Goal: Transaction & Acquisition: Purchase product/service

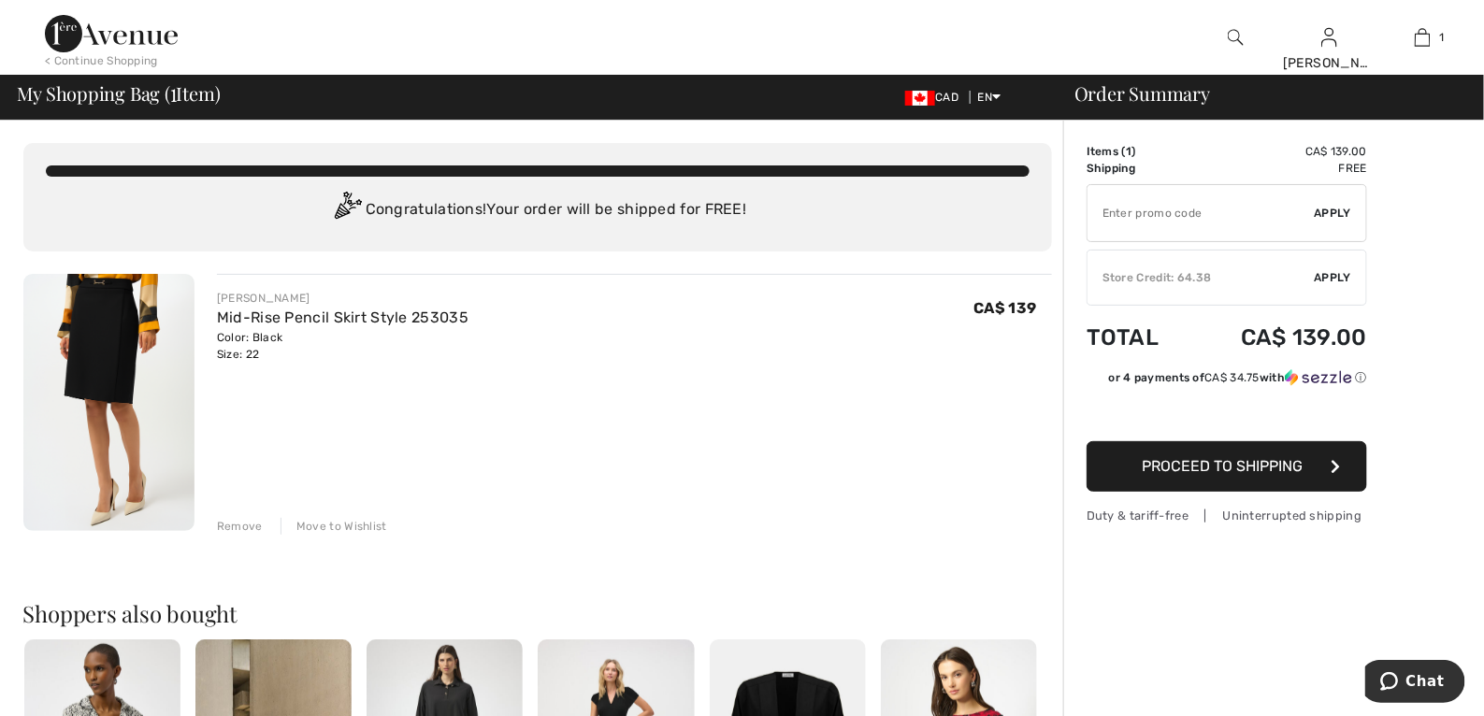
click at [1119, 153] on td "Items ( 1 )" at bounding box center [1138, 151] width 102 height 17
click at [132, 361] on img at bounding box center [108, 402] width 171 height 257
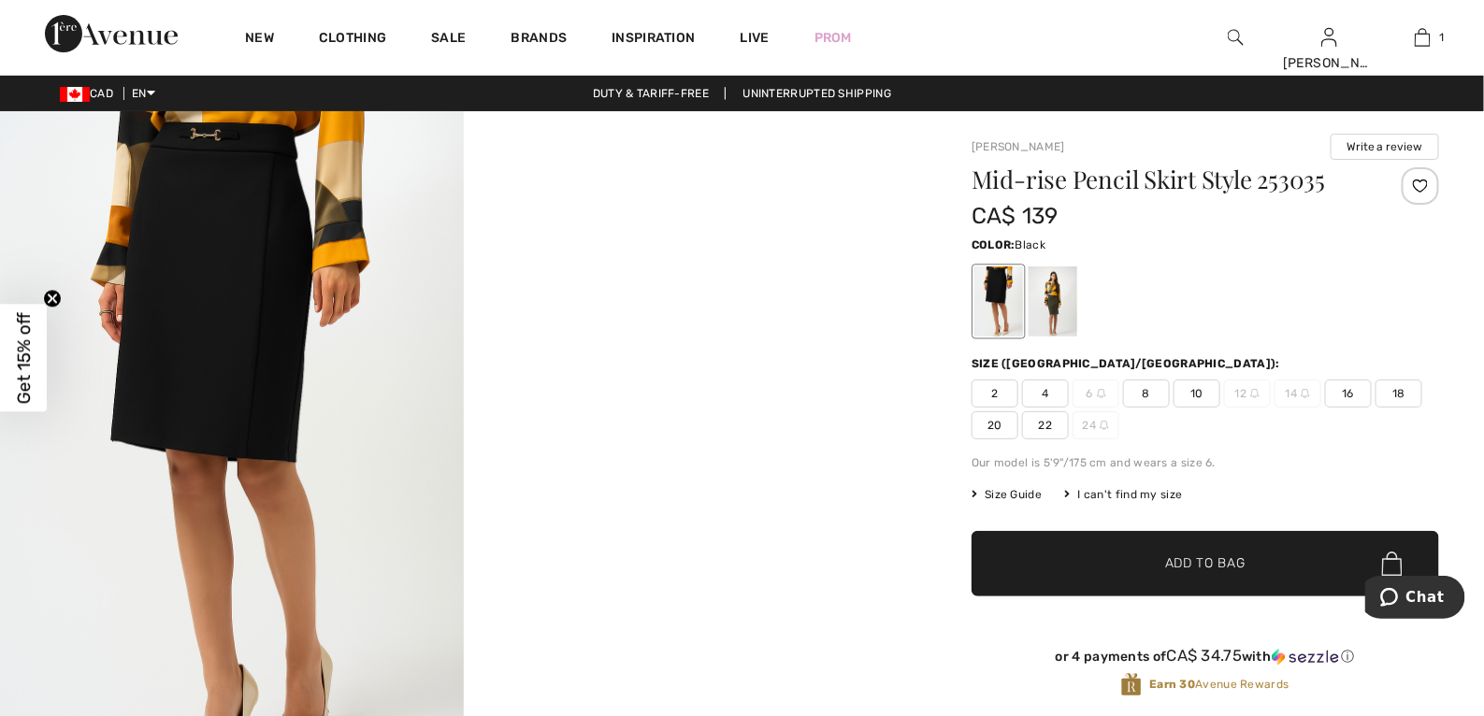
click at [1045, 421] on span "22" at bounding box center [1045, 425] width 47 height 28
click at [1159, 573] on span "✔ Added to Bag Add to Bag" at bounding box center [1206, 563] width 468 height 65
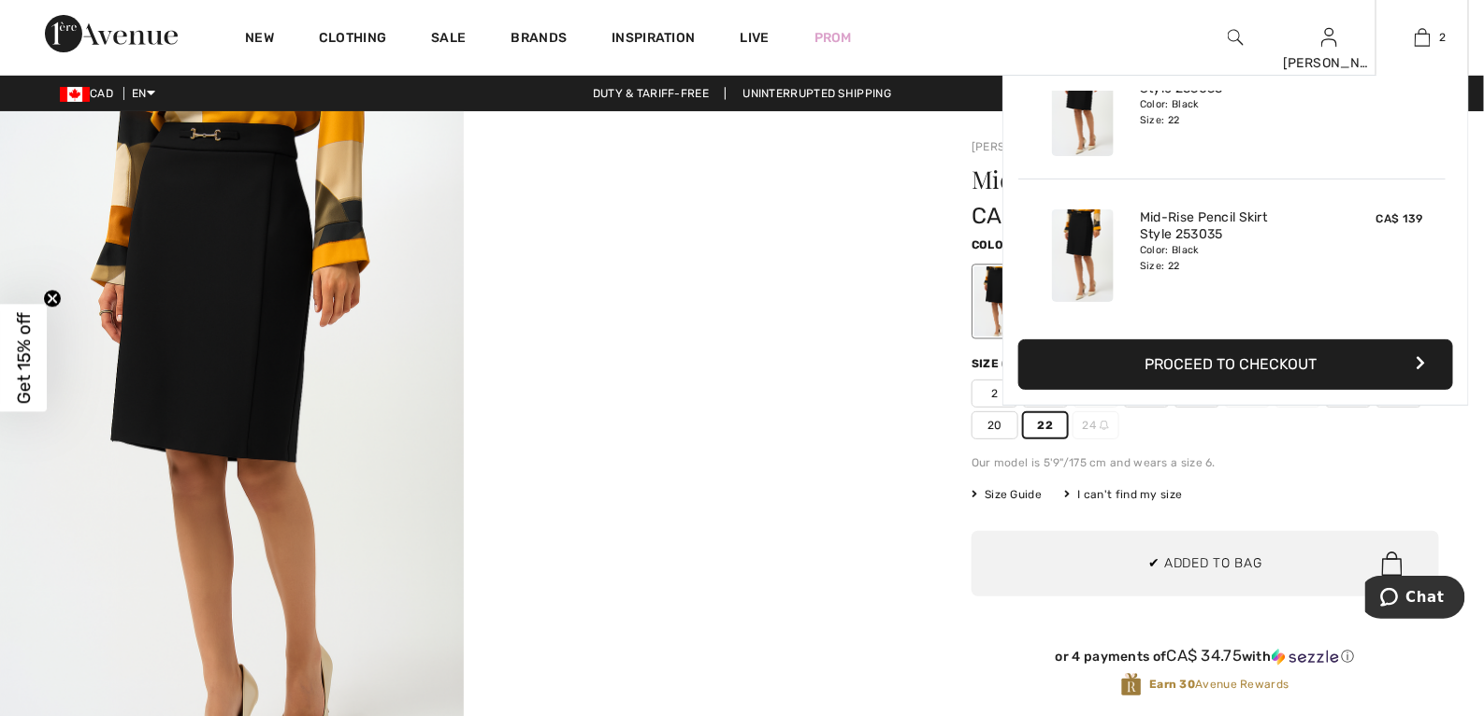
click at [1226, 364] on button "Proceed to Checkout" at bounding box center [1235, 364] width 435 height 51
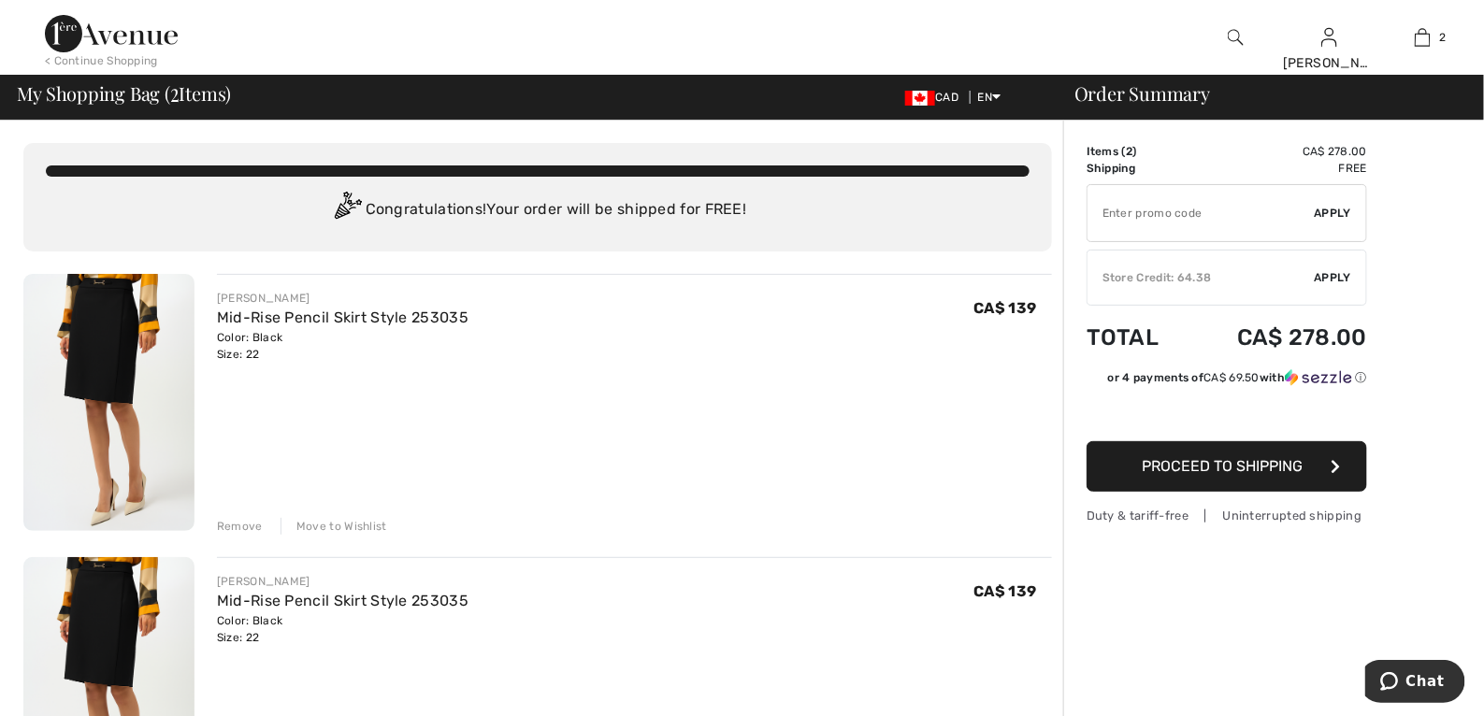
click at [1324, 272] on span "Apply" at bounding box center [1333, 277] width 37 height 17
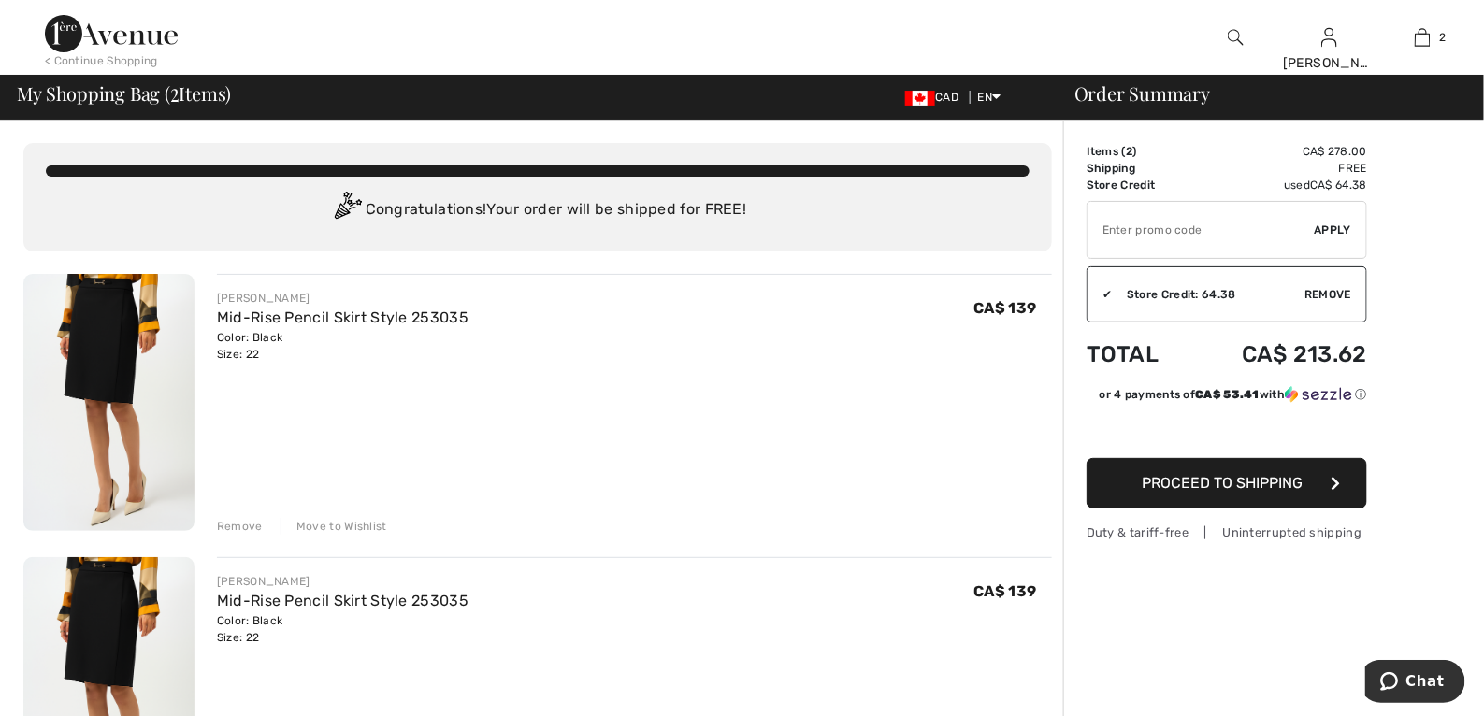
click at [1241, 479] on span "Proceed to Shipping" at bounding box center [1222, 483] width 161 height 18
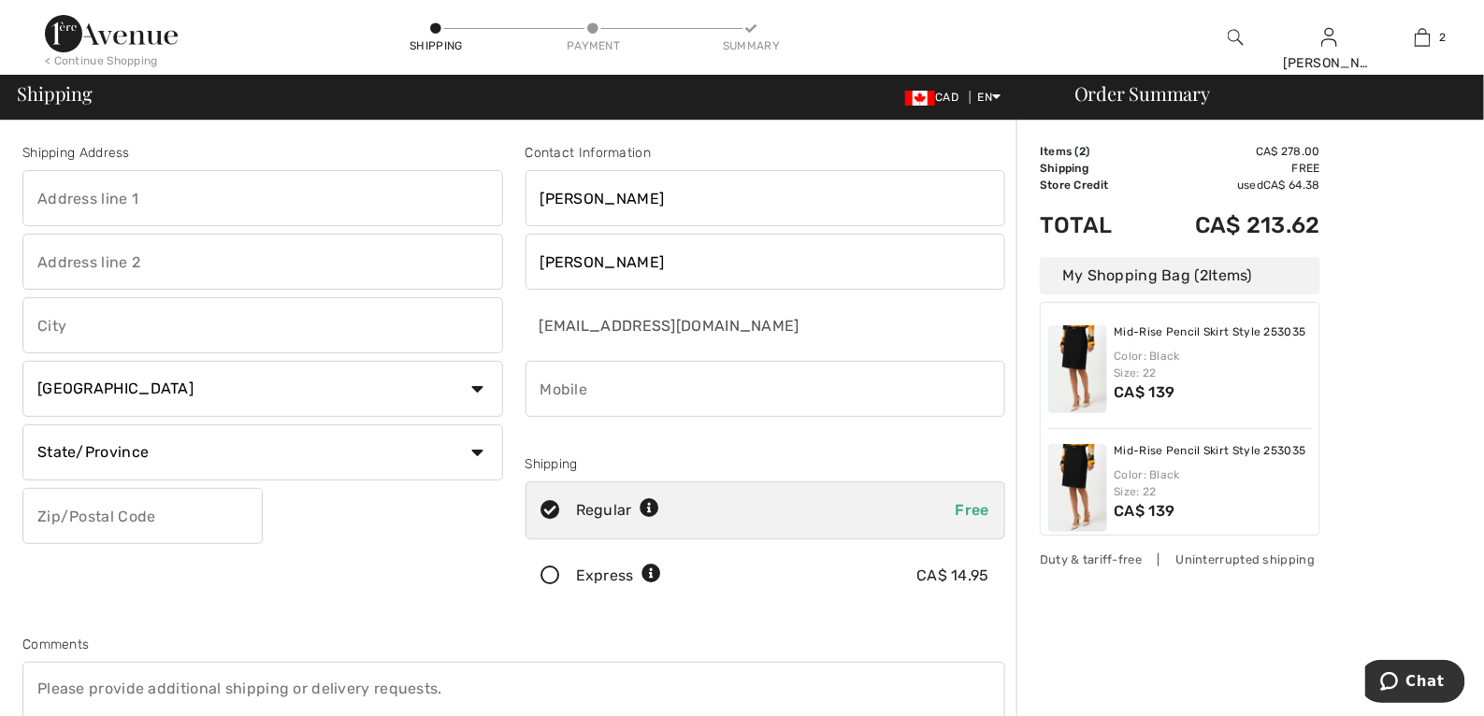
click at [109, 212] on input "text" at bounding box center [262, 198] width 481 height 56
type input "7775 Rue De Villebon"
type input "Montreal"
select select "QC"
type input "H4K1E9"
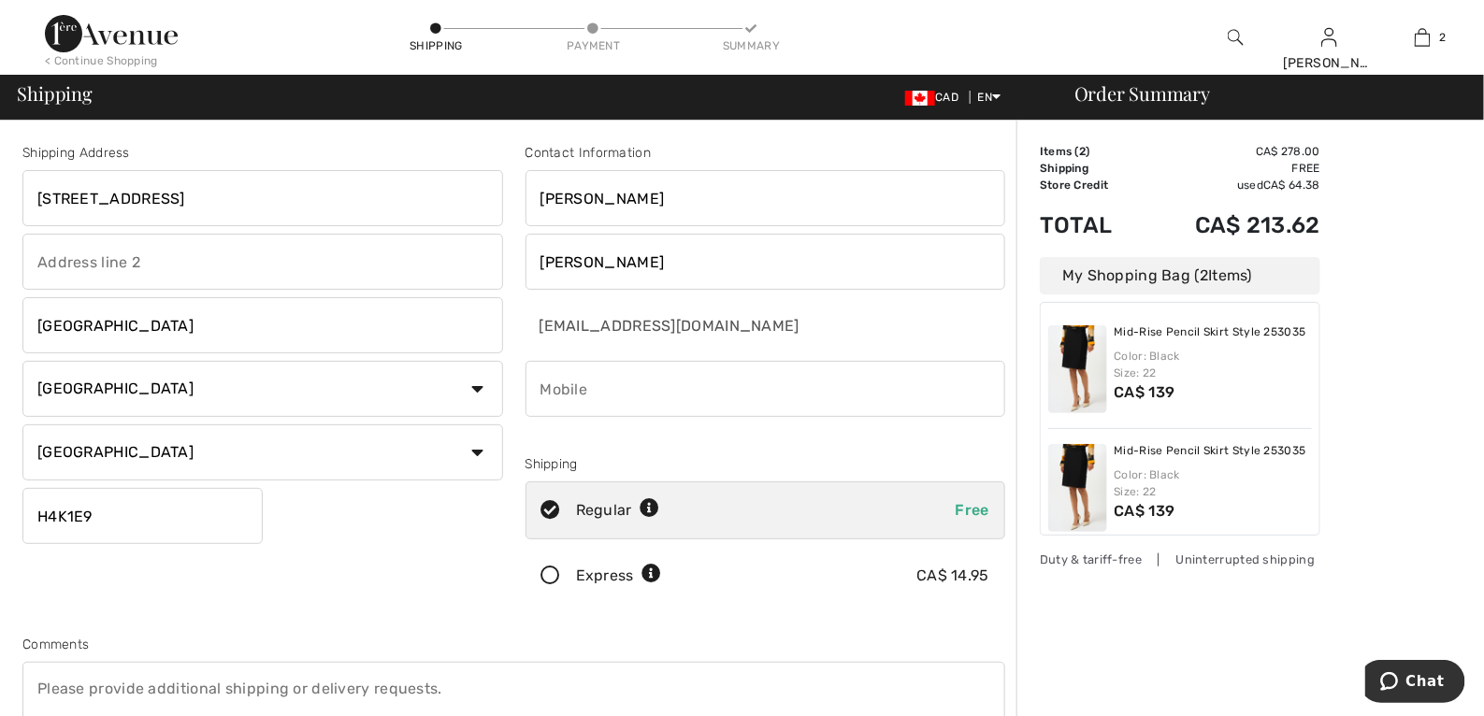
type input "5149913569"
drag, startPoint x: 1476, startPoint y: 114, endPoint x: 1478, endPoint y: 184, distance: 70.2
click at [1478, 184] on div "Log out Are you sure you want to logout? Logout < Continue Shopping Shipping Pa…" at bounding box center [742, 609] width 1484 height 1219
drag, startPoint x: 1349, startPoint y: 299, endPoint x: 1326, endPoint y: 295, distance: 22.9
click at [1348, 299] on div "Order Summary Details Items ( 2 ) CA$ 278.00 Promo code CA$ 0.00 Shipping Free …" at bounding box center [1251, 670] width 468 height 1098
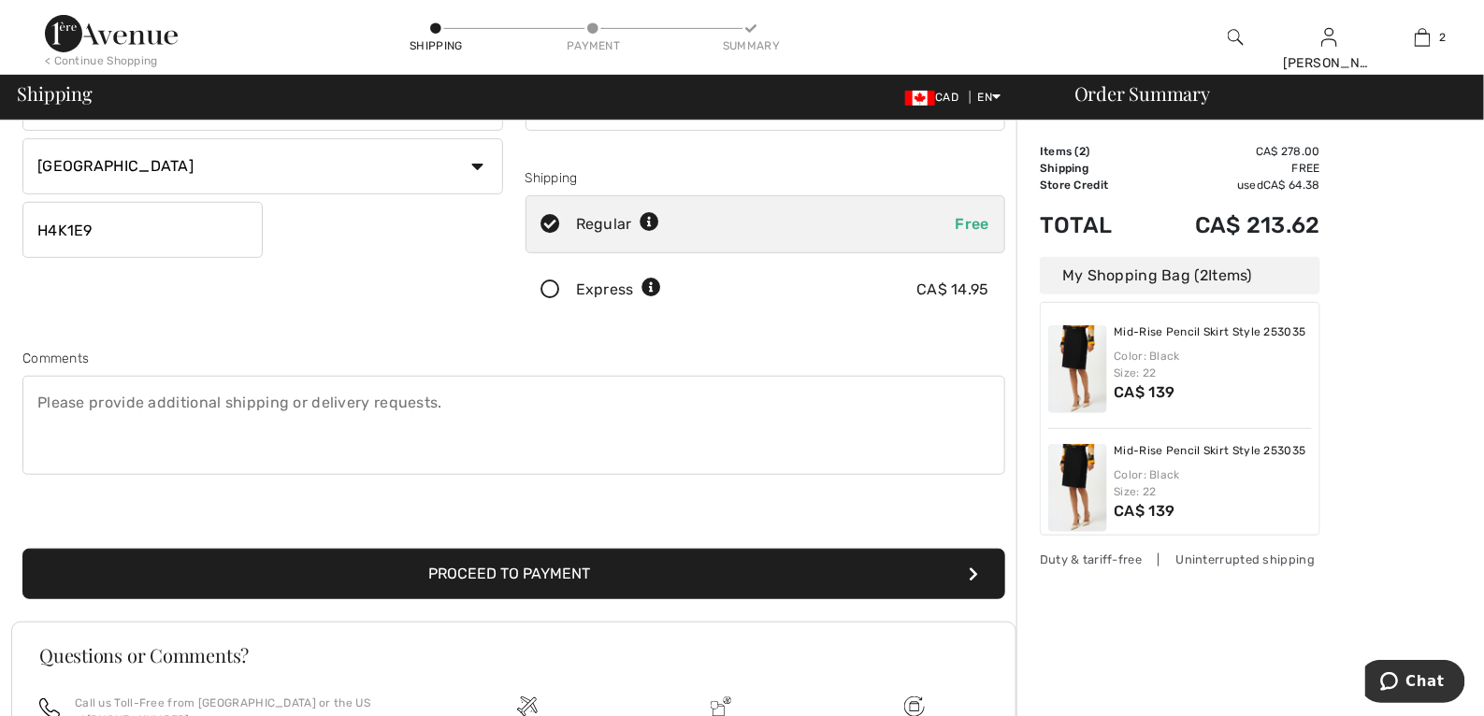
scroll to position [289, 0]
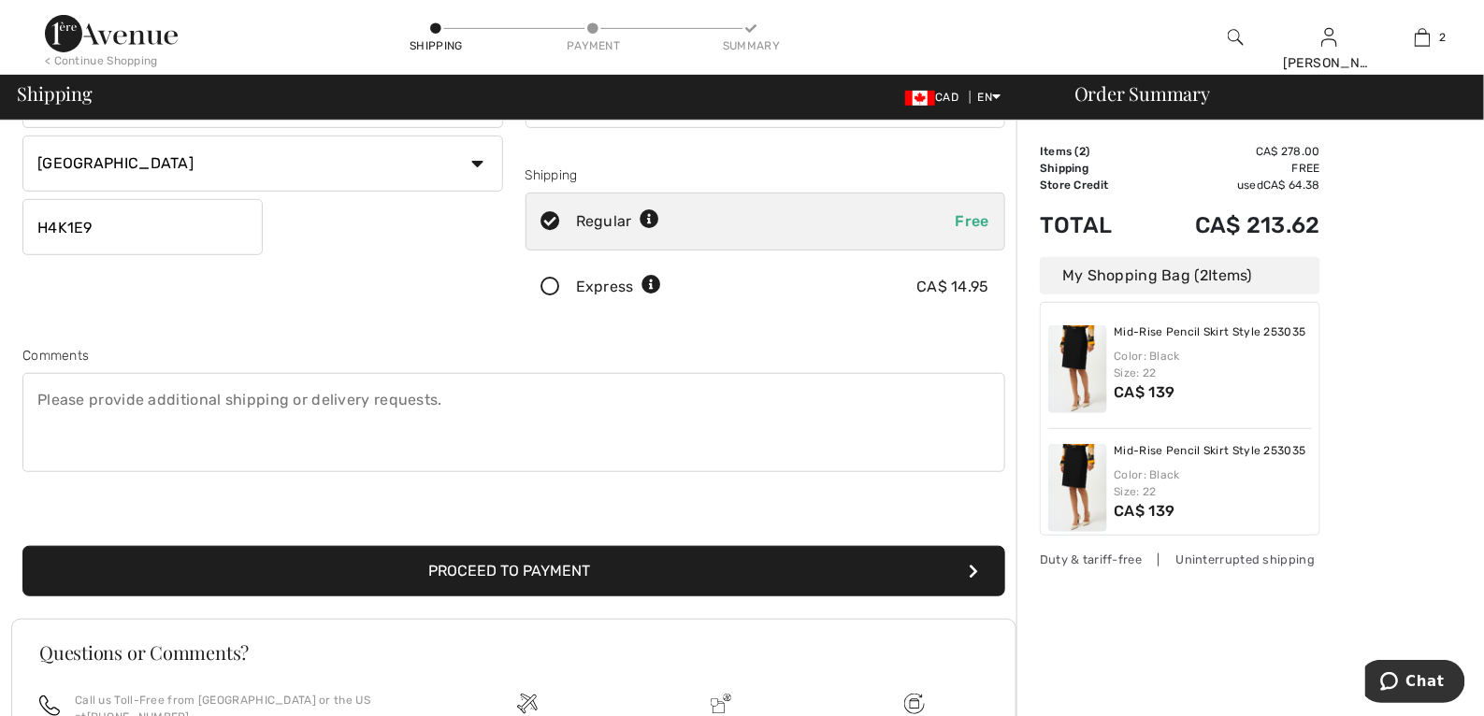
click at [617, 568] on button "Proceed to Payment" at bounding box center [513, 571] width 983 height 51
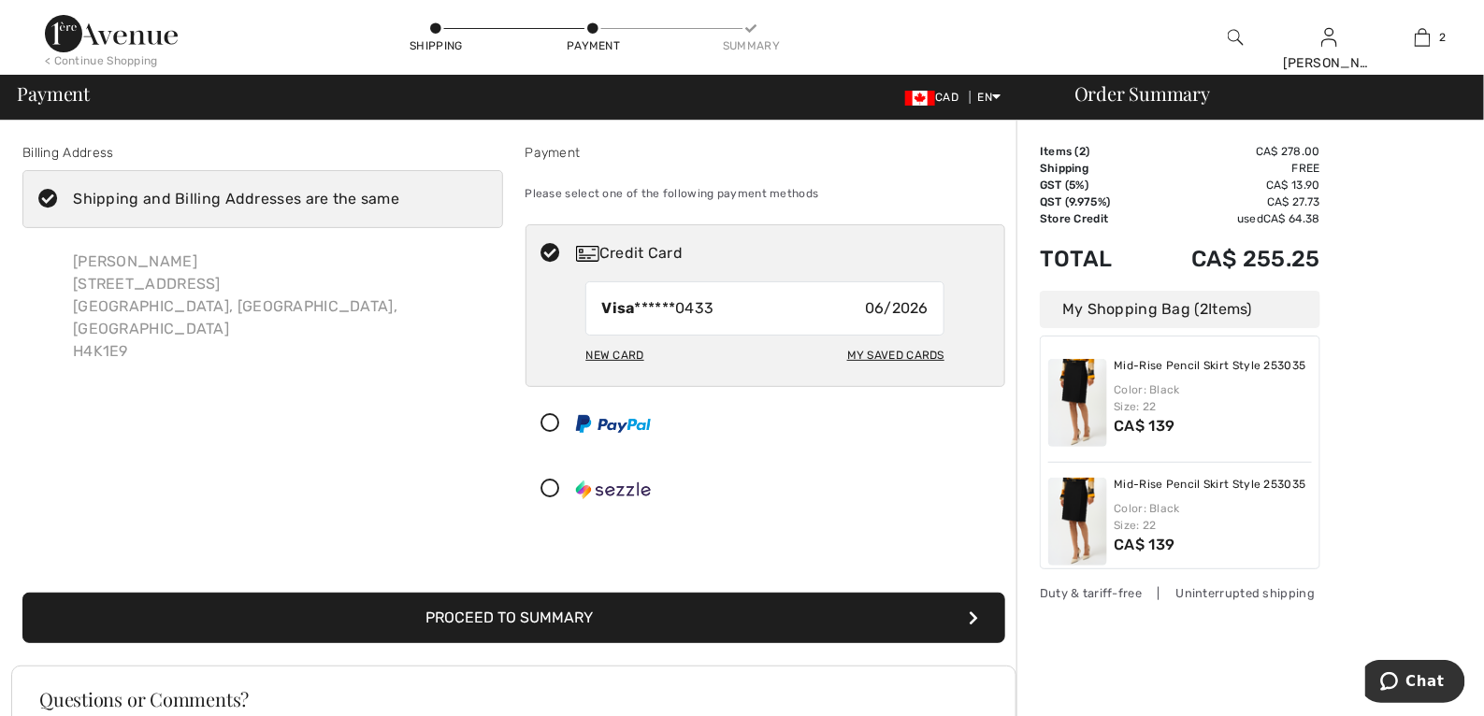
click at [830, 306] on div "Visa ******0433 06/2026" at bounding box center [764, 309] width 359 height 54
radio input "true"
click at [532, 614] on button "Proceed to Summary" at bounding box center [513, 618] width 983 height 51
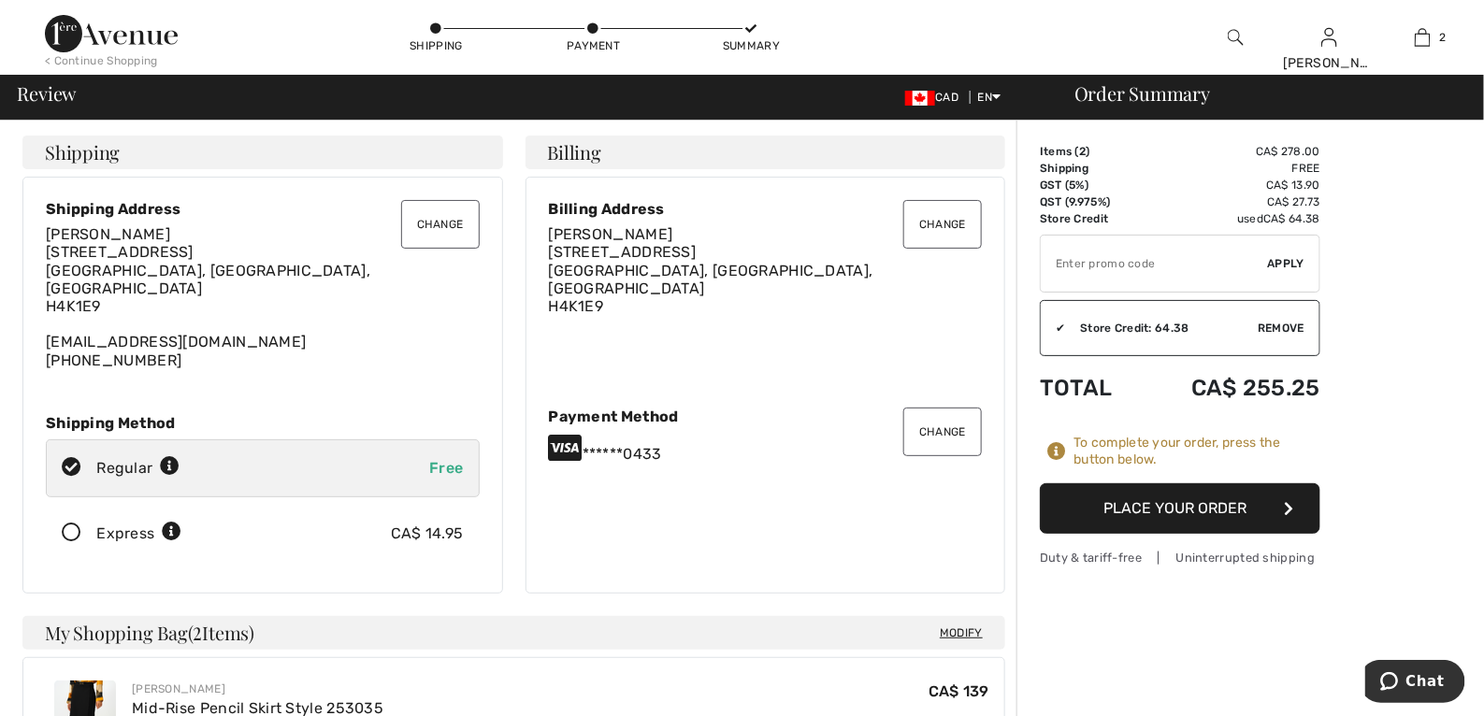
click at [1155, 512] on button "Place Your Order" at bounding box center [1180, 509] width 281 height 51
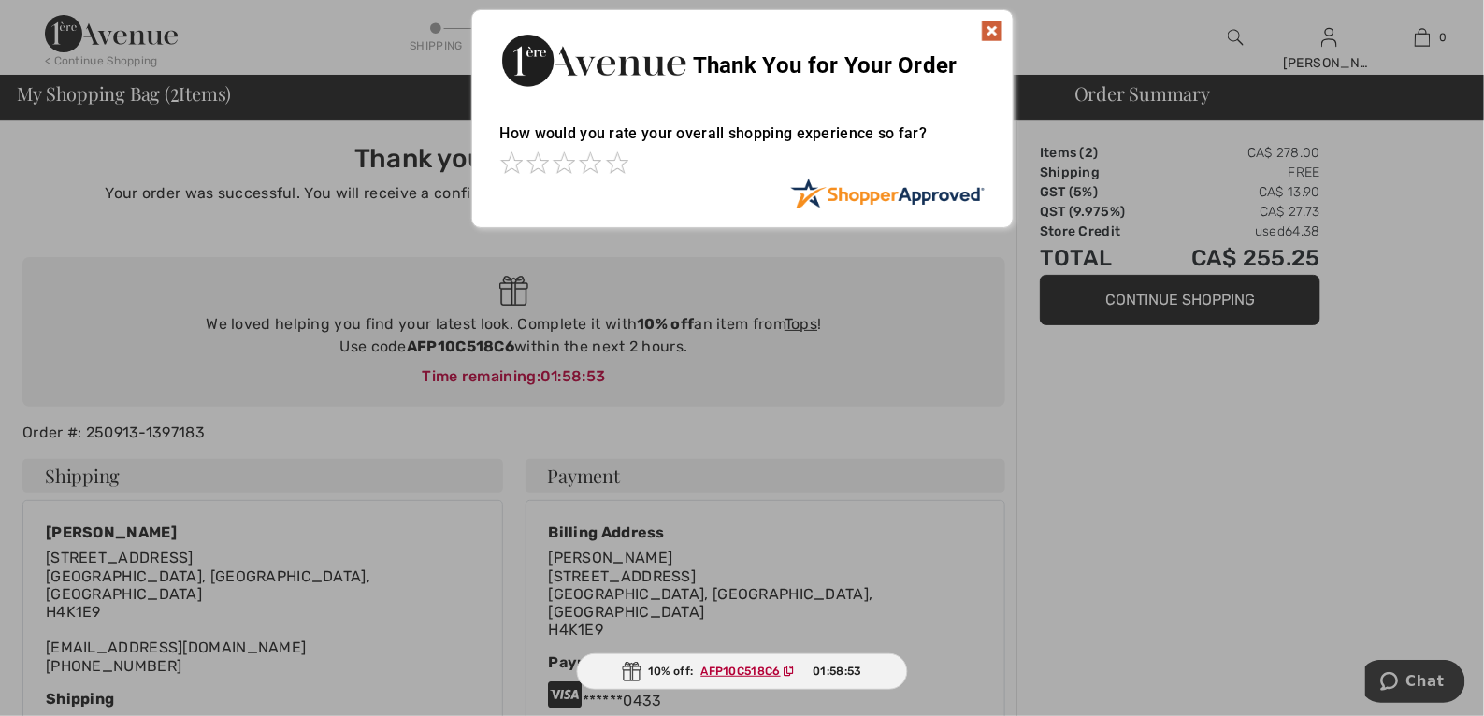
click at [729, 670] on ins "AFP10C518C6" at bounding box center [740, 671] width 79 height 13
click at [729, 669] on ins "AFP10C518C6" at bounding box center [740, 671] width 79 height 13
click at [729, 668] on ins "AFP10C518C6" at bounding box center [739, 671] width 79 height 13
drag, startPoint x: 969, startPoint y: 22, endPoint x: 981, endPoint y: 24, distance: 12.5
drag, startPoint x: 981, startPoint y: 24, endPoint x: 961, endPoint y: 30, distance: 20.4
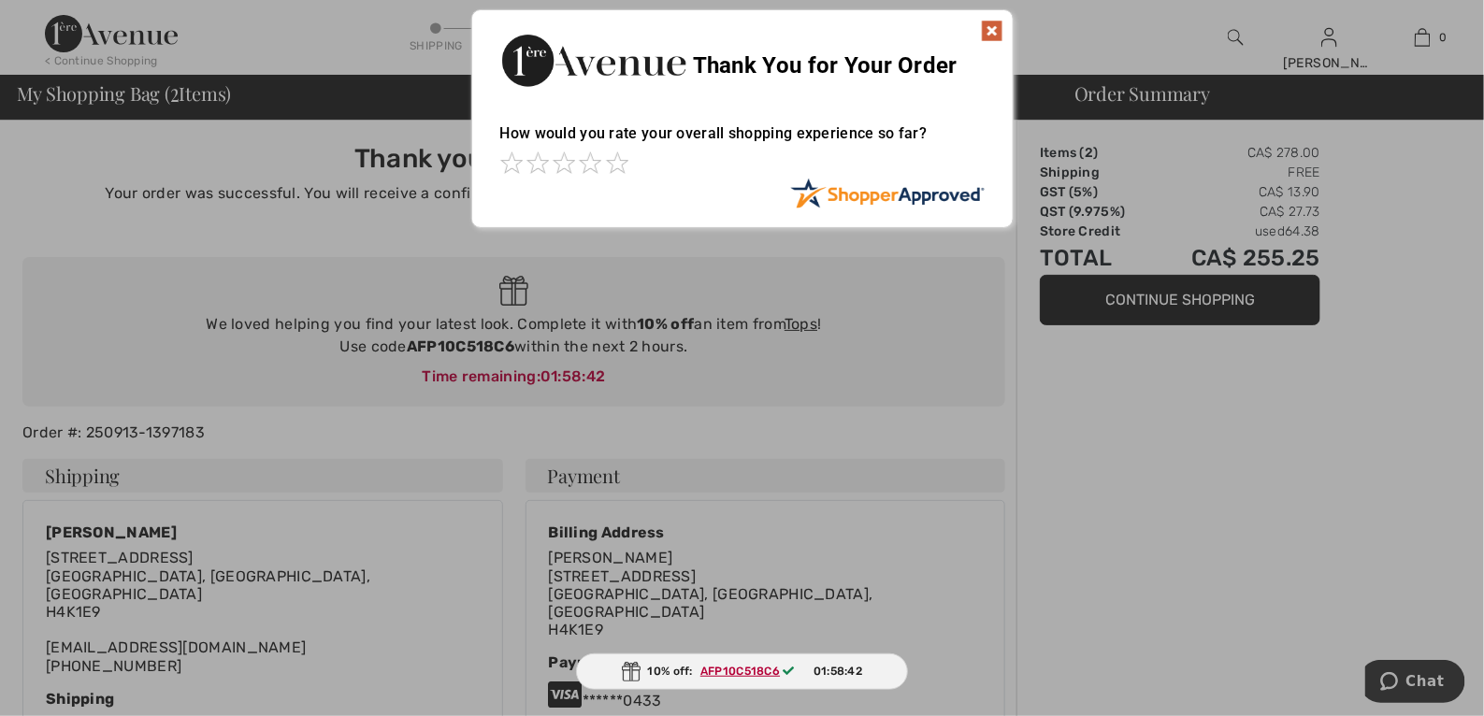
click at [995, 32] on img at bounding box center [992, 31] width 22 height 22
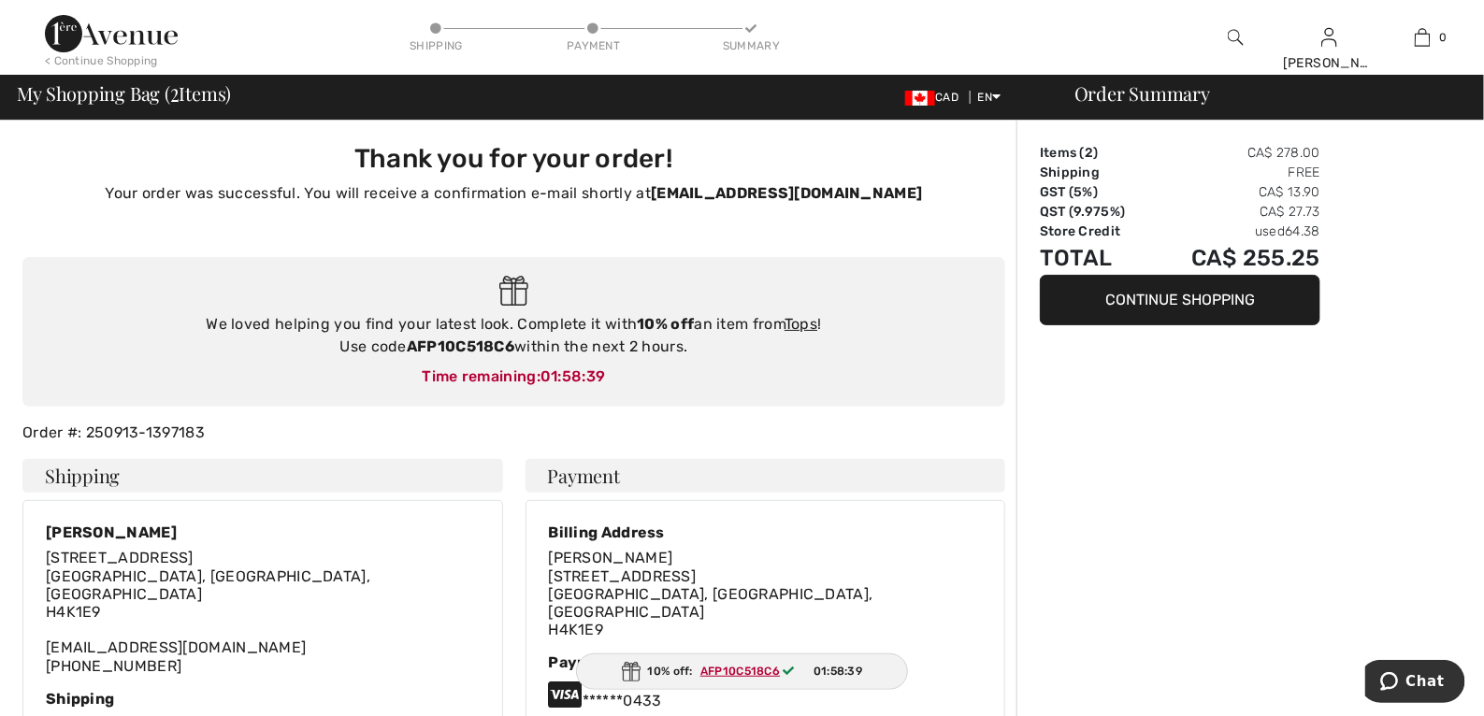
click at [721, 666] on ins "AFP10C518C6" at bounding box center [739, 671] width 79 height 13
click at [721, 667] on ins "AFP10C518C6" at bounding box center [739, 671] width 79 height 13
drag, startPoint x: 1480, startPoint y: 300, endPoint x: 1483, endPoint y: 335, distance: 34.7
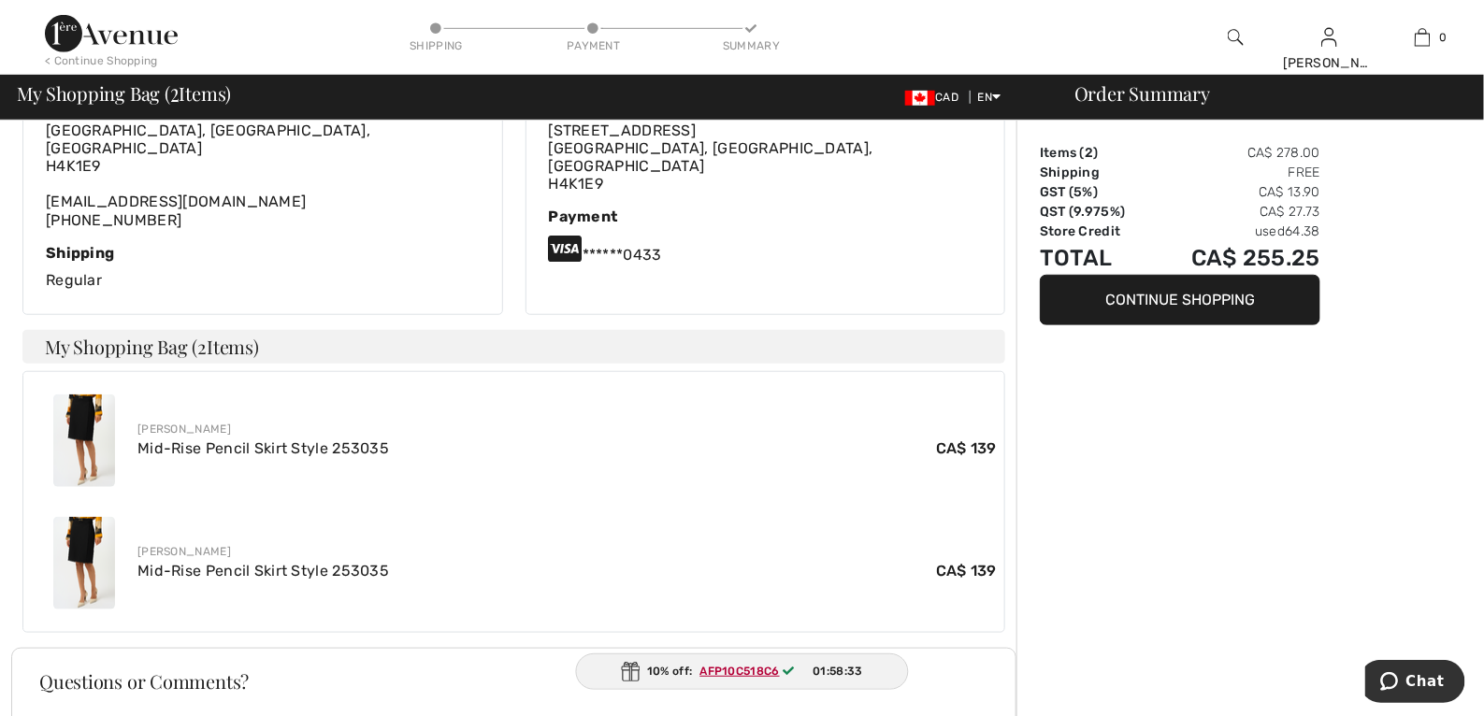
scroll to position [448, 0]
click at [634, 668] on img at bounding box center [630, 672] width 19 height 20
click at [840, 671] on span "01:58:28" at bounding box center [838, 671] width 49 height 17
click at [769, 672] on ins "AFP10C518C6" at bounding box center [740, 671] width 79 height 13
click at [772, 673] on ins "AFP10C518C6" at bounding box center [739, 671] width 79 height 13
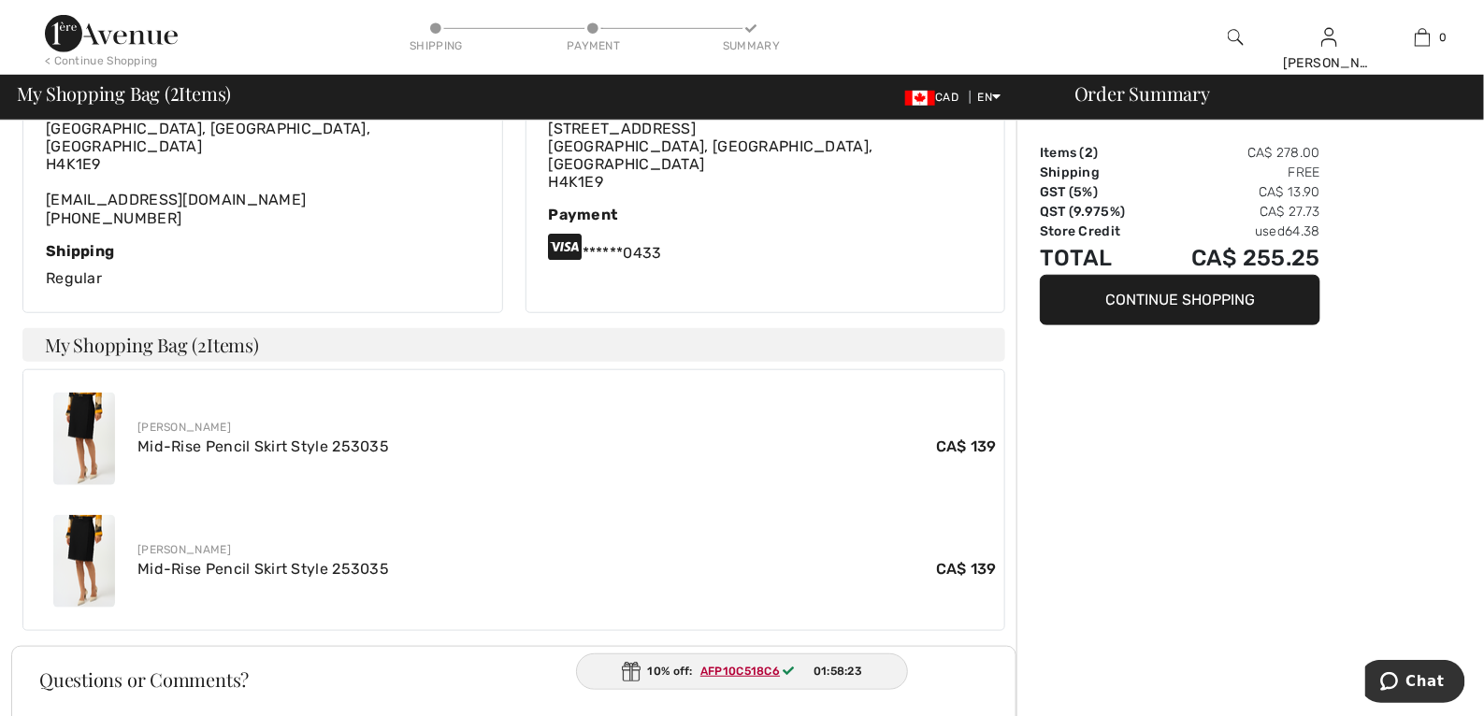
click at [772, 673] on ins "AFP10C518C6" at bounding box center [739, 671] width 79 height 13
click at [770, 673] on ins "AFP10C518C6" at bounding box center [739, 671] width 79 height 13
click at [759, 672] on ins "AFP10C518C6" at bounding box center [740, 671] width 79 height 13
click at [759, 671] on ins "AFP10C518C6" at bounding box center [740, 671] width 79 height 13
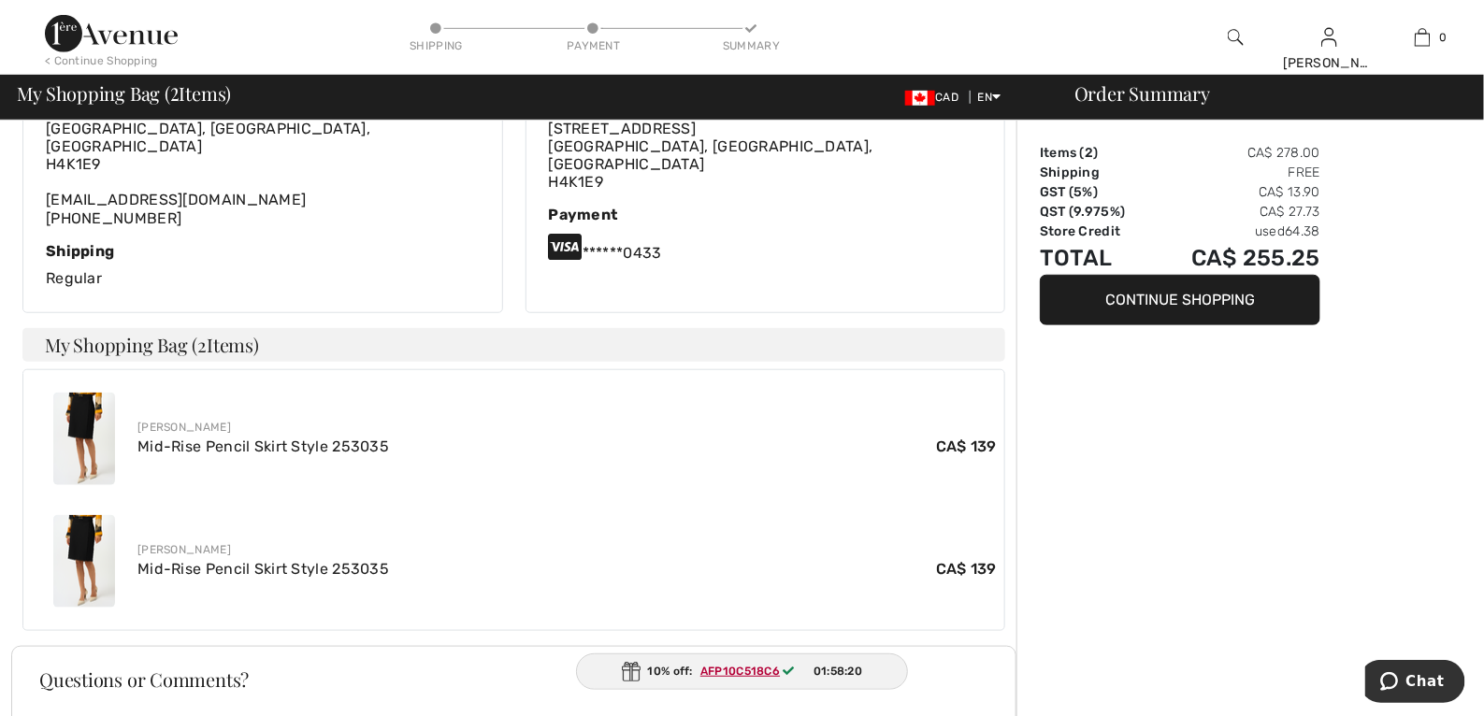
click at [759, 671] on ins "AFP10C518C6" at bounding box center [739, 671] width 79 height 13
click at [758, 668] on ins "AFP10C518C6" at bounding box center [739, 671] width 79 height 13
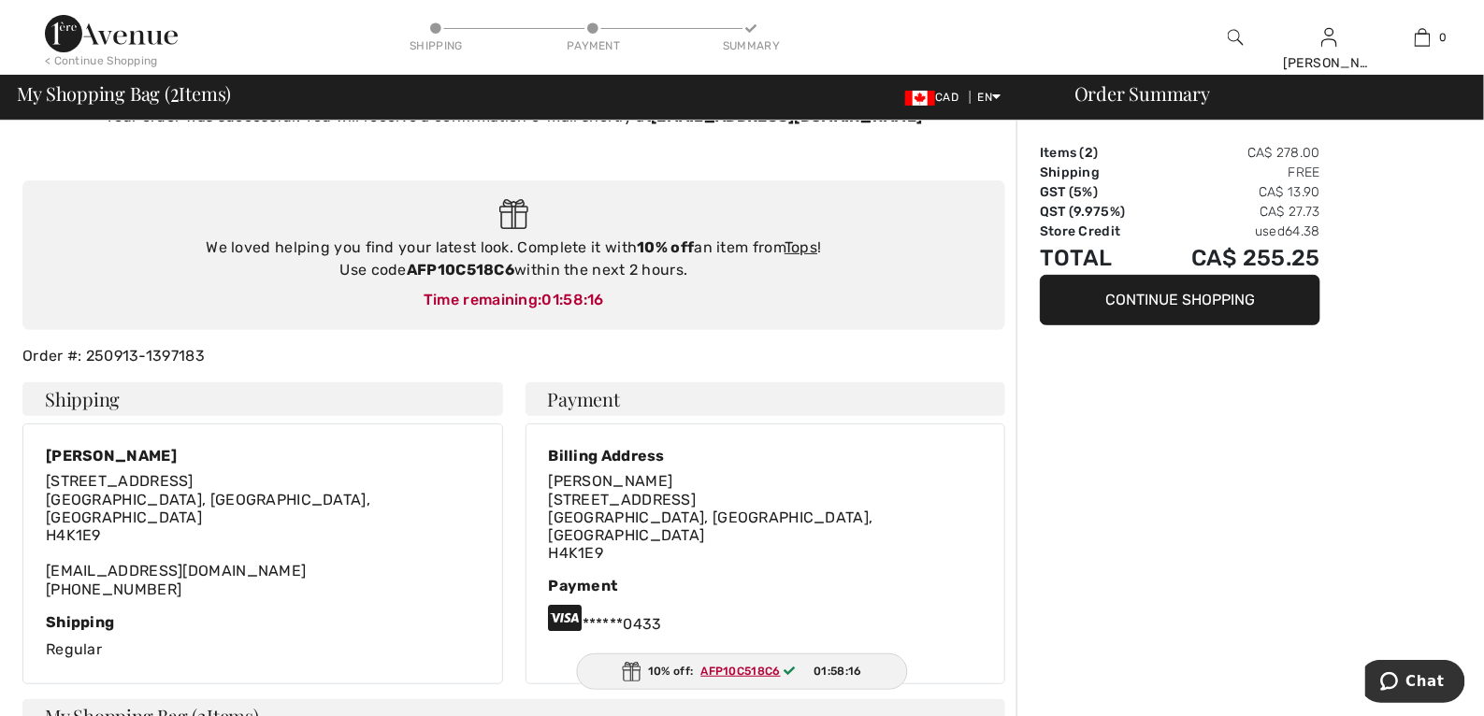
scroll to position [0, 0]
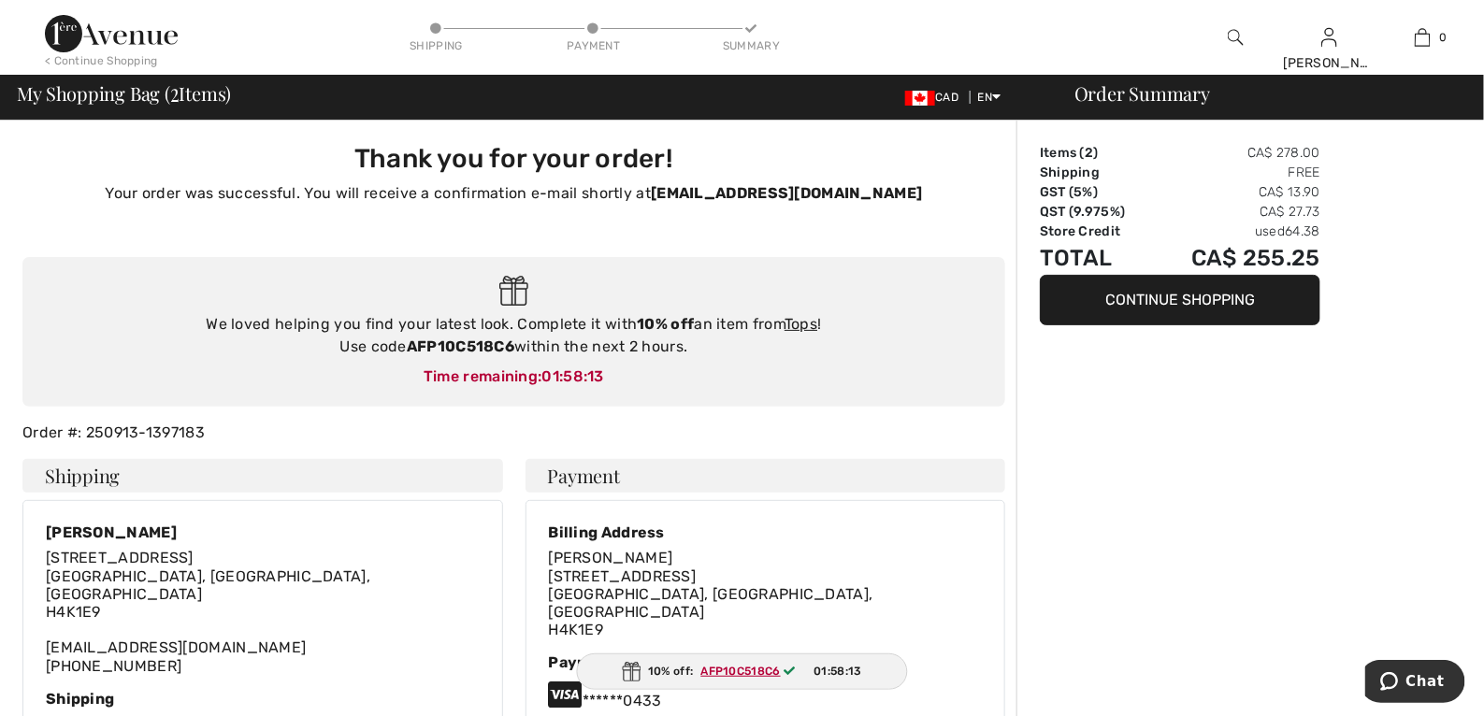
click at [1159, 301] on button "Continue Shopping" at bounding box center [1180, 300] width 281 height 51
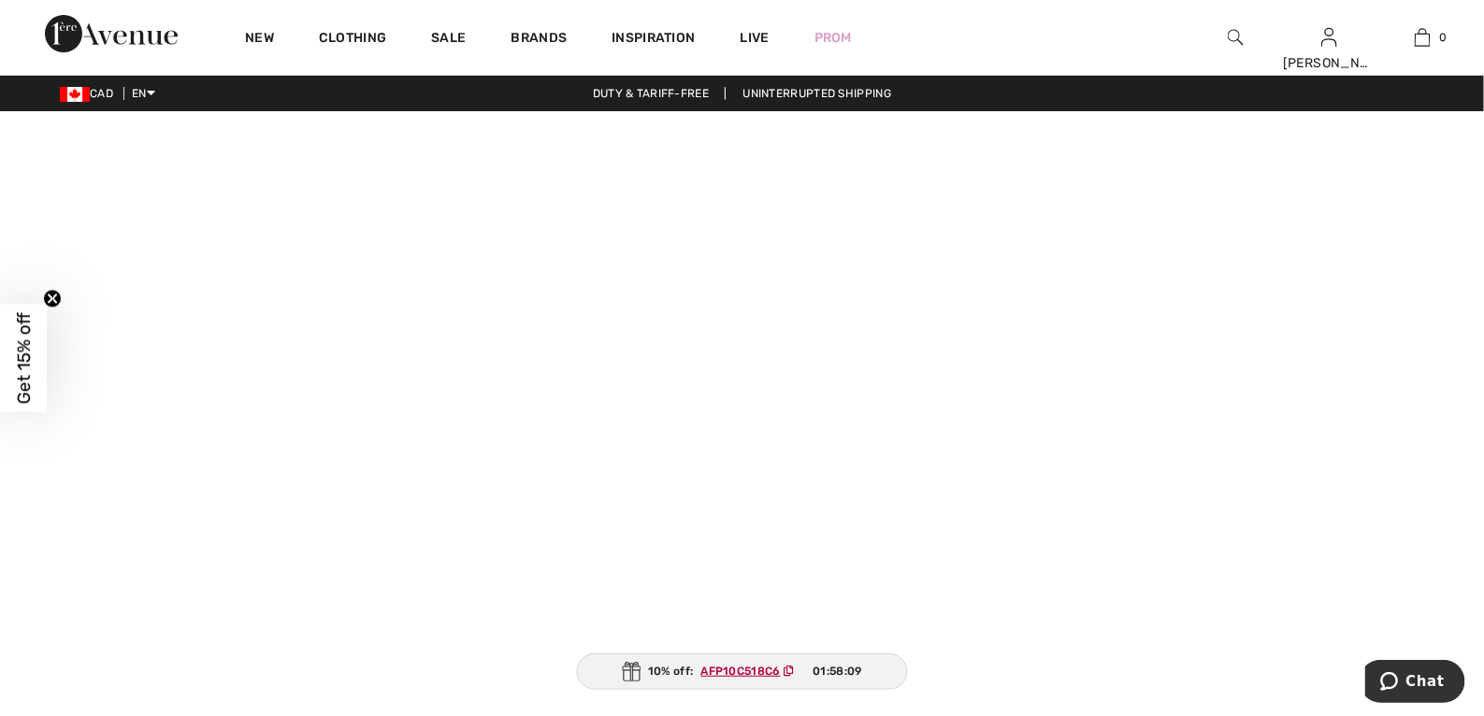
click at [754, 667] on ins "AFP10C518C6" at bounding box center [740, 671] width 79 height 13
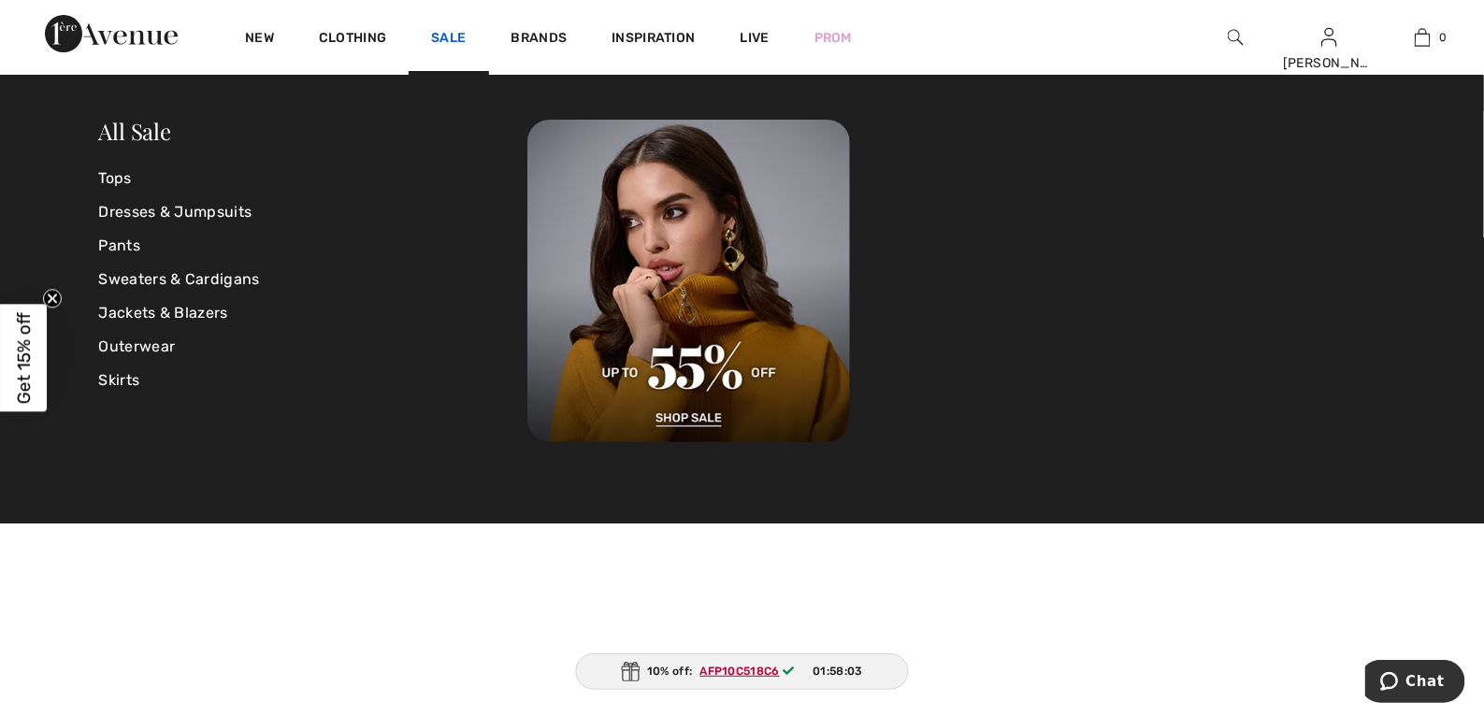
click at [445, 34] on link "Sale" at bounding box center [448, 40] width 35 height 20
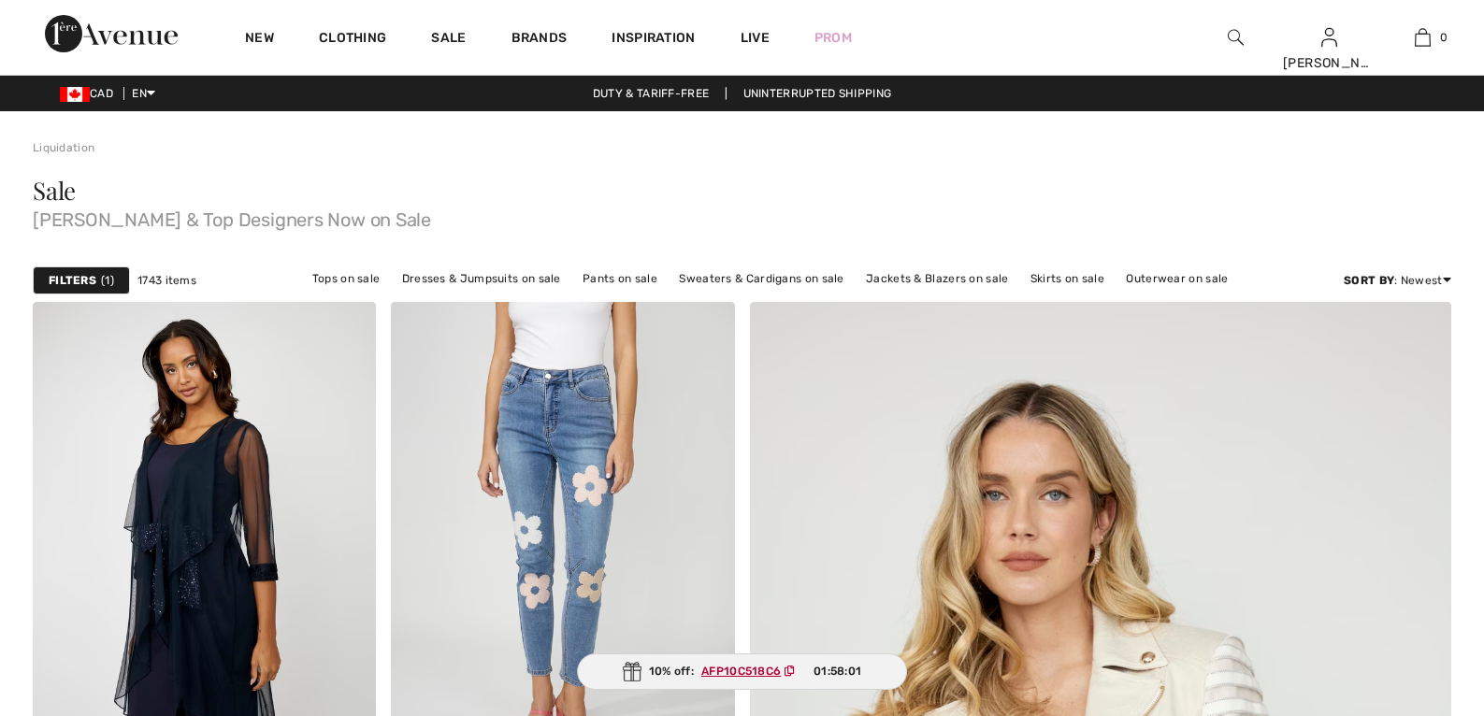
checkbox input "true"
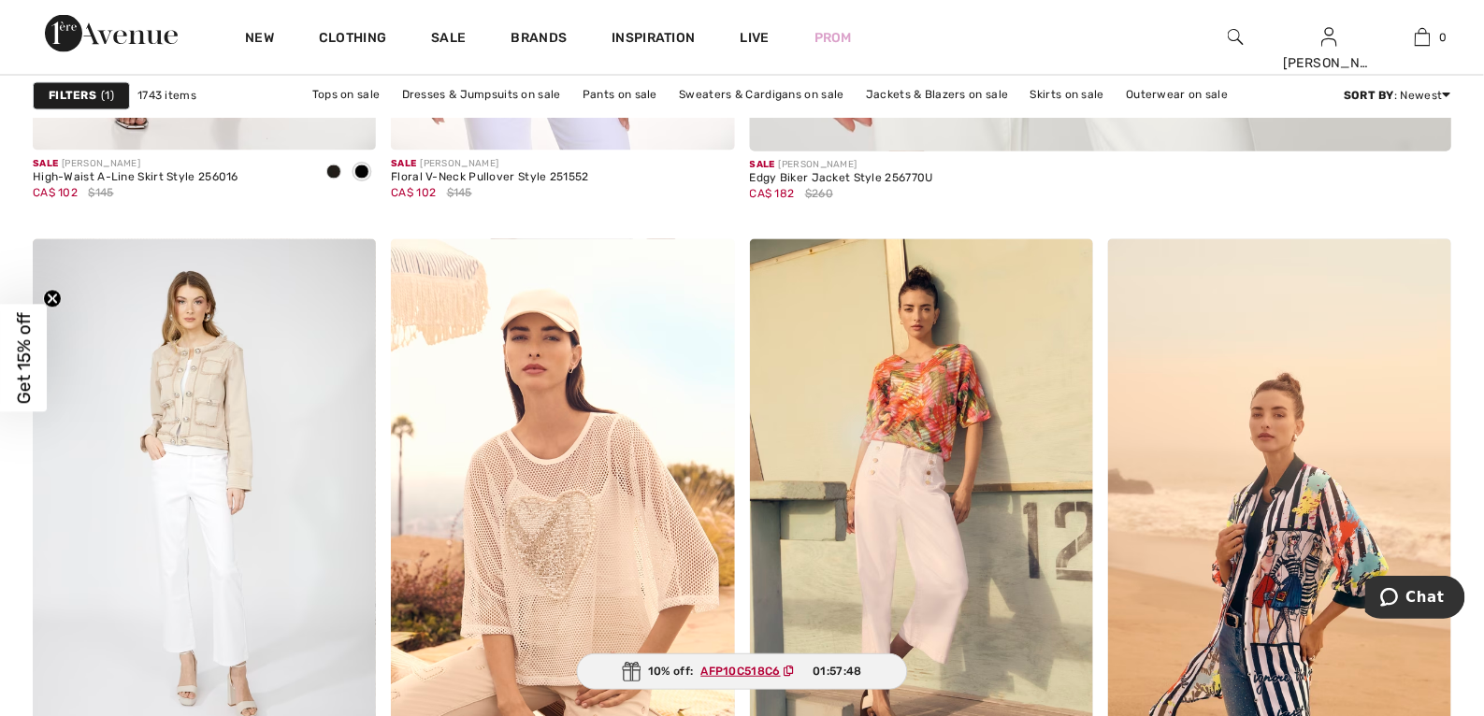
scroll to position [1369, 0]
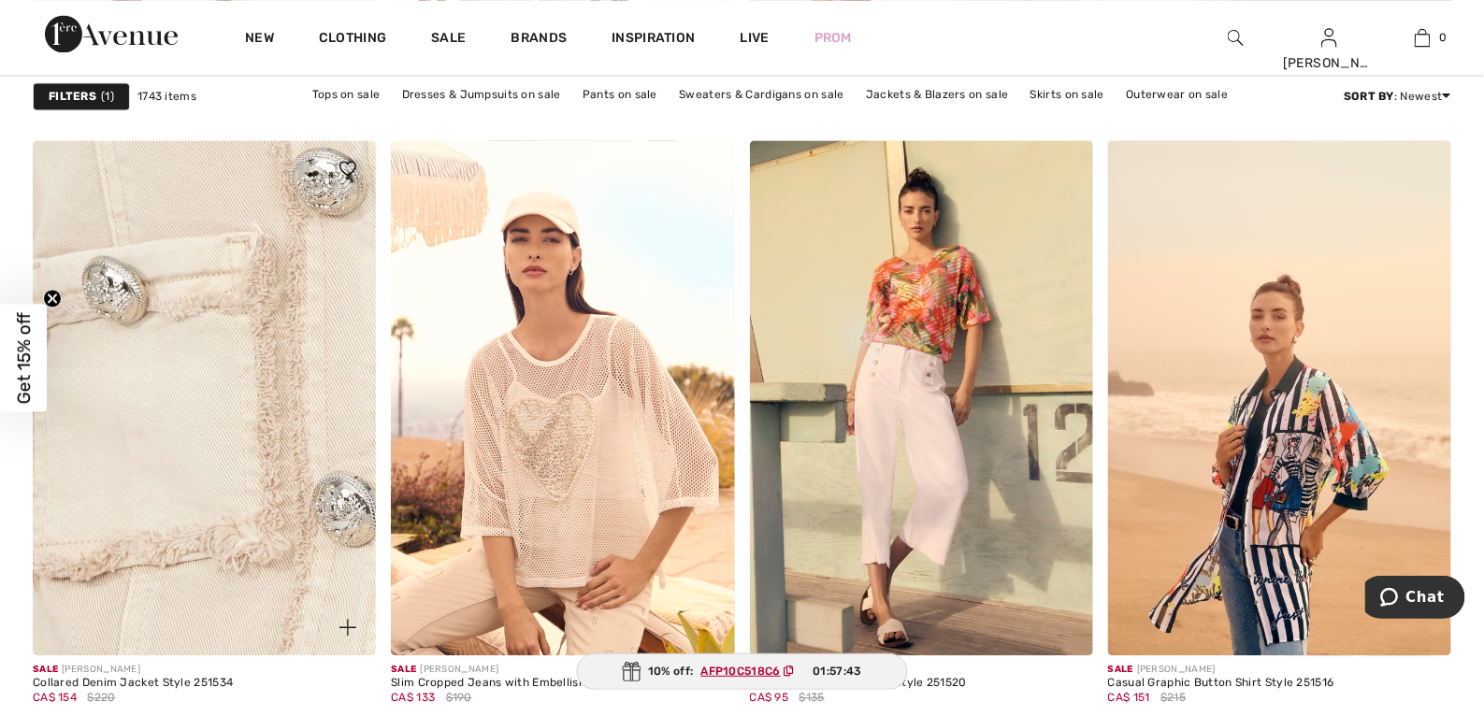
click at [152, 355] on img at bounding box center [204, 398] width 343 height 515
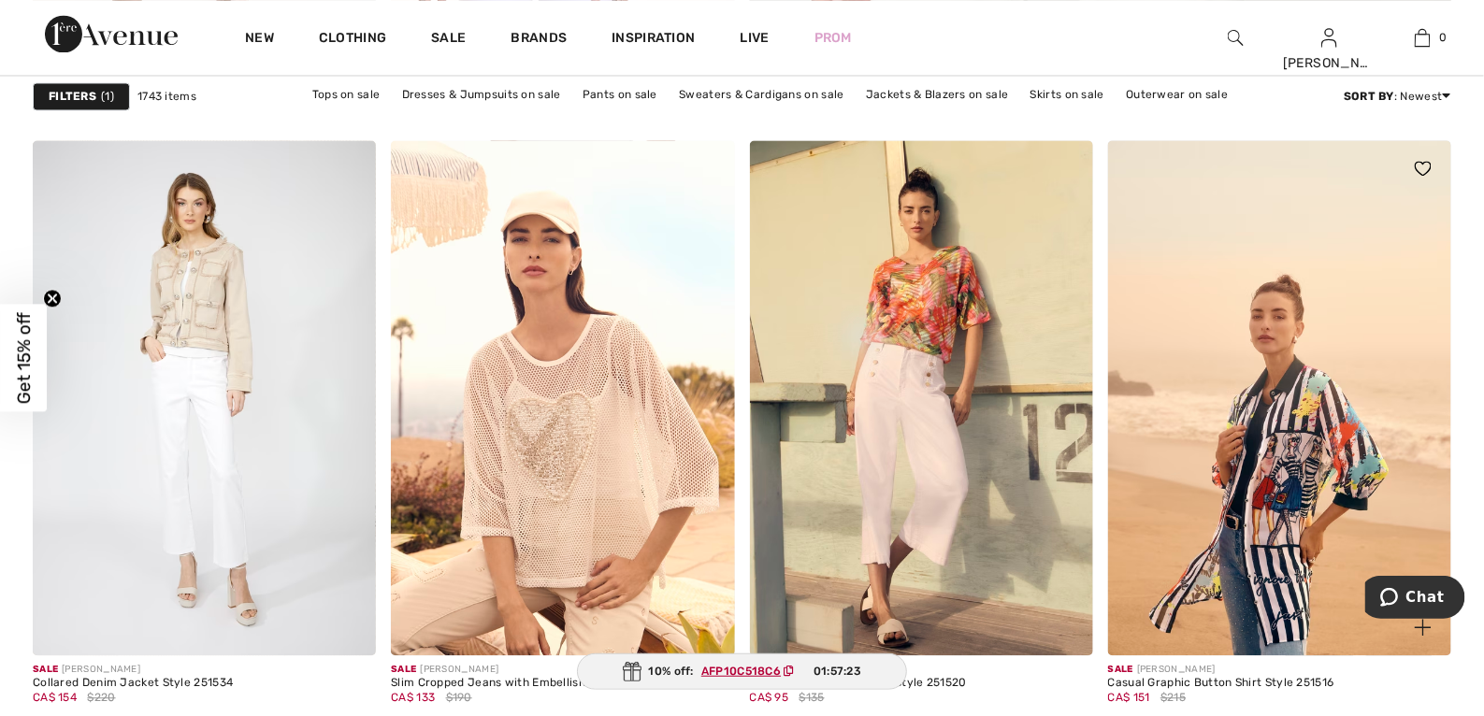
drag, startPoint x: 1500, startPoint y: 119, endPoint x: 1418, endPoint y: 642, distance: 529.2
click at [1418, 642] on span at bounding box center [1423, 628] width 37 height 37
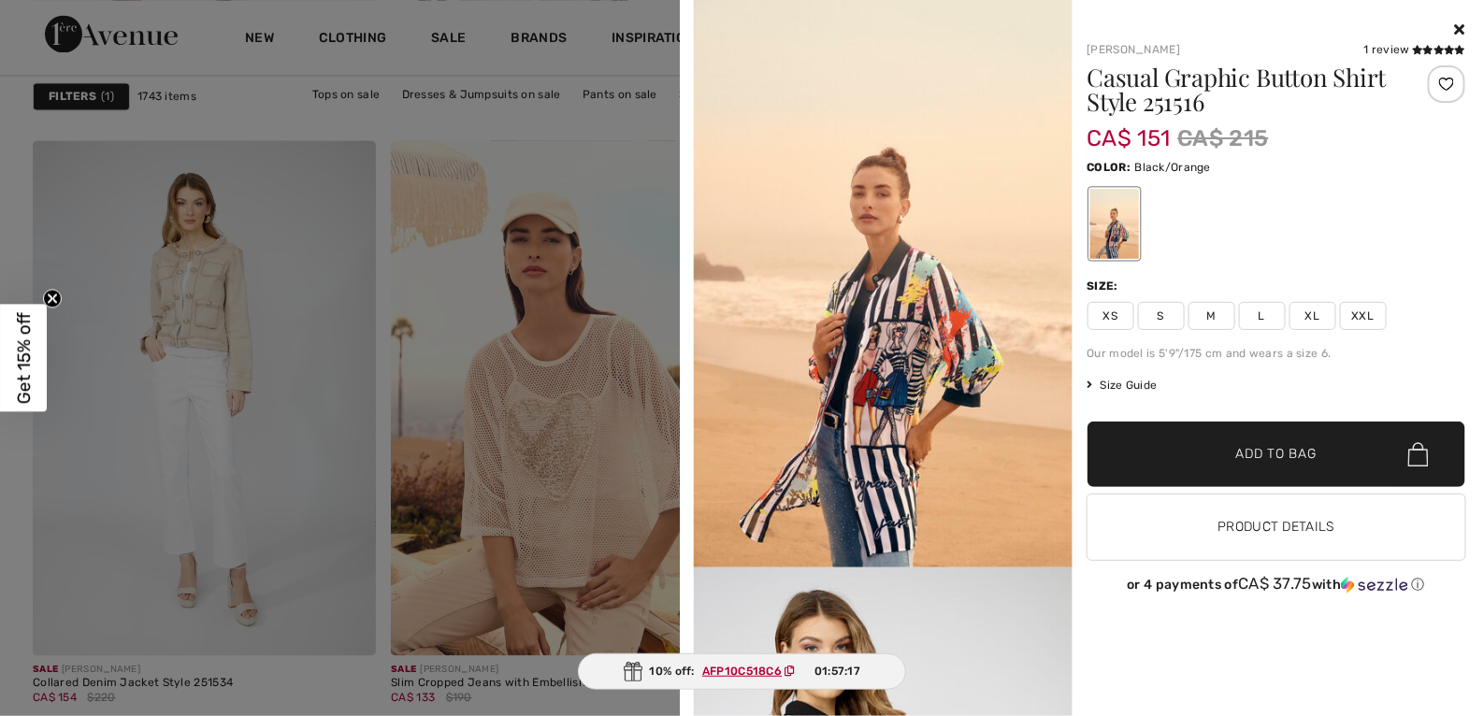
drag, startPoint x: 1468, startPoint y: 42, endPoint x: 1421, endPoint y: 63, distance: 51.9
drag, startPoint x: 1421, startPoint y: 63, endPoint x: 1458, endPoint y: 27, distance: 51.6
click at [1458, 27] on icon at bounding box center [1460, 29] width 10 height 15
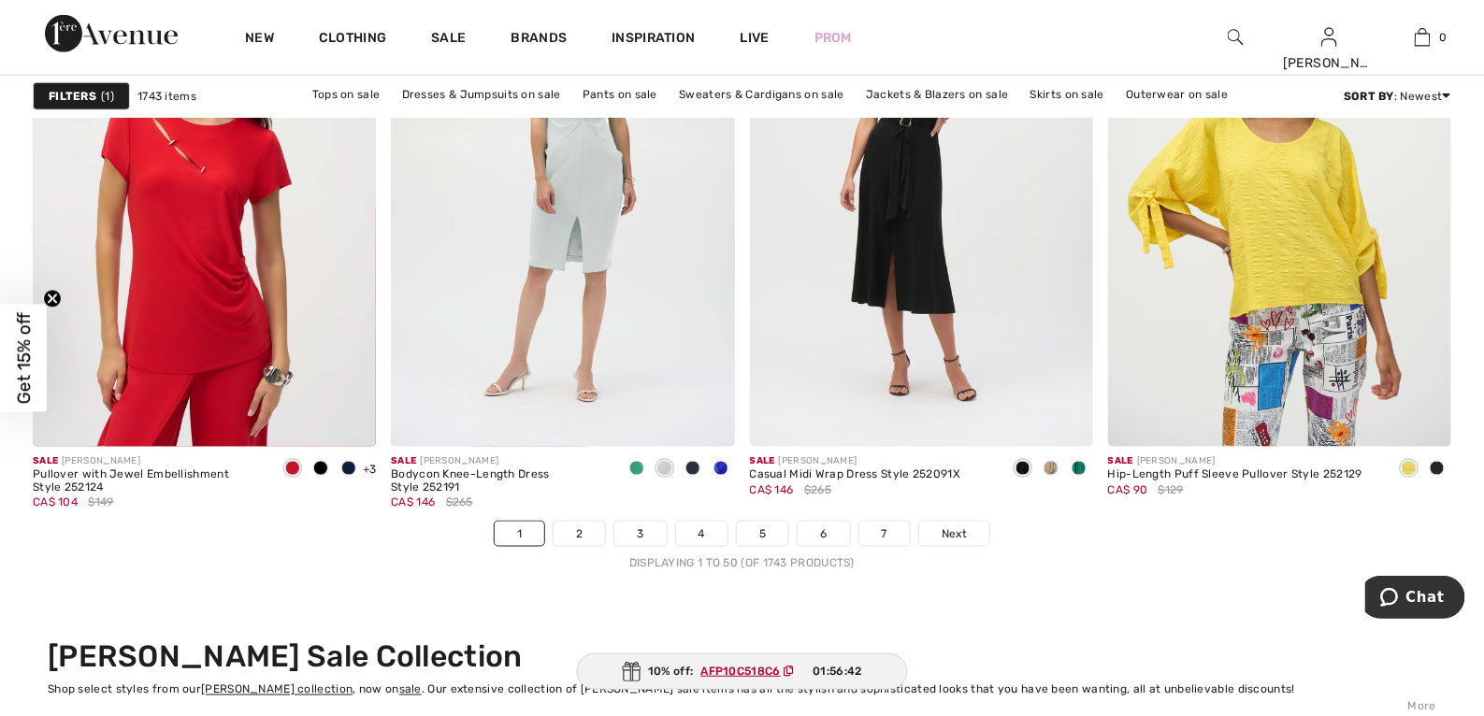
scroll to position [8929, 0]
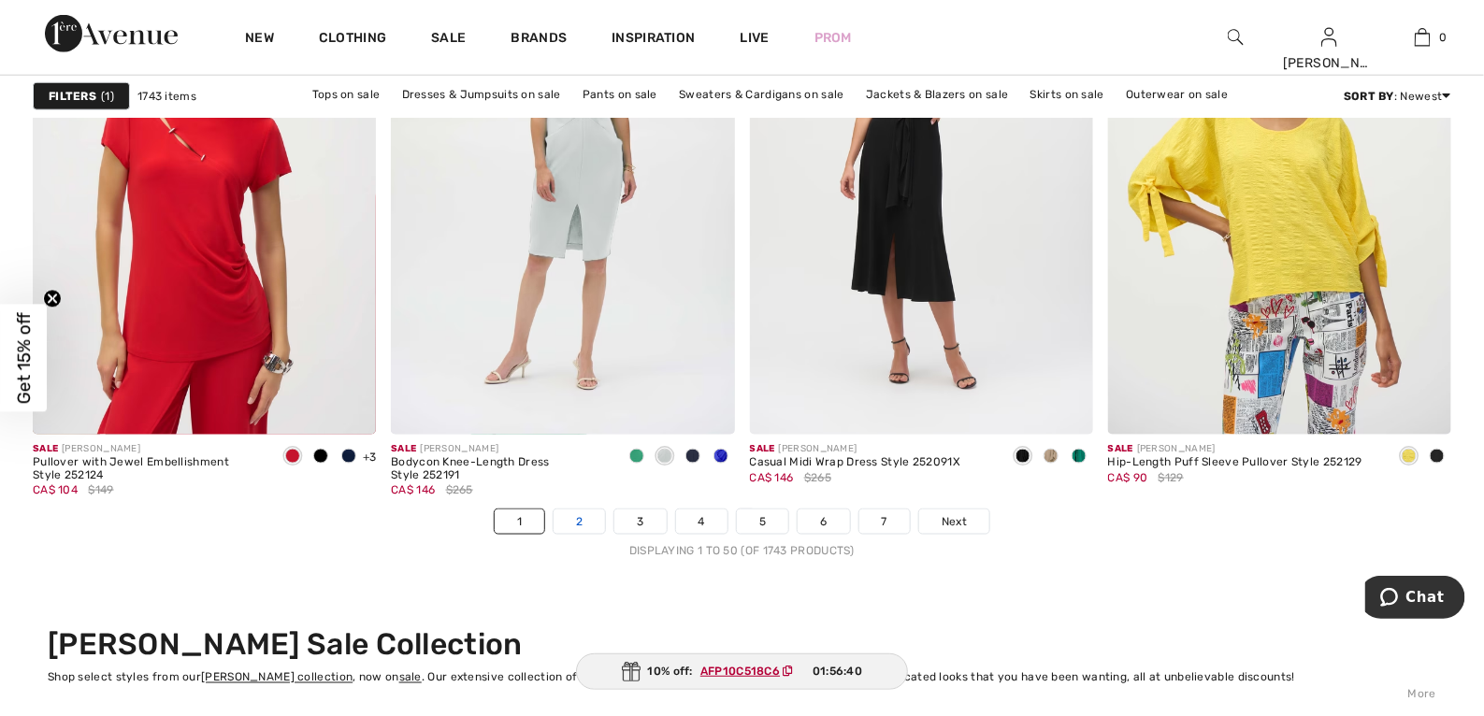
click at [582, 523] on link "2" at bounding box center [579, 522] width 51 height 24
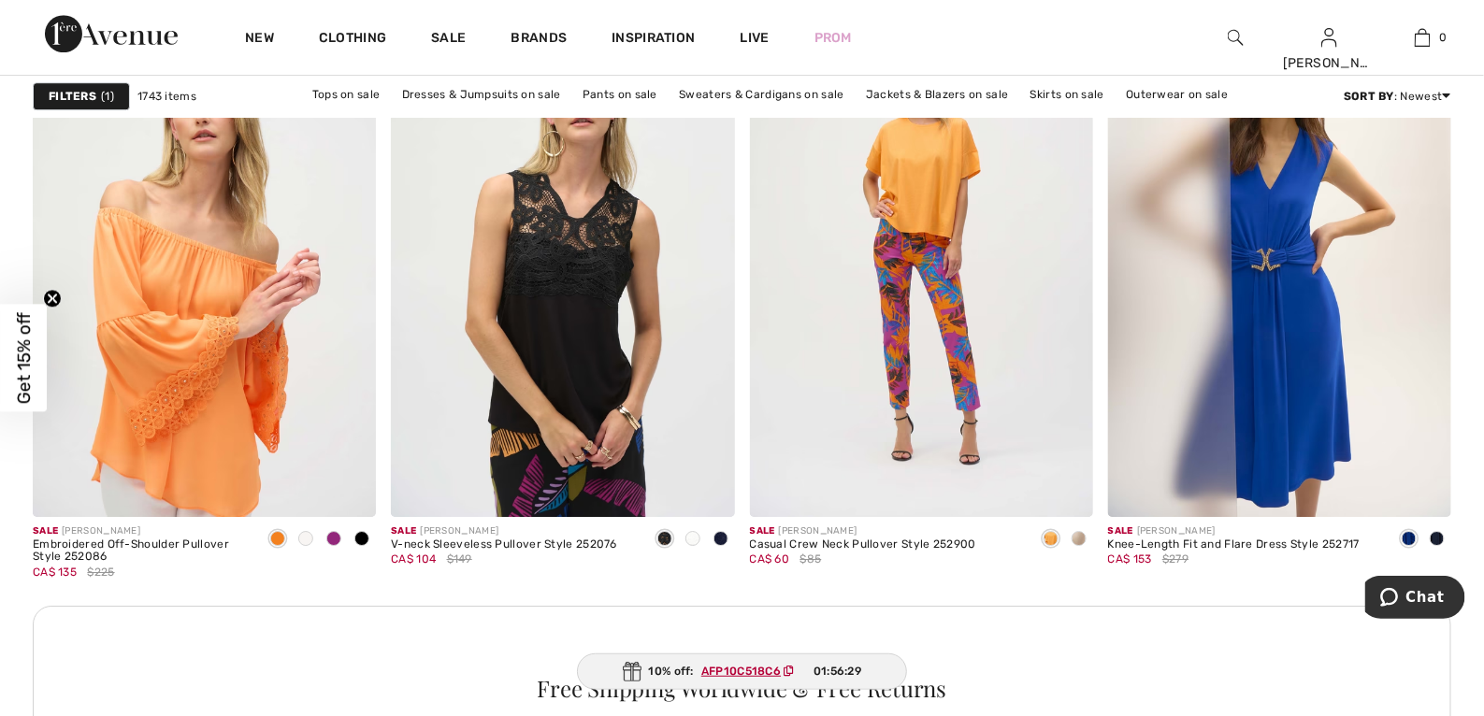
scroll to position [2118, 0]
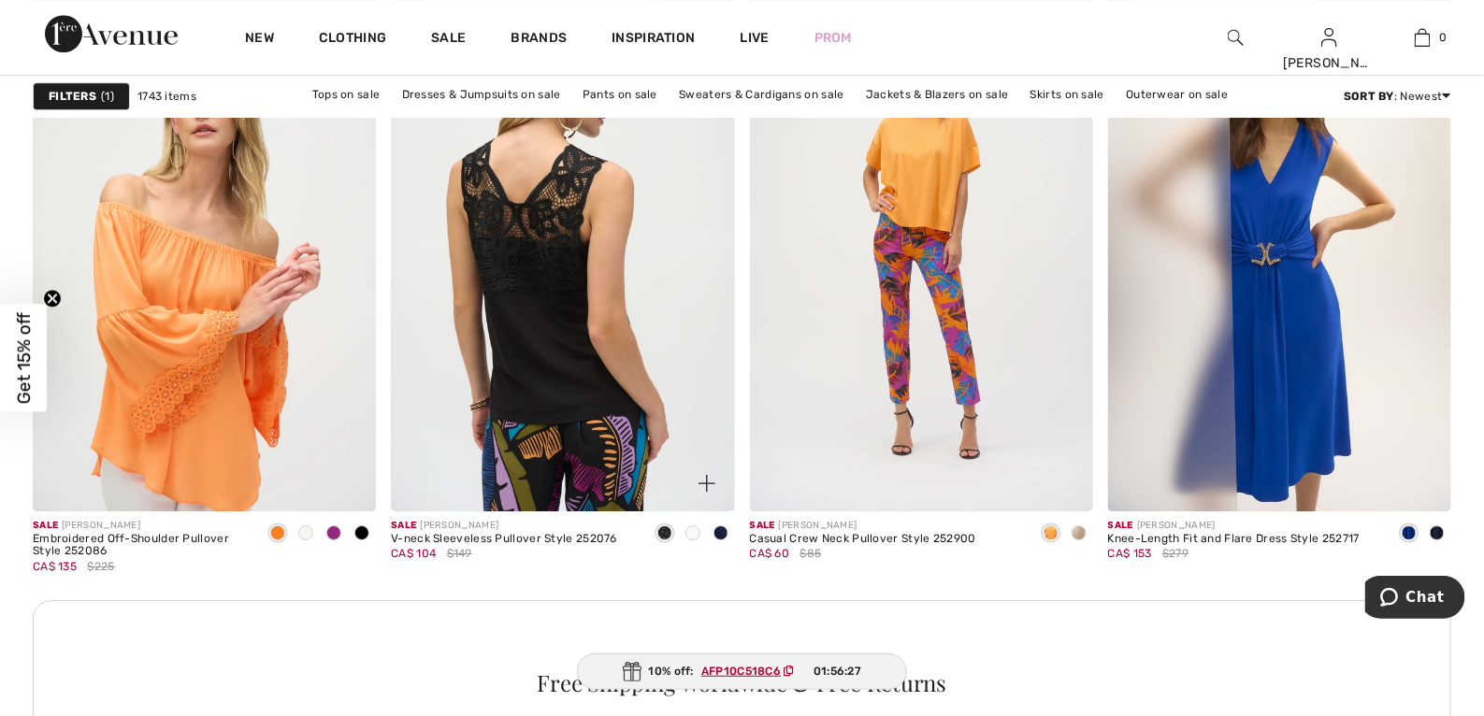
click at [565, 296] on img at bounding box center [562, 253] width 343 height 515
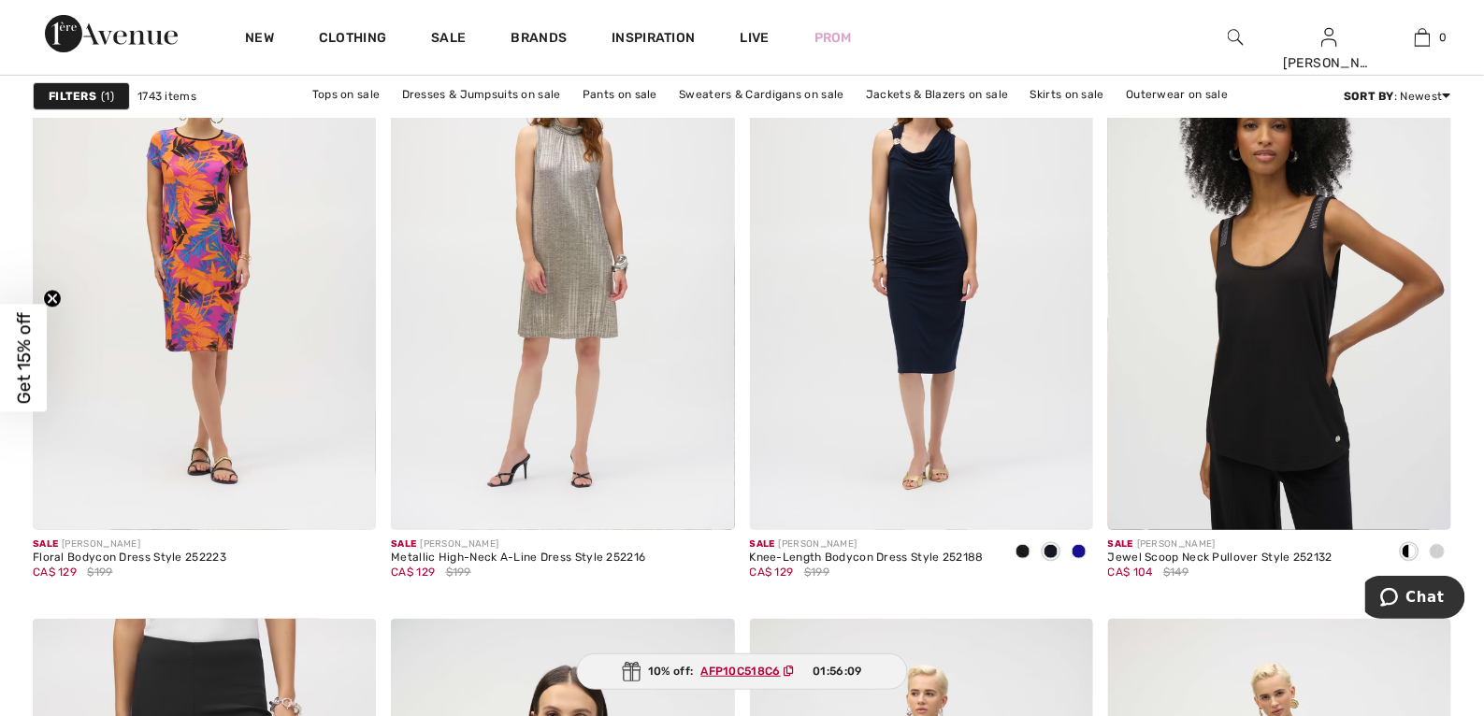
scroll to position [2966, 0]
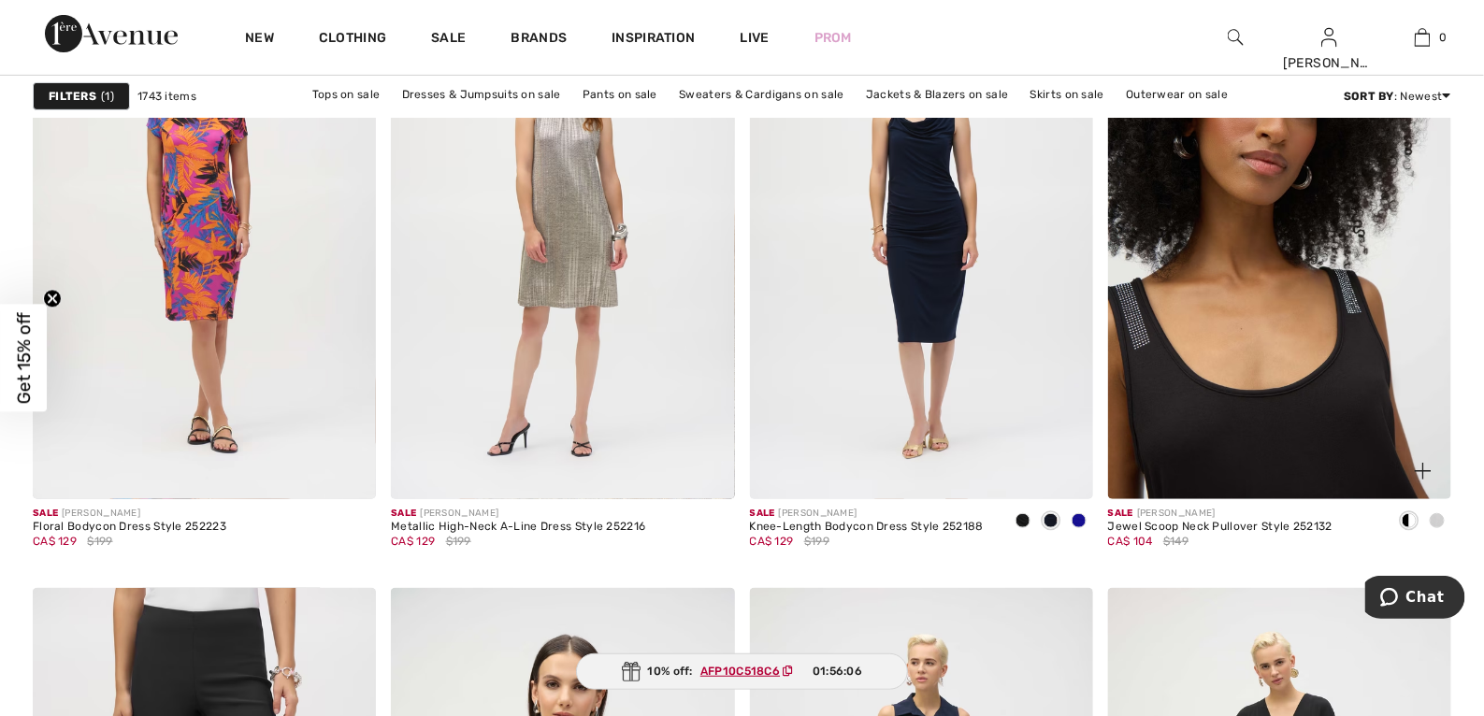
click at [1346, 366] on img at bounding box center [1279, 241] width 343 height 515
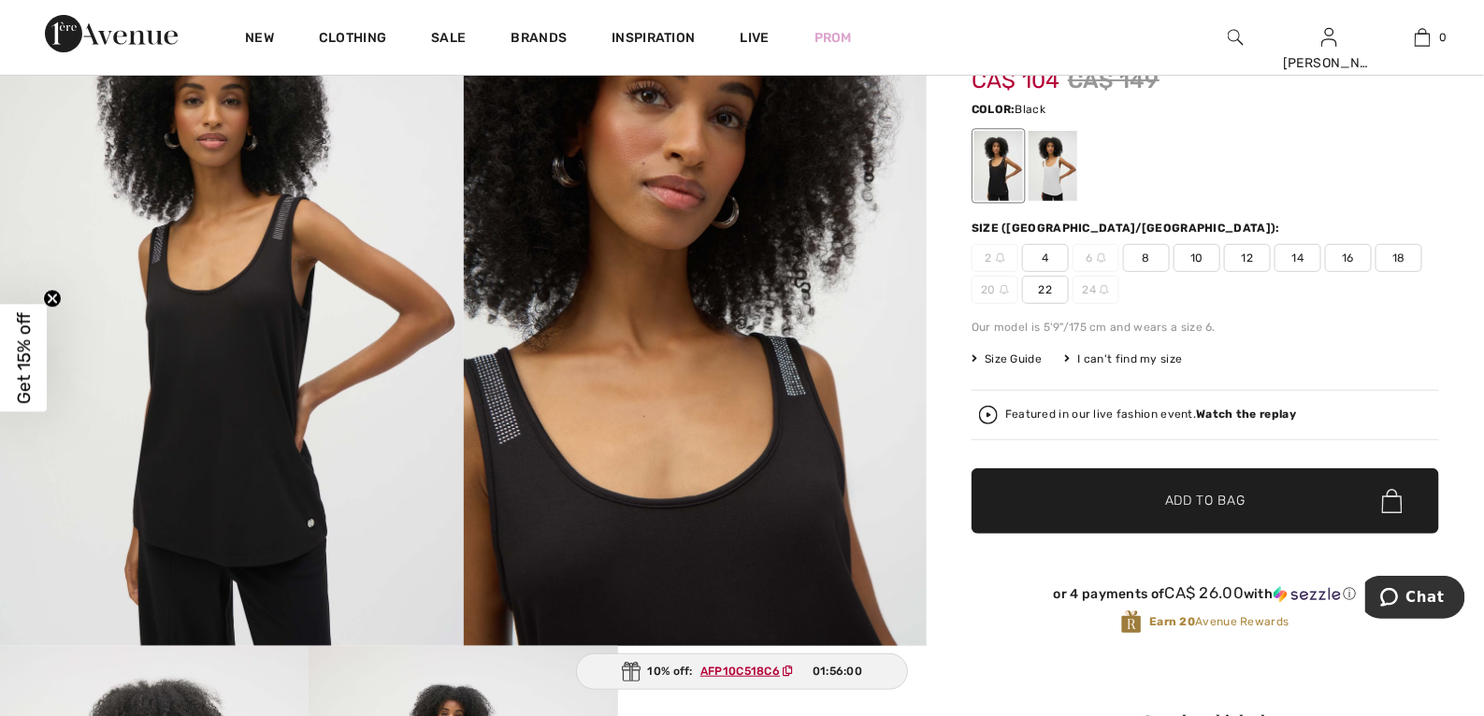
scroll to position [158, 0]
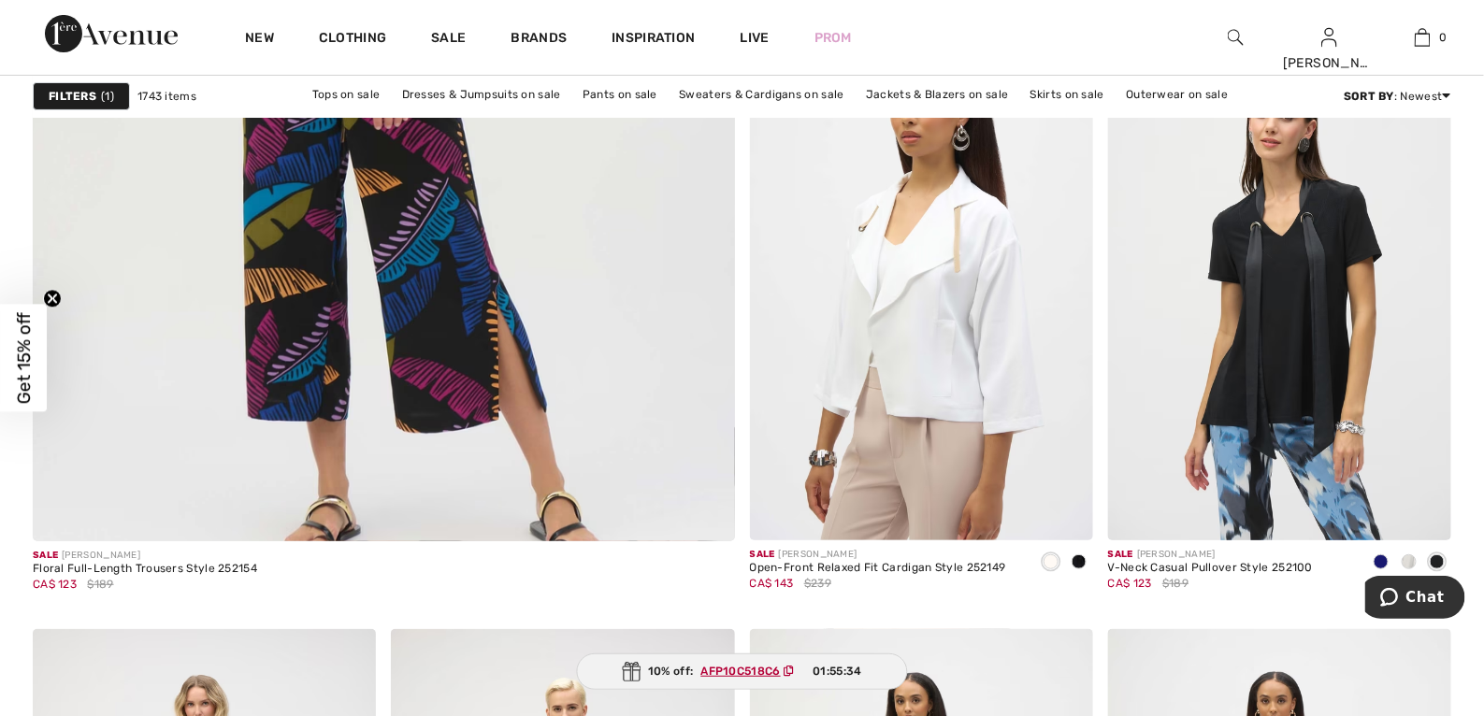
scroll to position [5559, 0]
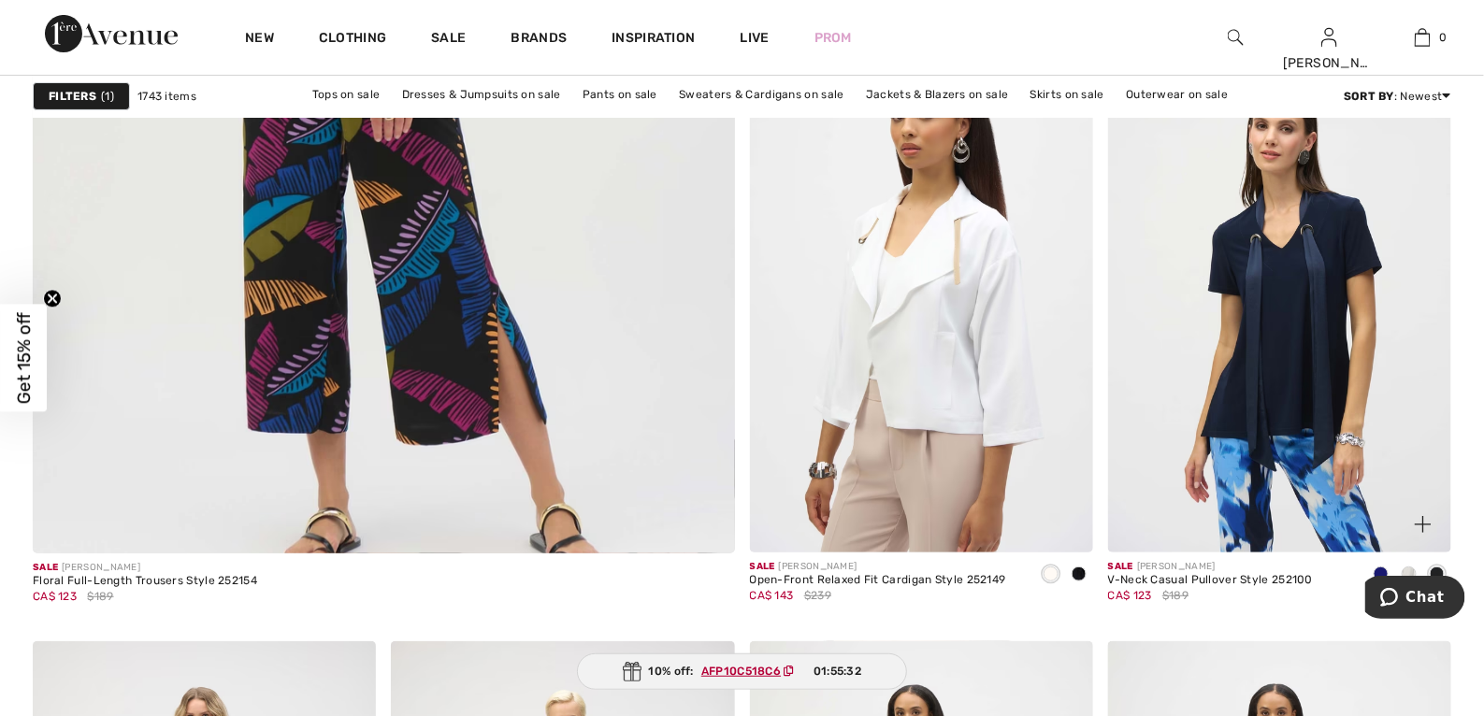
click at [1304, 391] on img at bounding box center [1279, 294] width 343 height 515
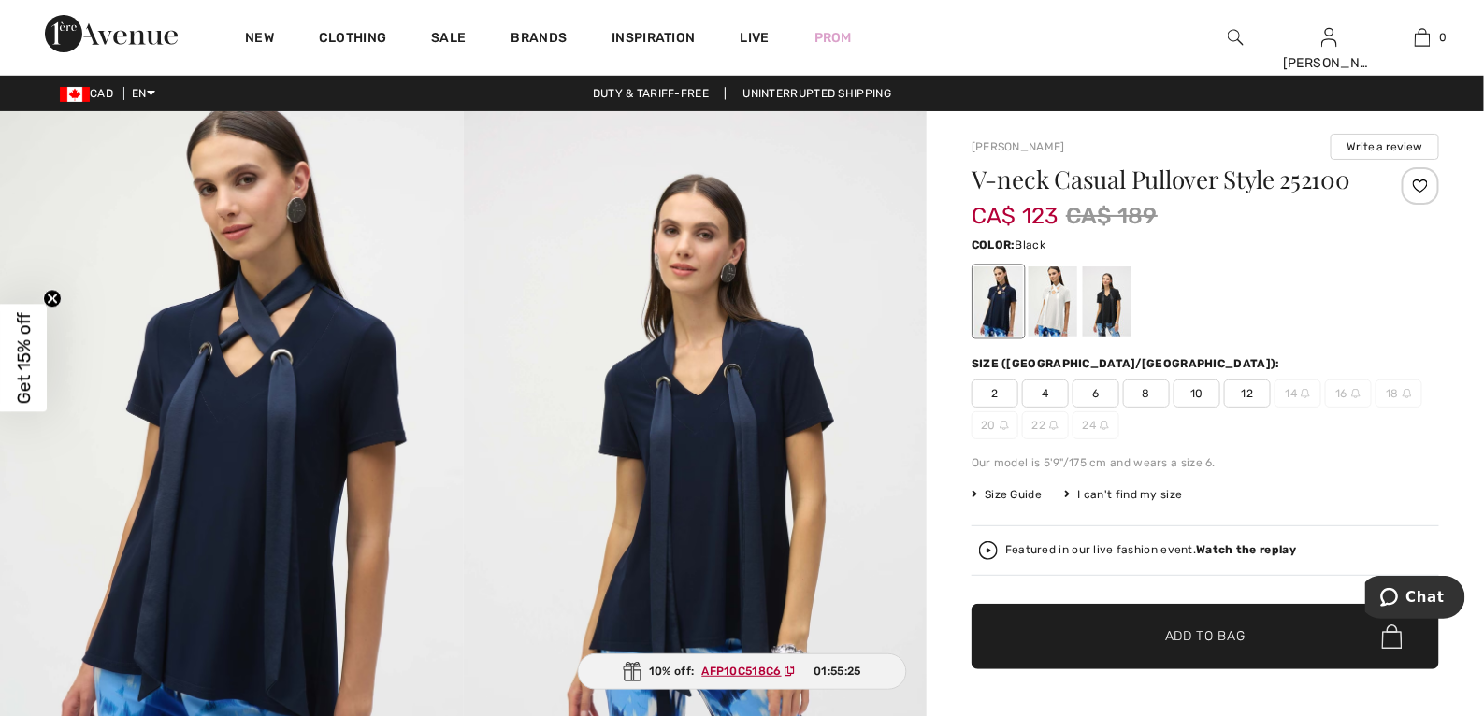
click at [1107, 296] on div at bounding box center [1107, 302] width 49 height 70
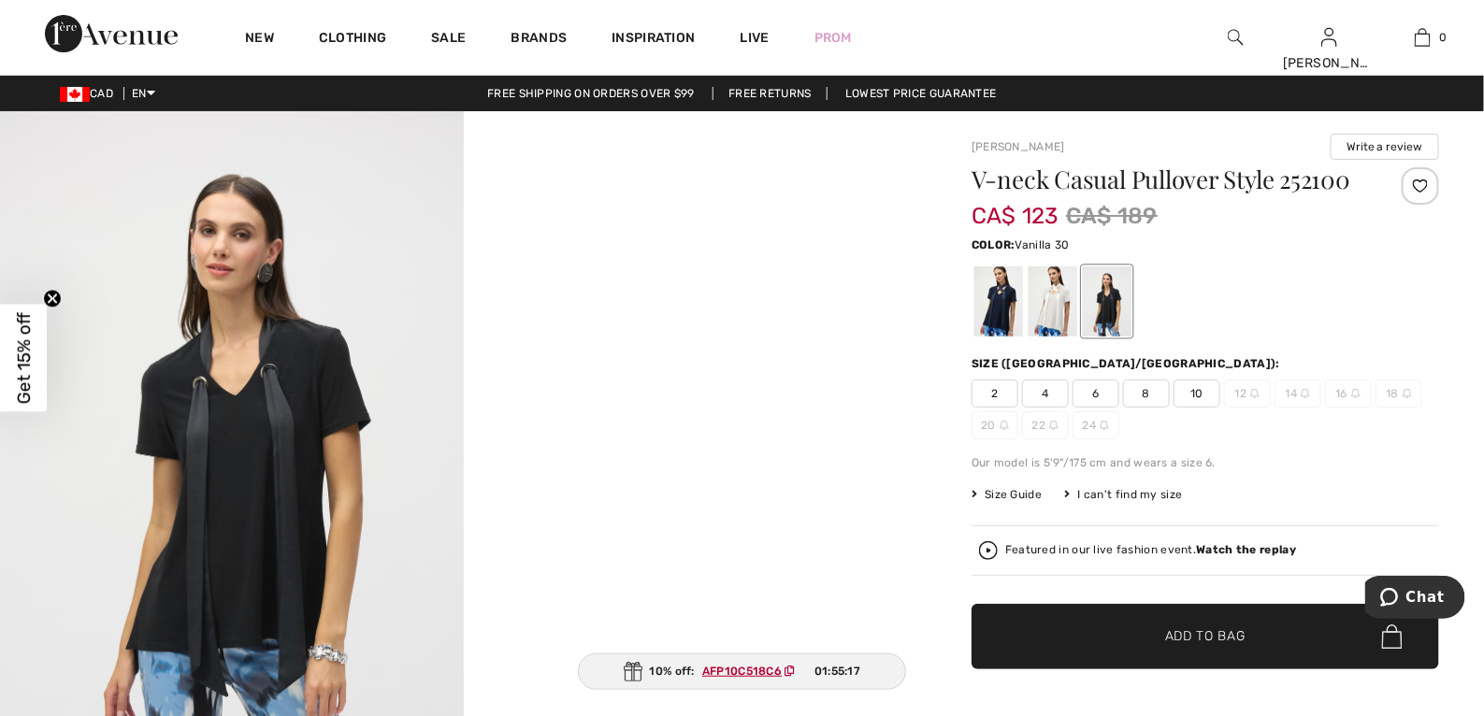
click at [1052, 303] on div at bounding box center [1053, 302] width 49 height 70
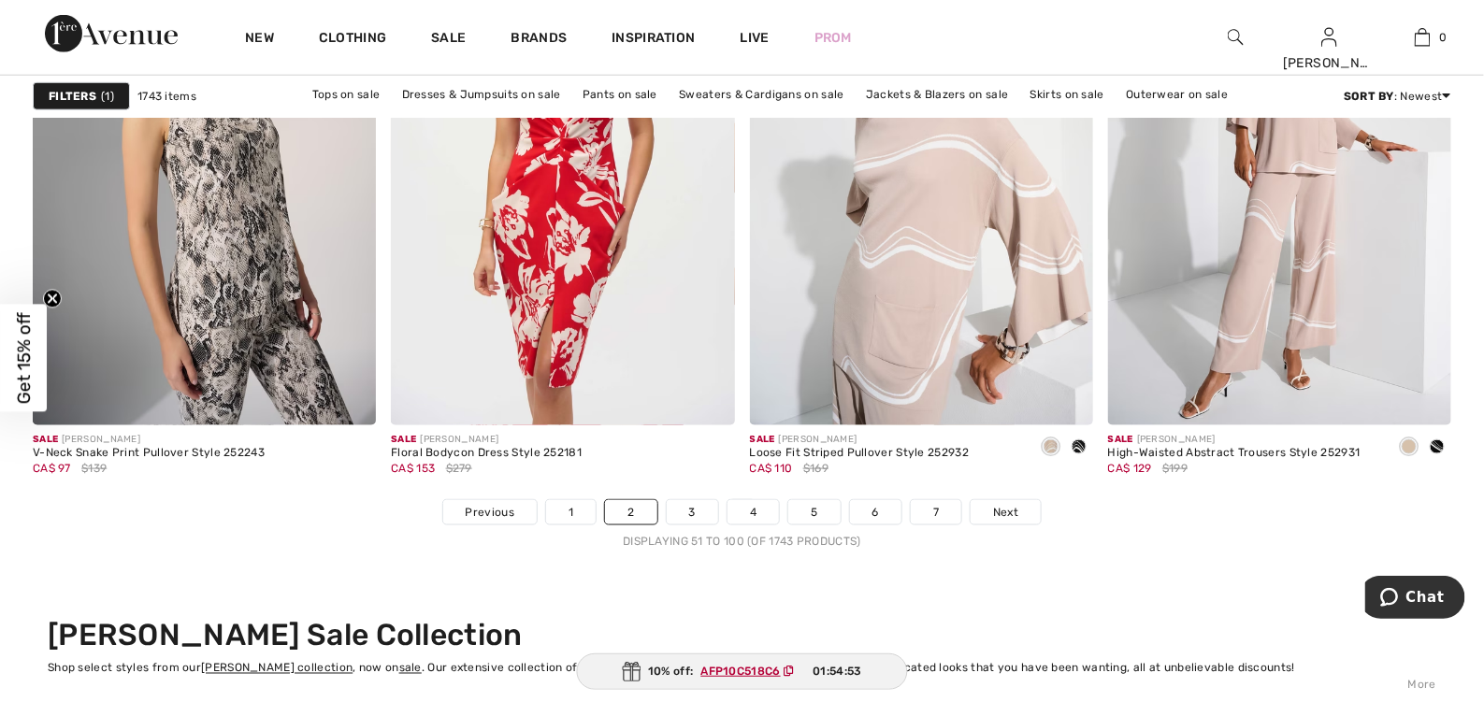
scroll to position [8944, 0]
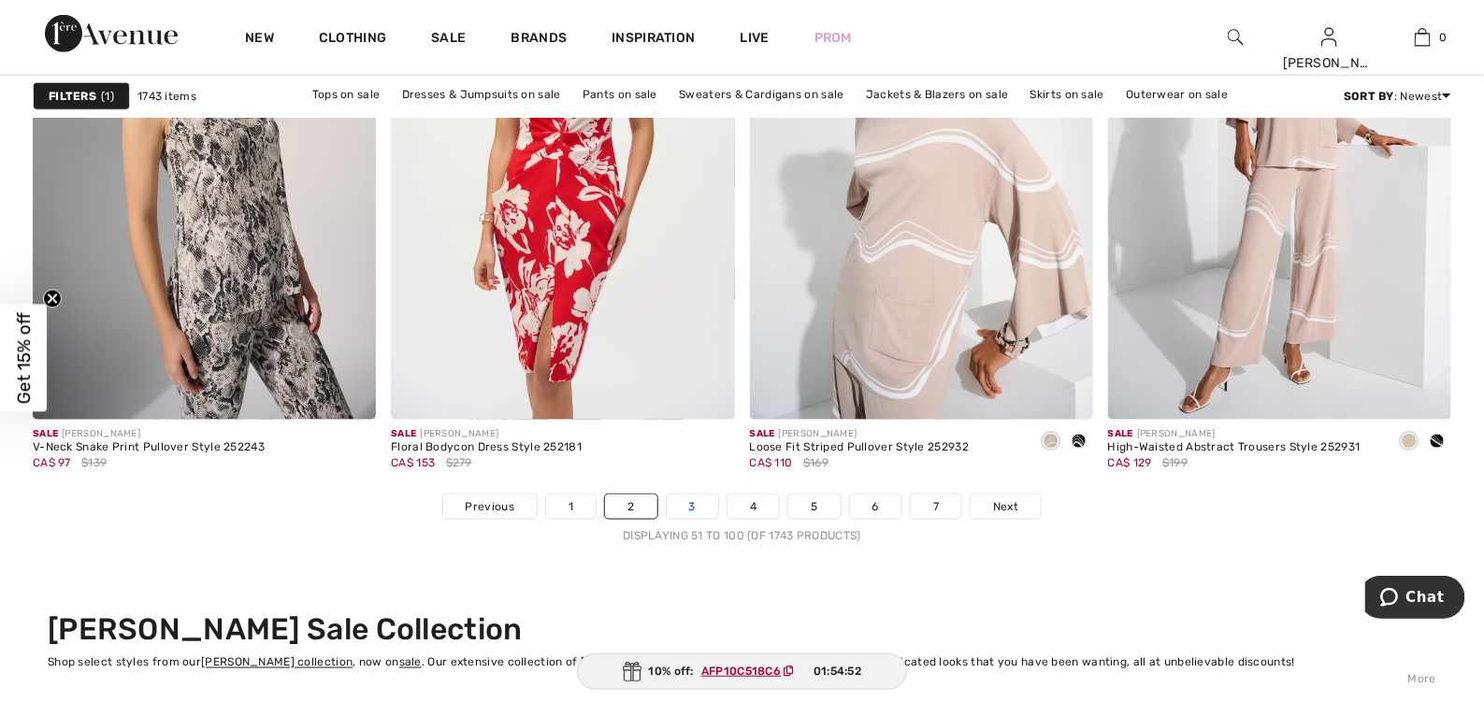
click at [699, 512] on link "3" at bounding box center [692, 507] width 51 height 24
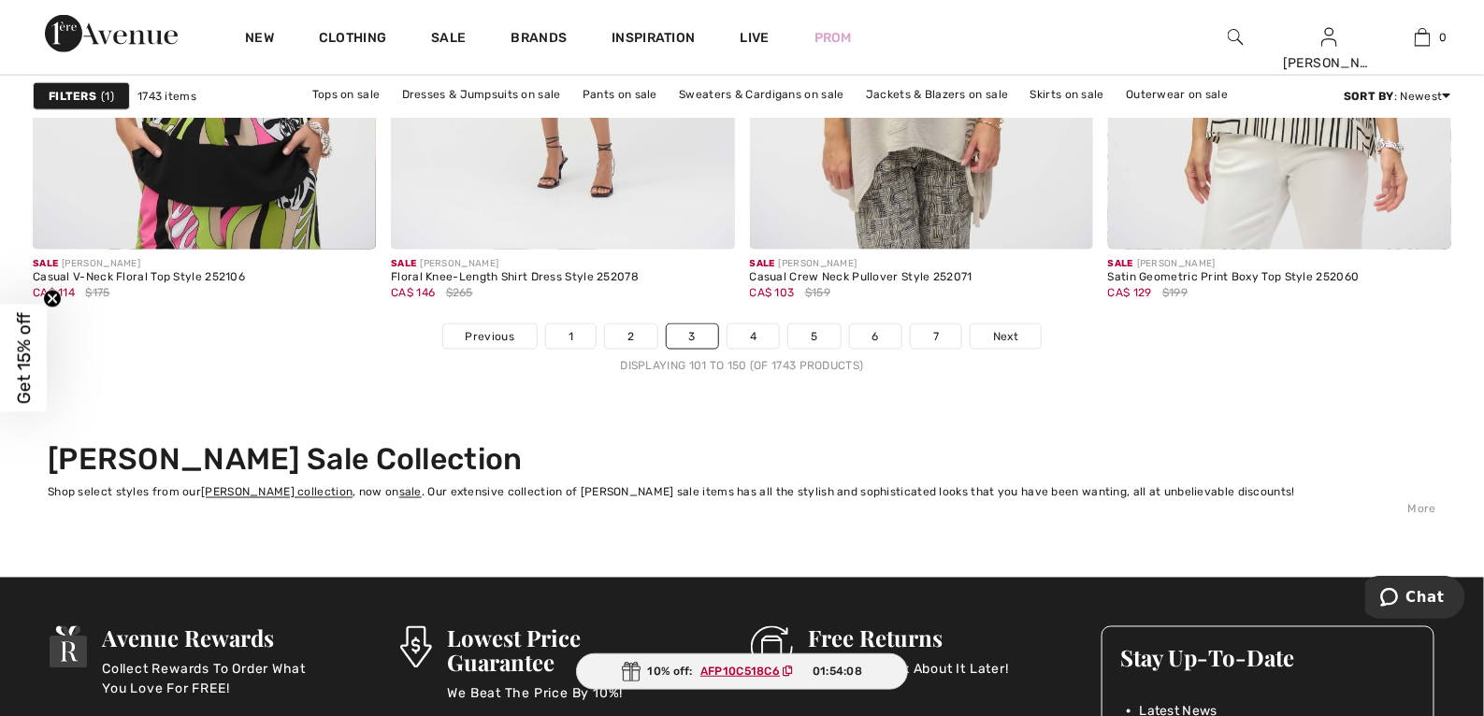
scroll to position [9243, 0]
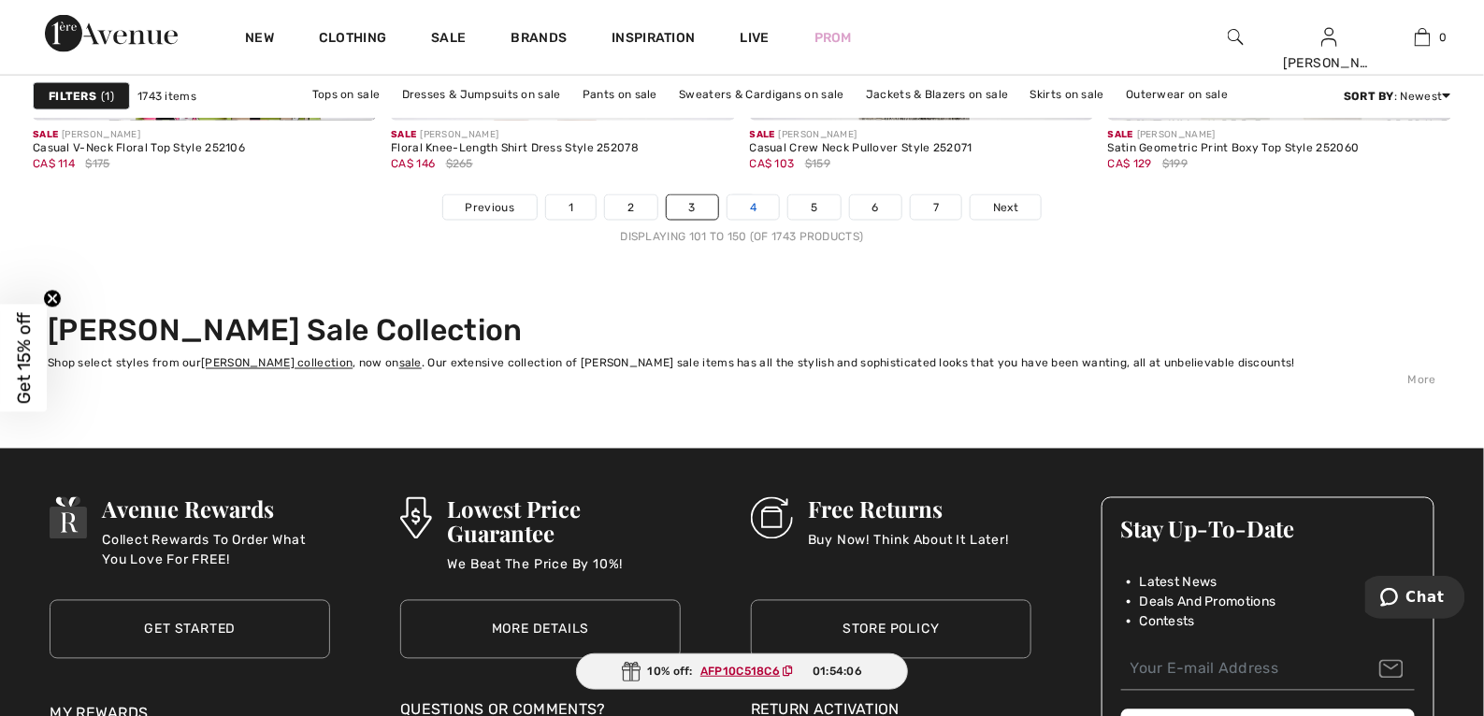
click at [756, 207] on link "4" at bounding box center [753, 207] width 51 height 24
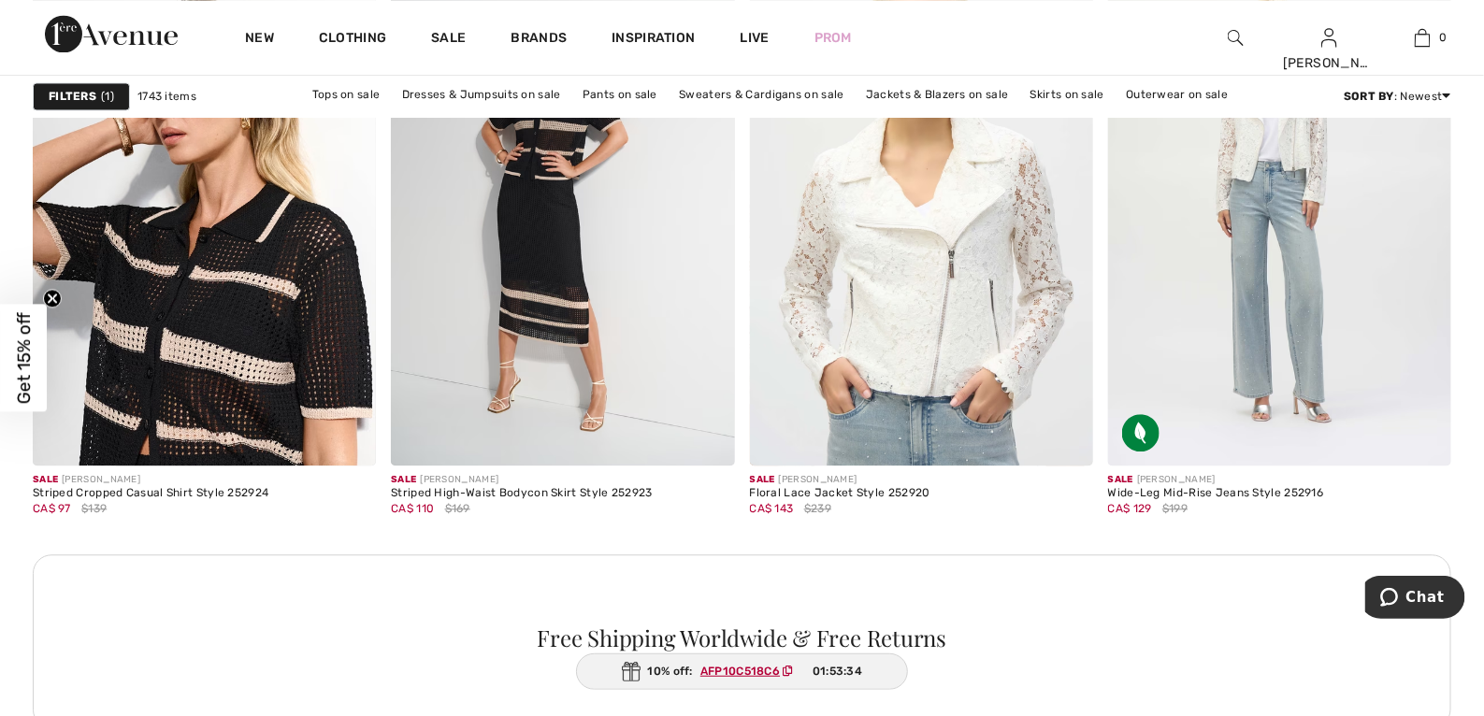
scroll to position [6897, 0]
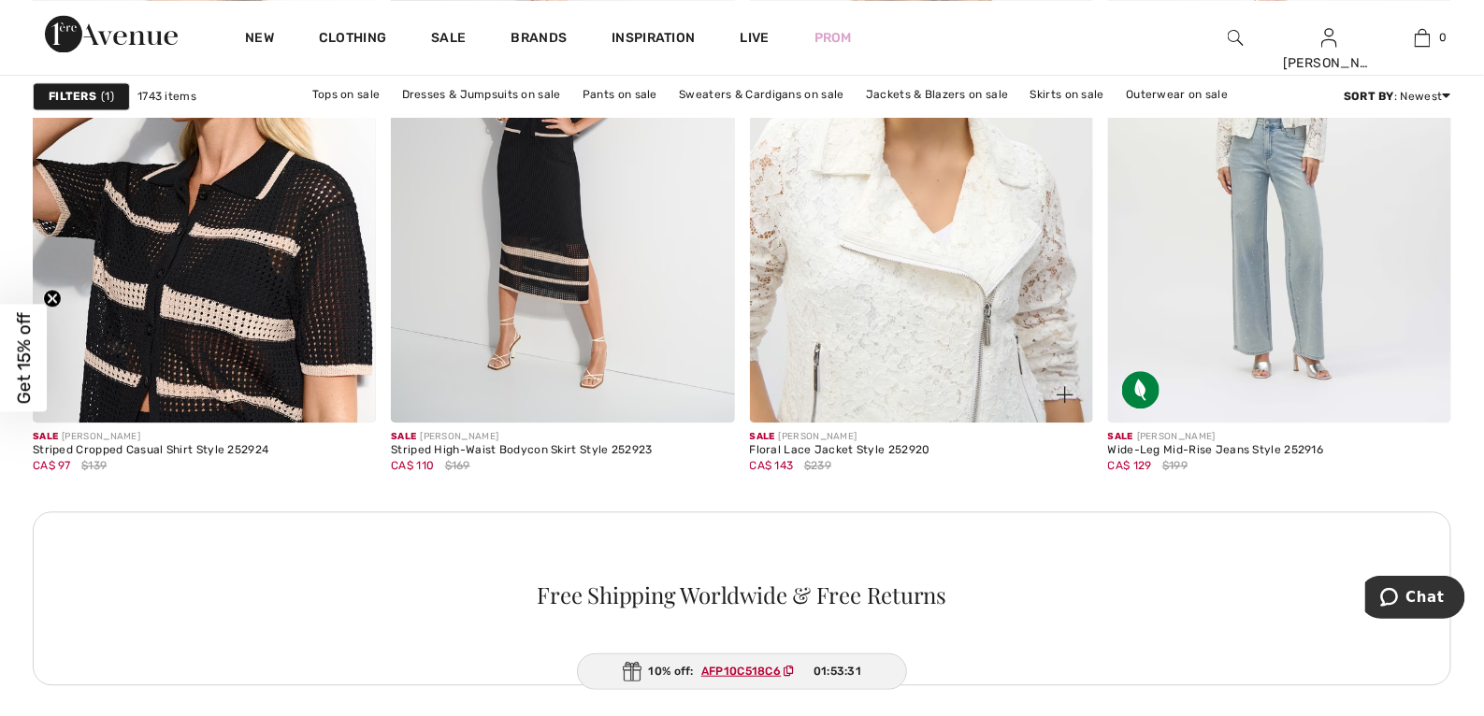
click at [929, 253] on img at bounding box center [921, 164] width 343 height 515
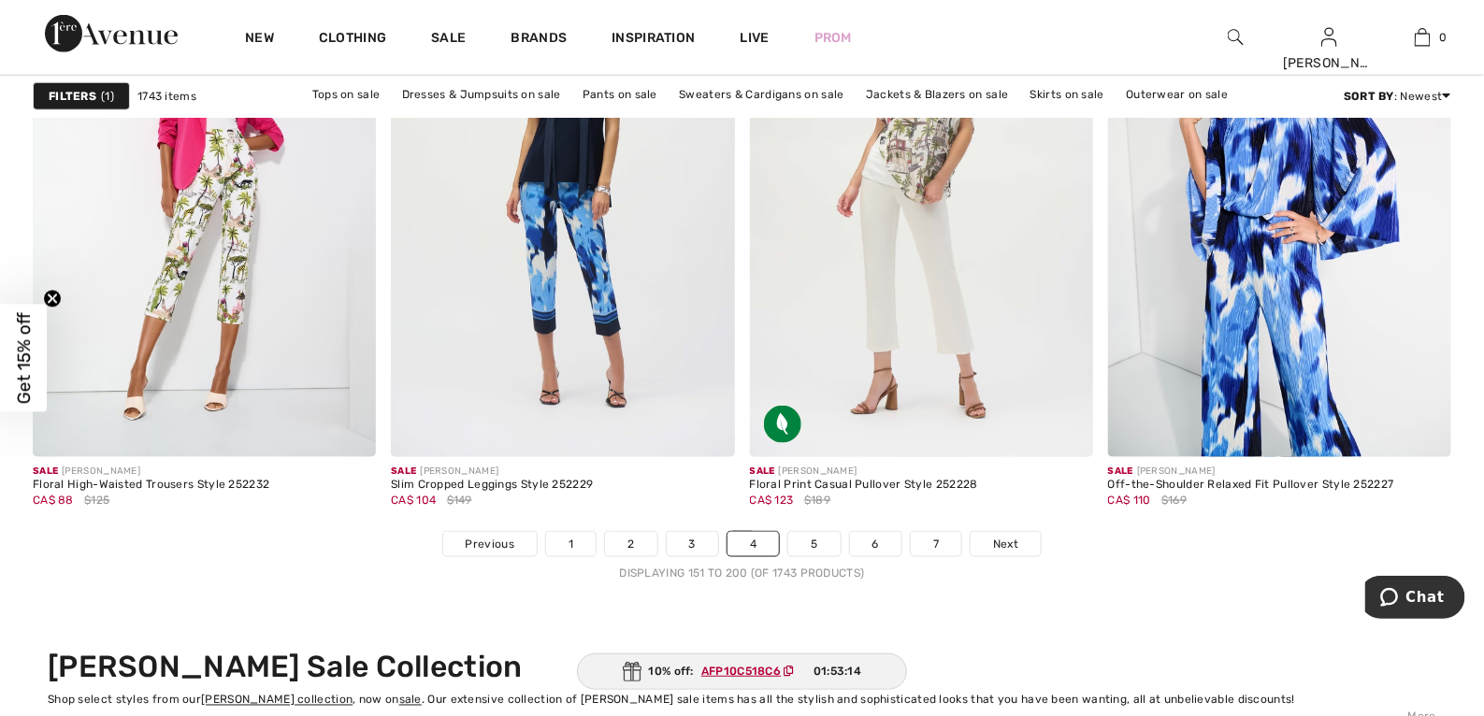
scroll to position [9011, 0]
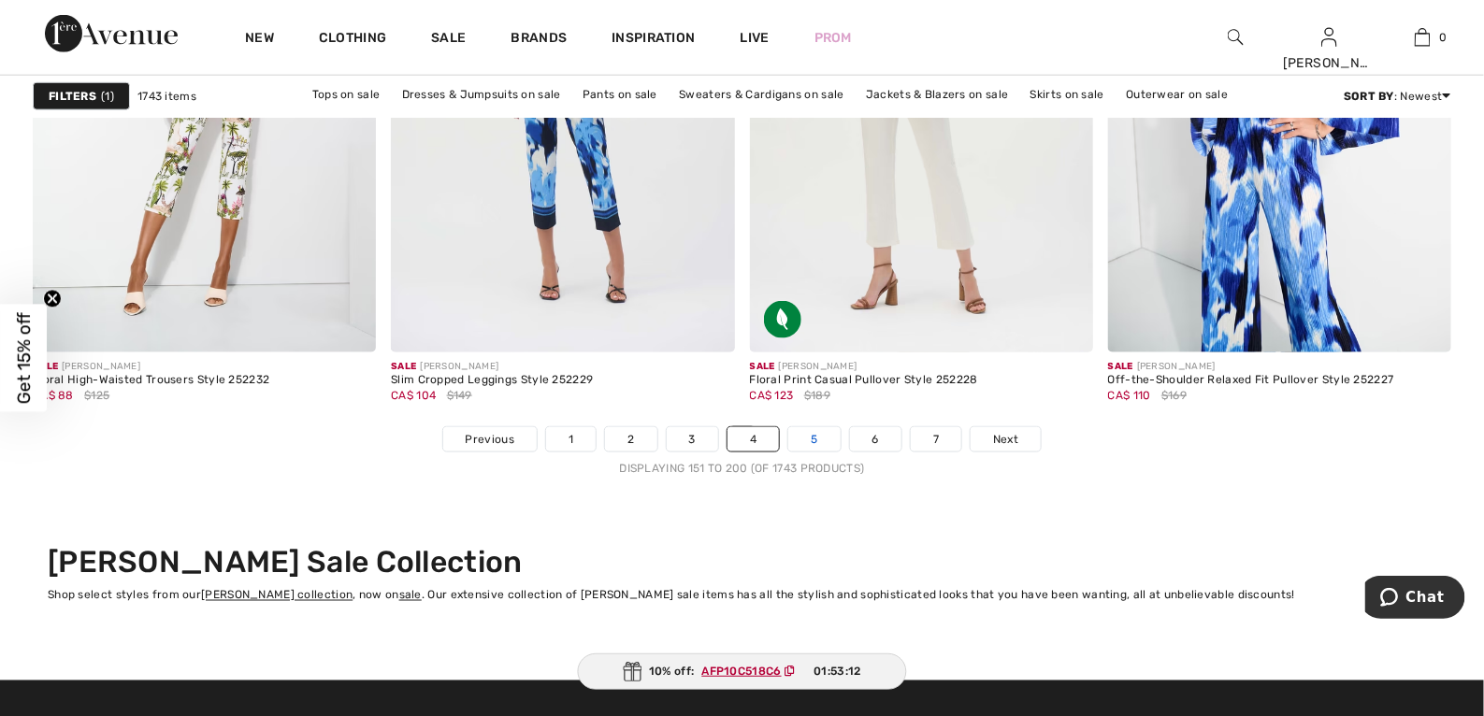
click at [812, 440] on link "5" at bounding box center [813, 439] width 51 height 24
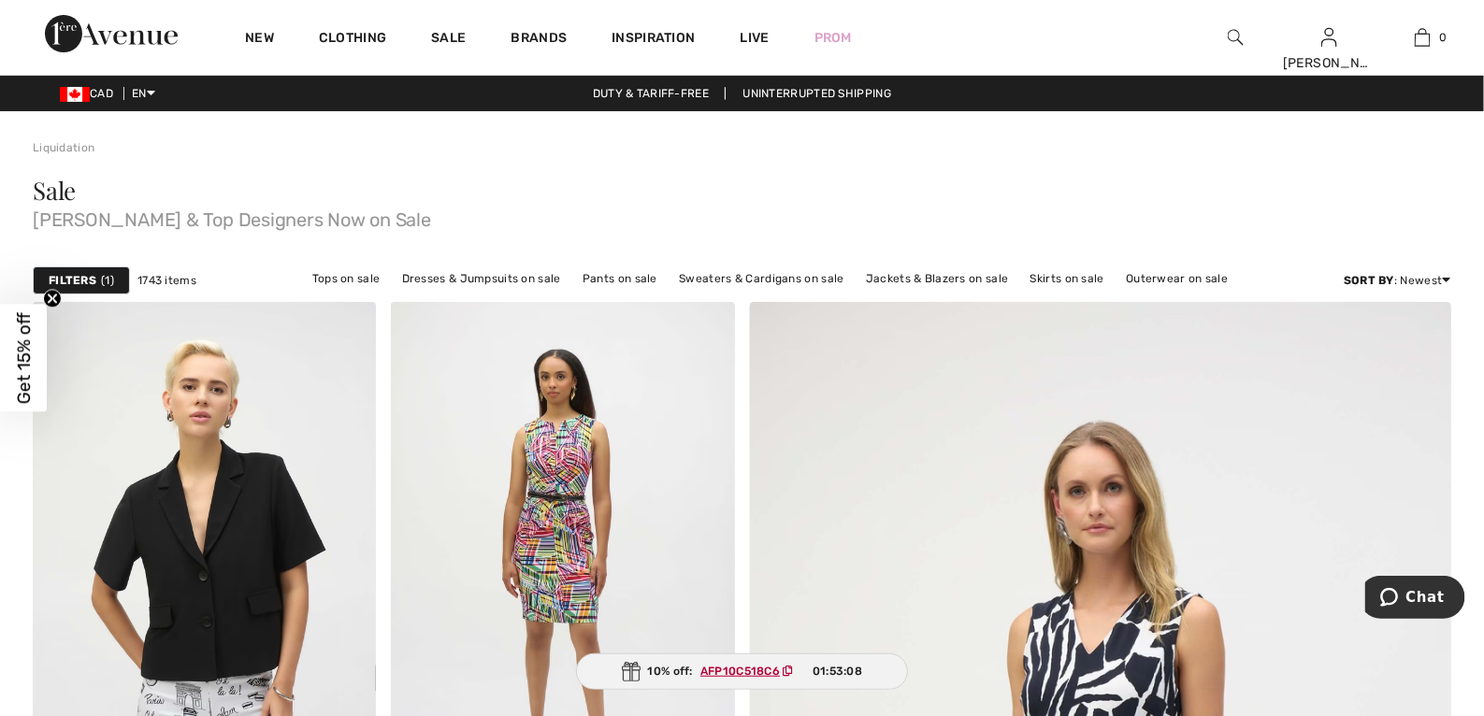
drag, startPoint x: 1482, startPoint y: 50, endPoint x: 1483, endPoint y: 69, distance: 19.7
click at [1483, 69] on div "New Clothing Sale Brands Inspiration Live Prom [PERSON_NAME] Hi, [PERSON_NAME]!…" at bounding box center [742, 37] width 1484 height 75
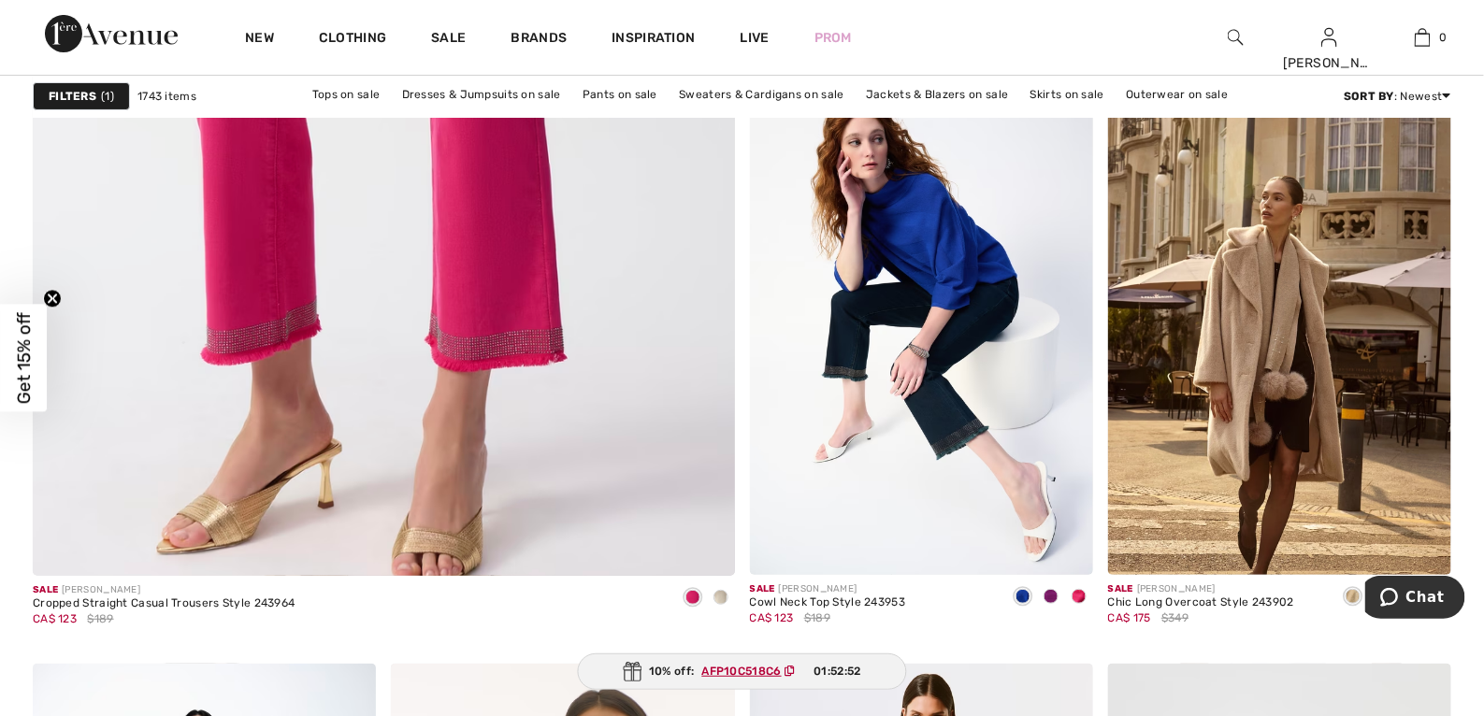
scroll to position [5580, 0]
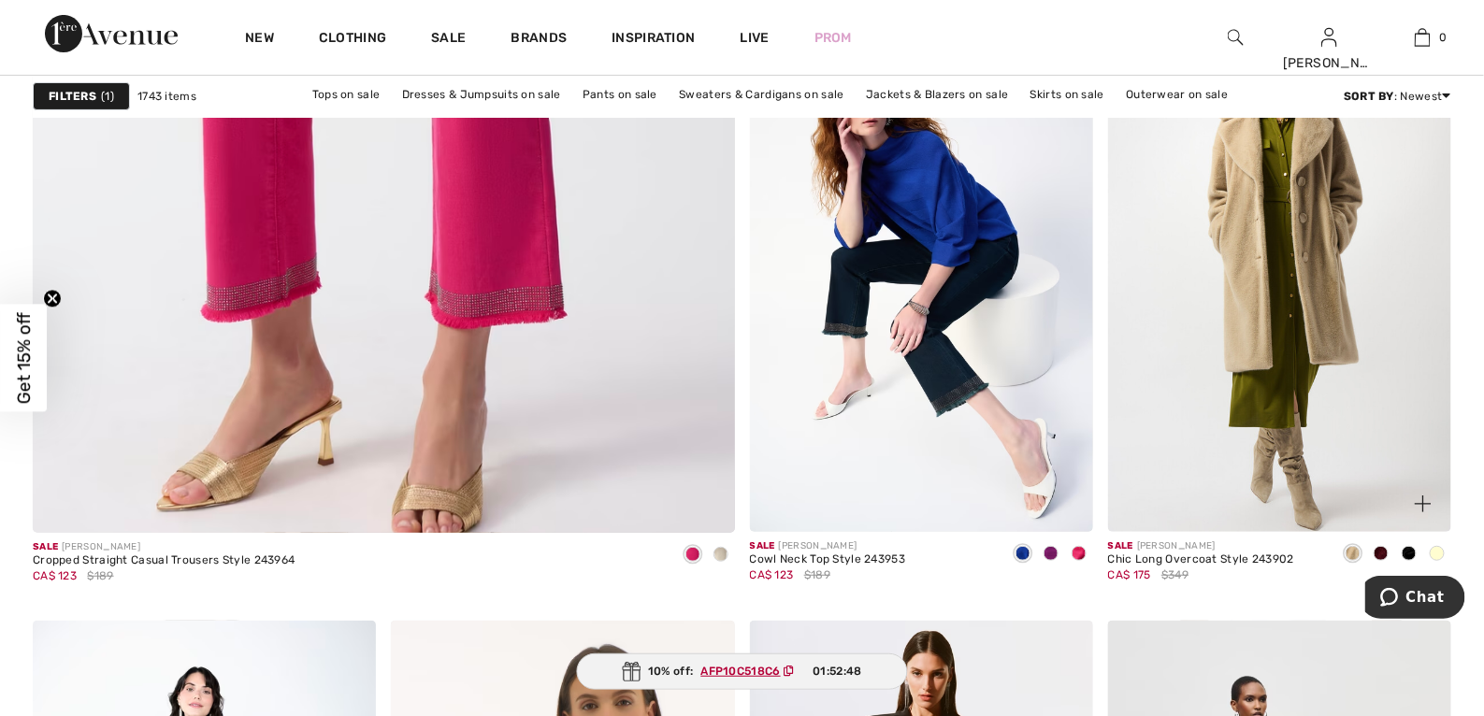
click at [1313, 267] on img at bounding box center [1279, 274] width 343 height 515
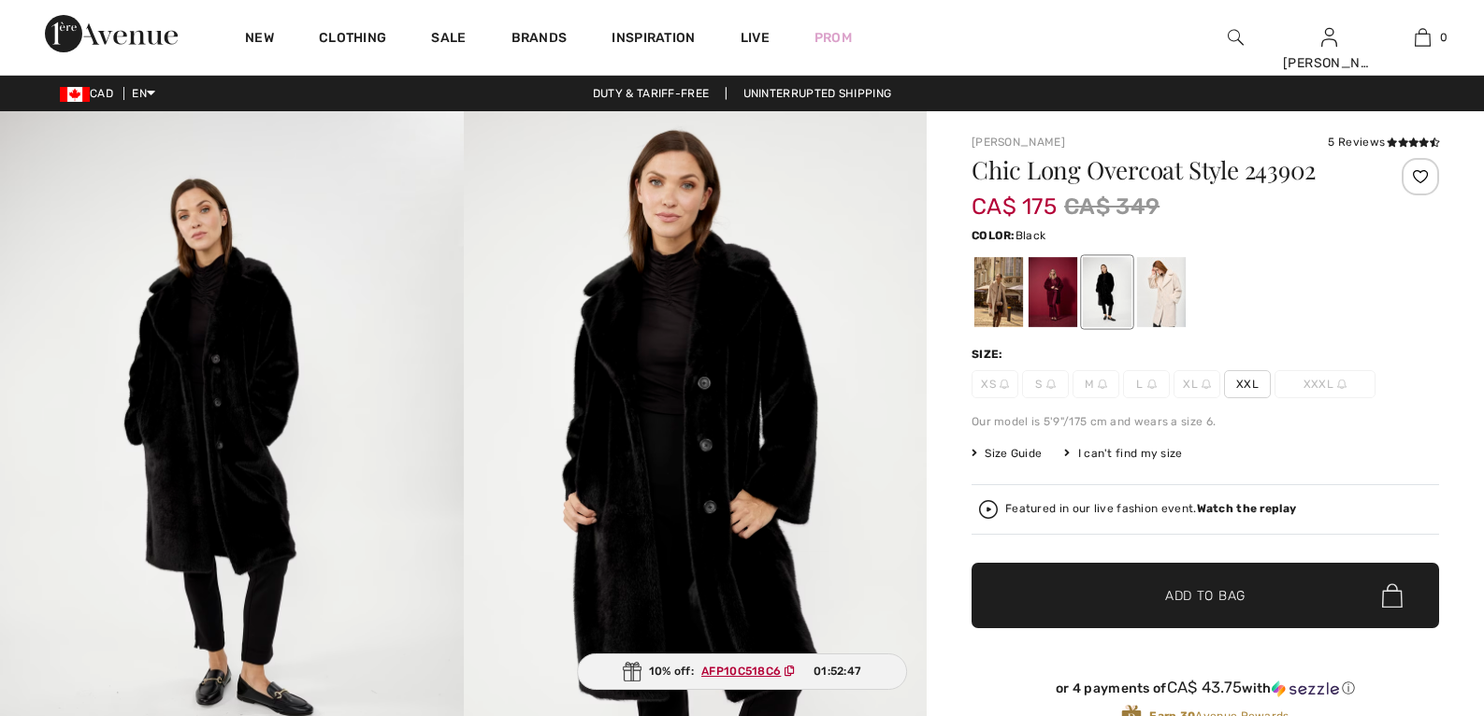
checkbox input "true"
click at [744, 383] on img at bounding box center [696, 458] width 464 height 695
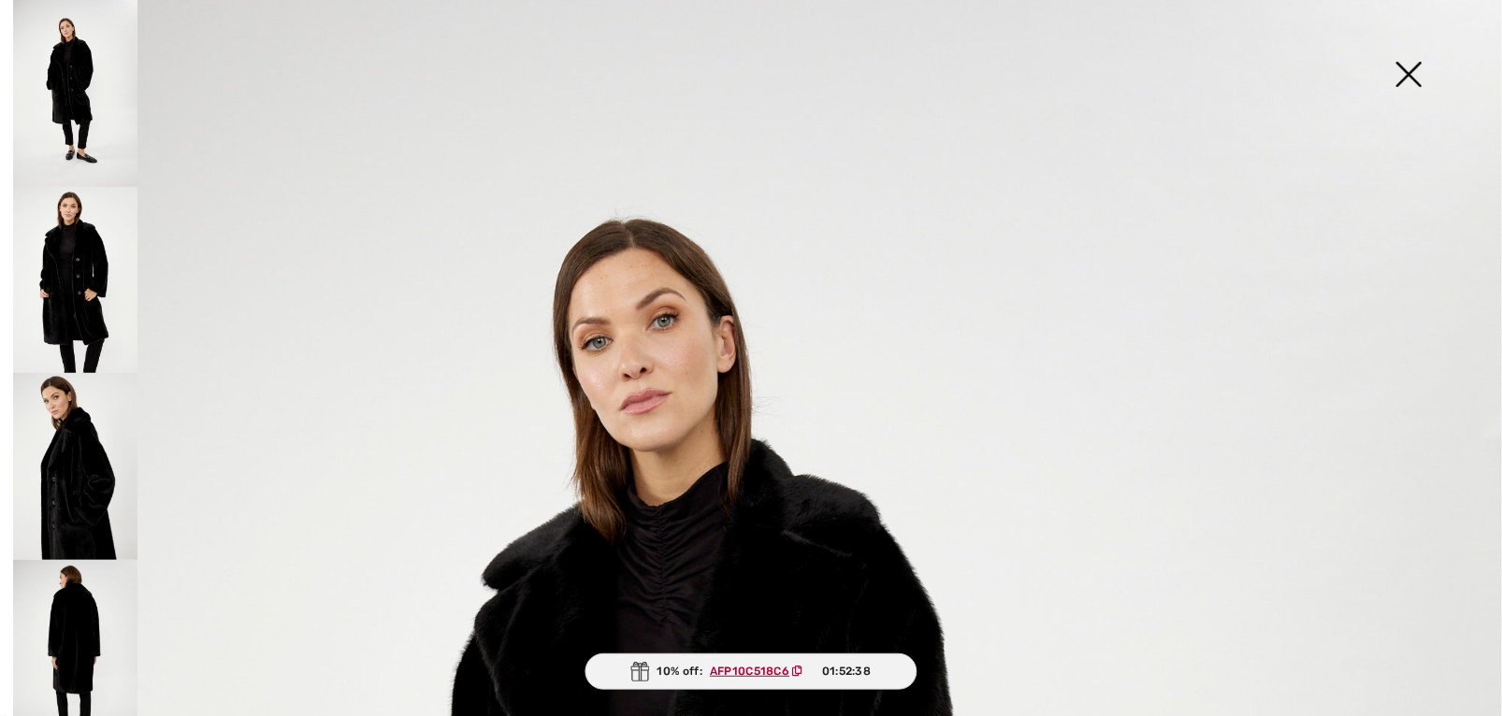
click at [77, 252] on img at bounding box center [75, 280] width 124 height 187
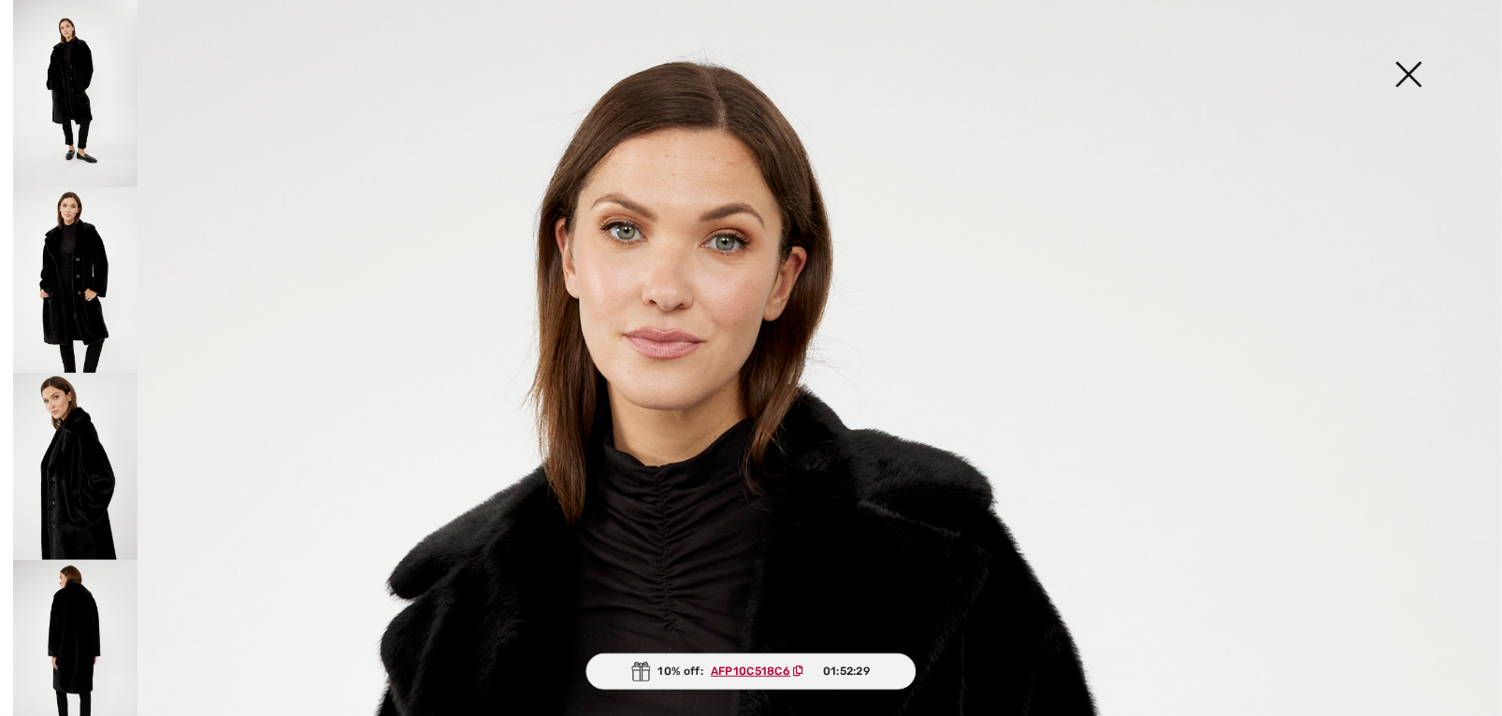
click at [89, 615] on img at bounding box center [75, 653] width 124 height 187
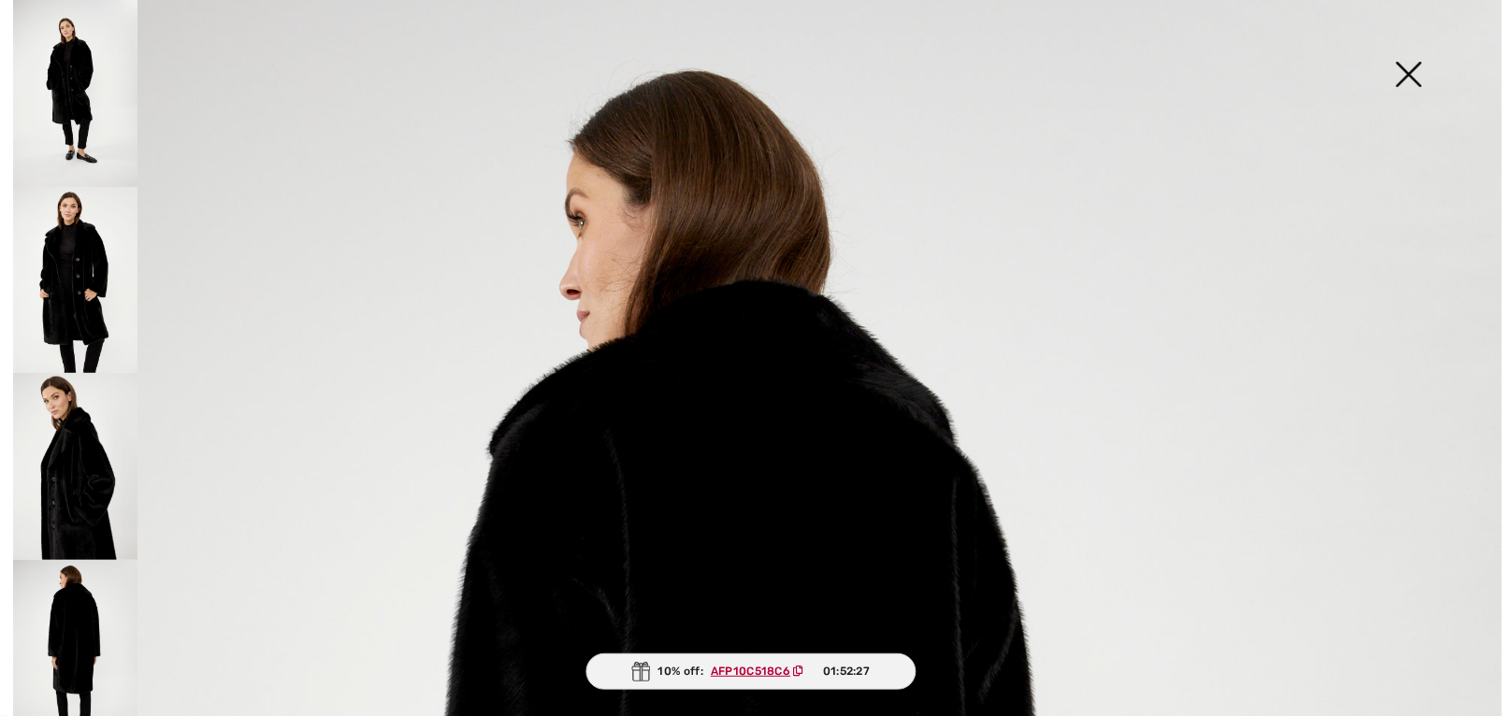
click at [1406, 72] on img at bounding box center [1409, 76] width 94 height 96
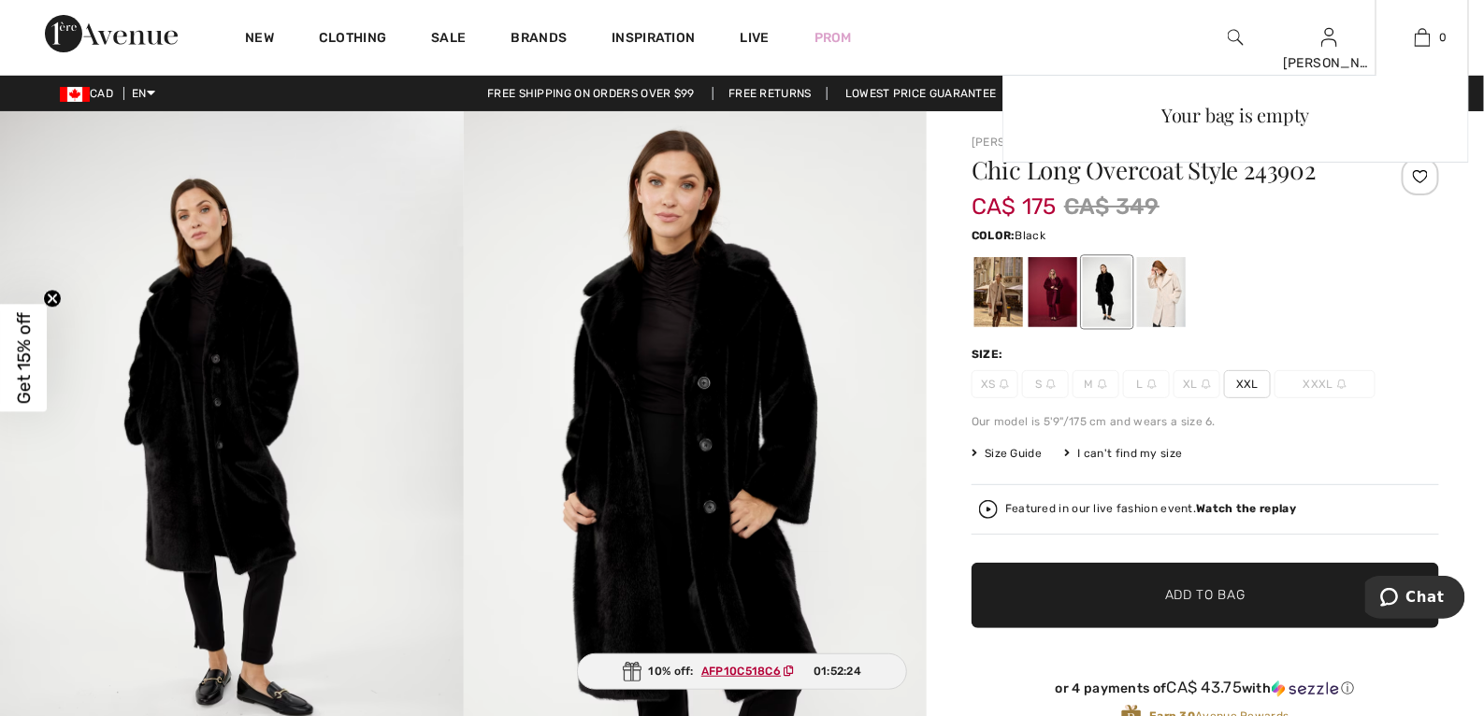
click at [1174, 300] on div "Your bag is empty" at bounding box center [1236, 241] width 467 height 332
click at [1170, 292] on div "Your bag is empty" at bounding box center [1236, 241] width 467 height 332
click at [1163, 293] on div "Your bag is empty" at bounding box center [1236, 241] width 467 height 332
click at [1158, 296] on div "Your bag is empty" at bounding box center [1236, 241] width 467 height 332
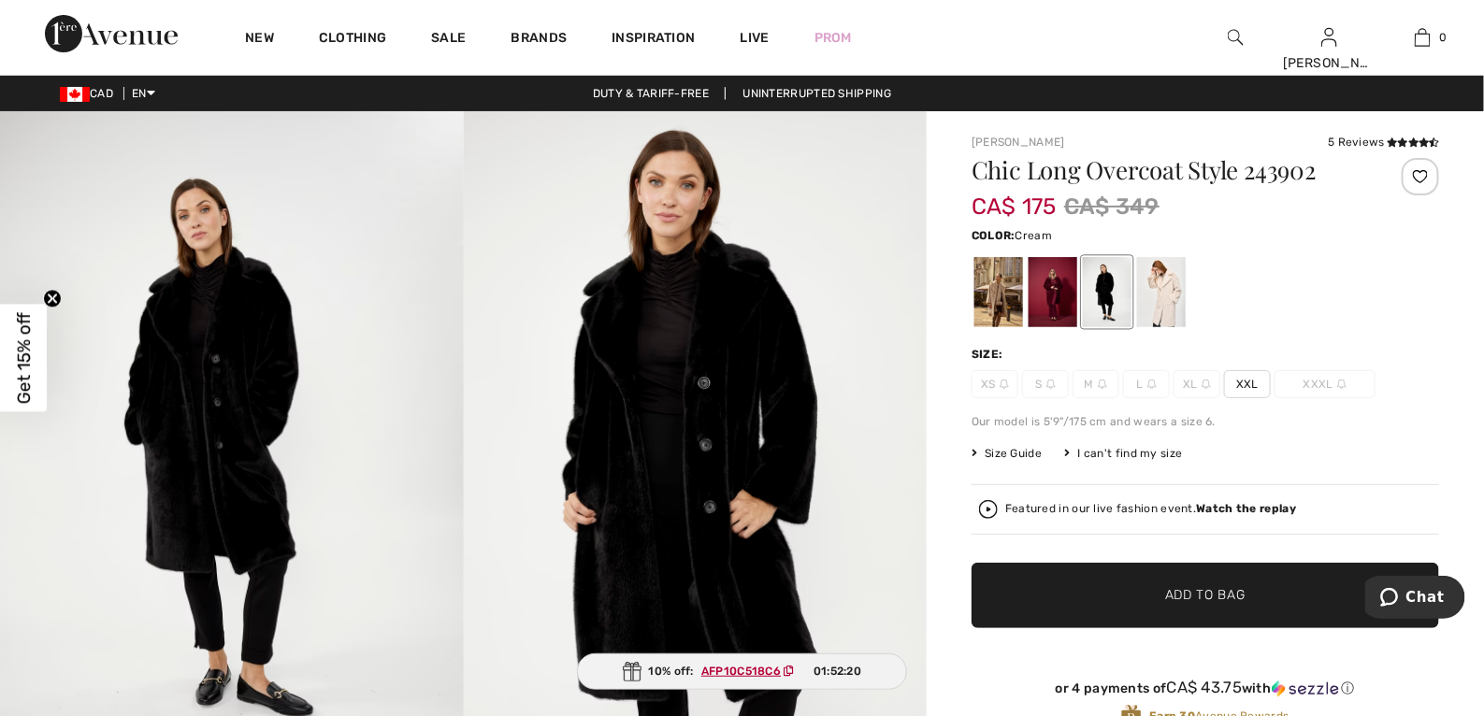
click at [1158, 296] on div at bounding box center [1161, 292] width 49 height 70
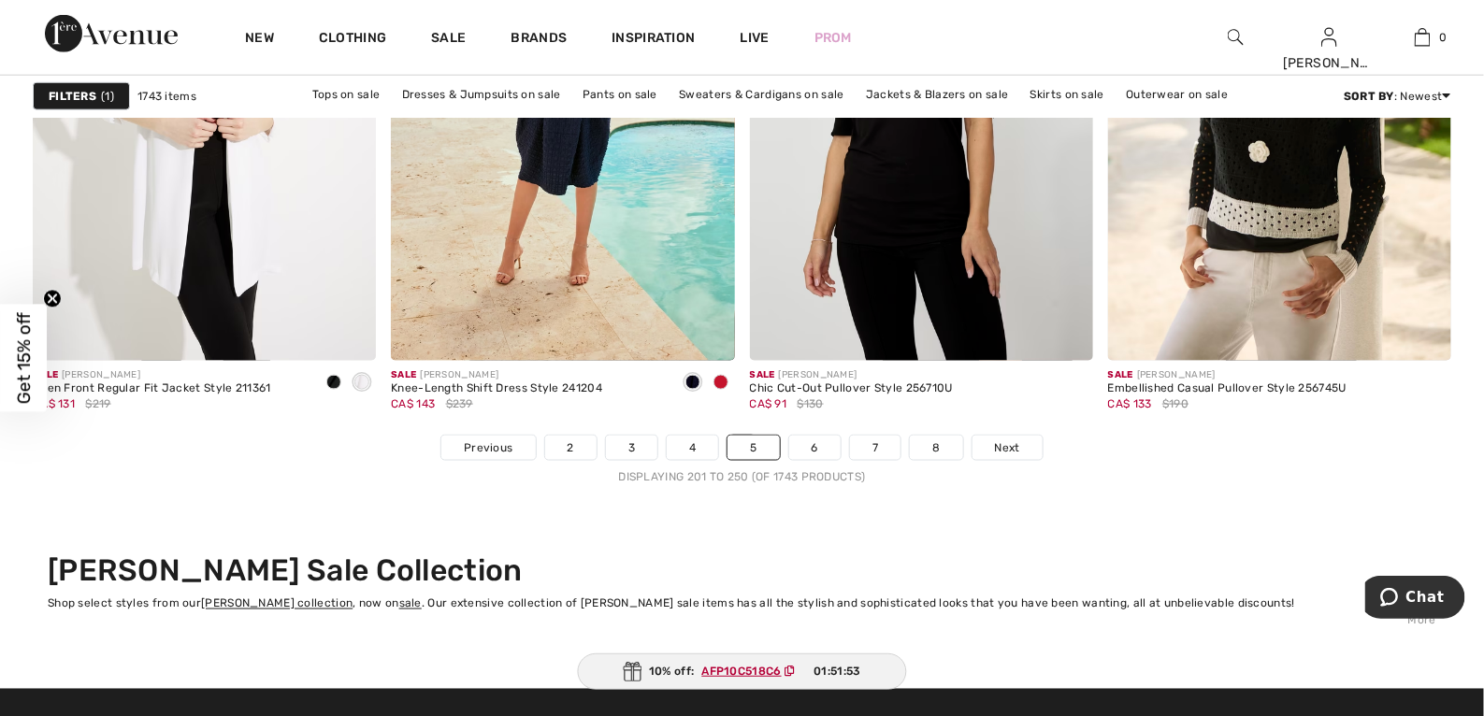
scroll to position [9132, 0]
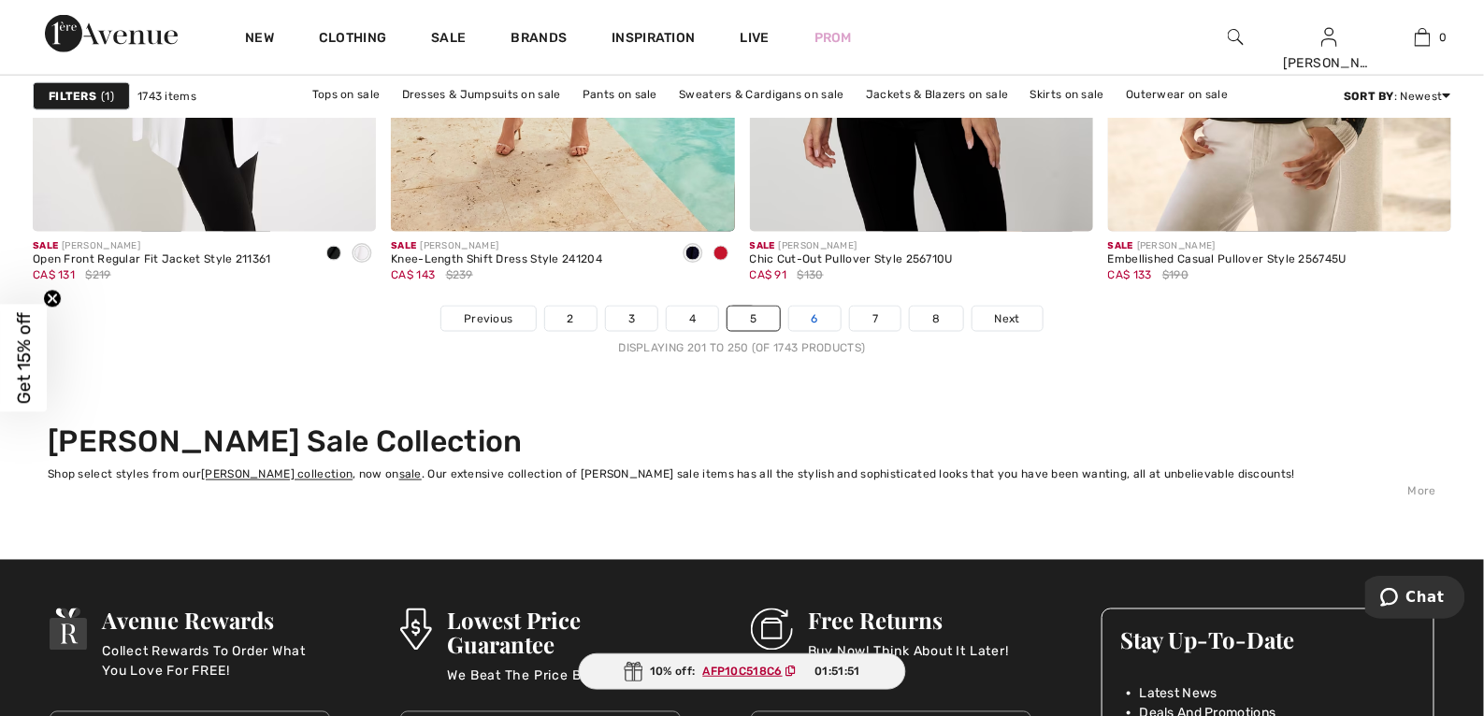
click at [819, 325] on link "6" at bounding box center [814, 319] width 51 height 24
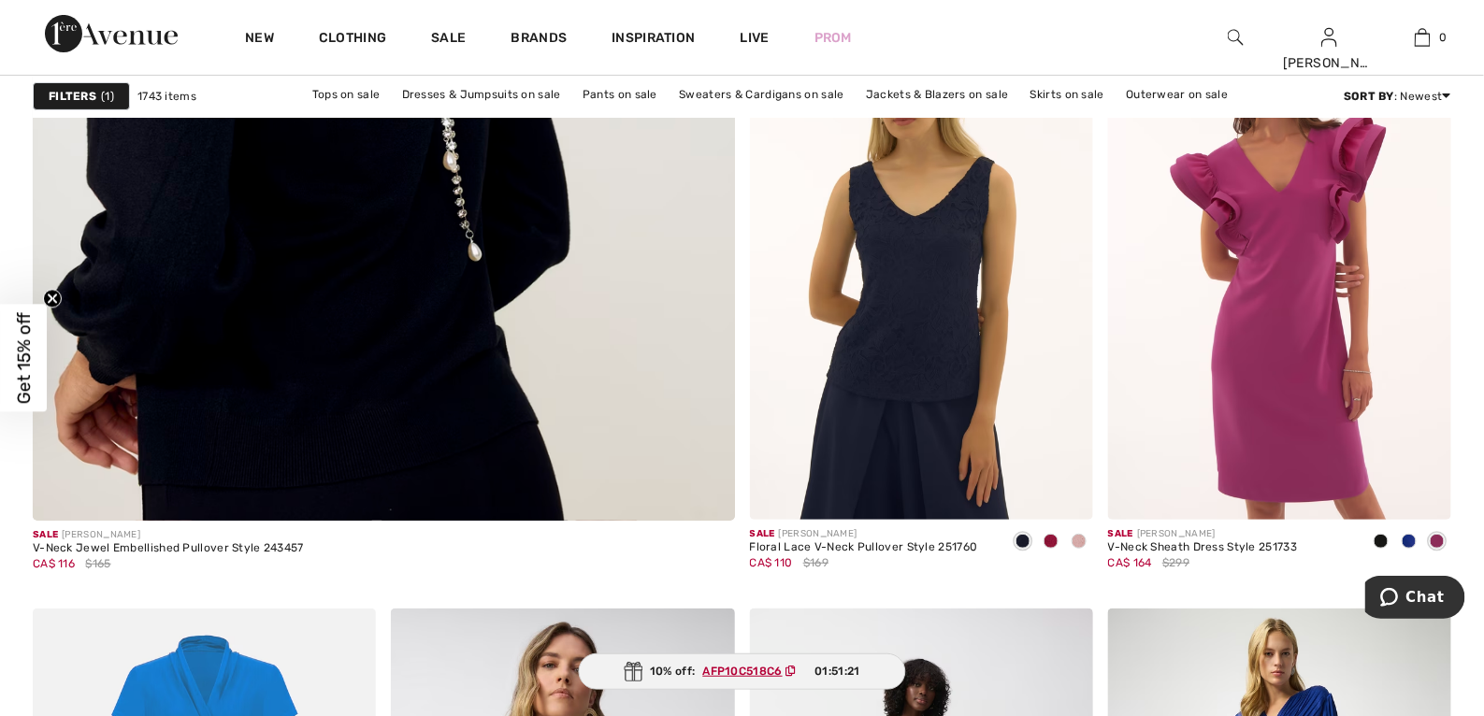
scroll to position [5598, 0]
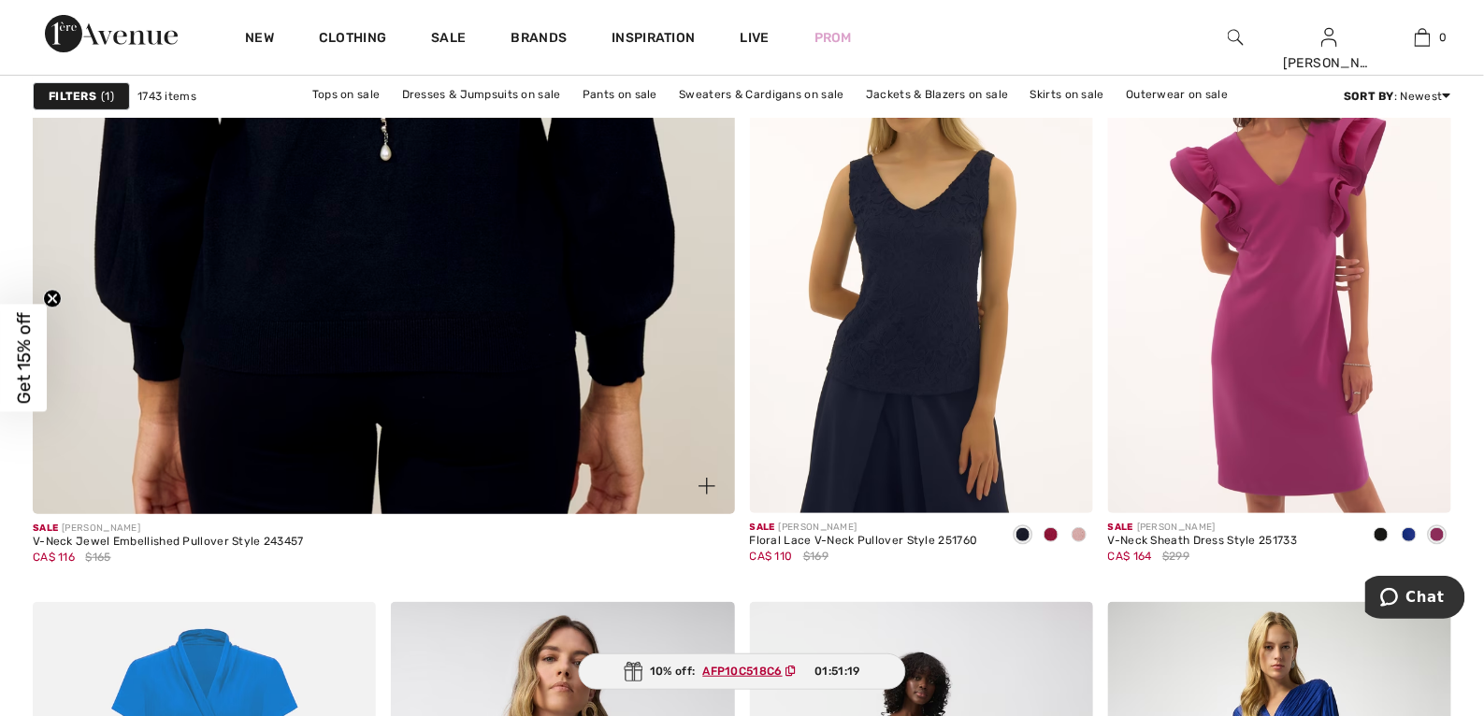
click at [354, 257] on img at bounding box center [384, 26] width 843 height 1263
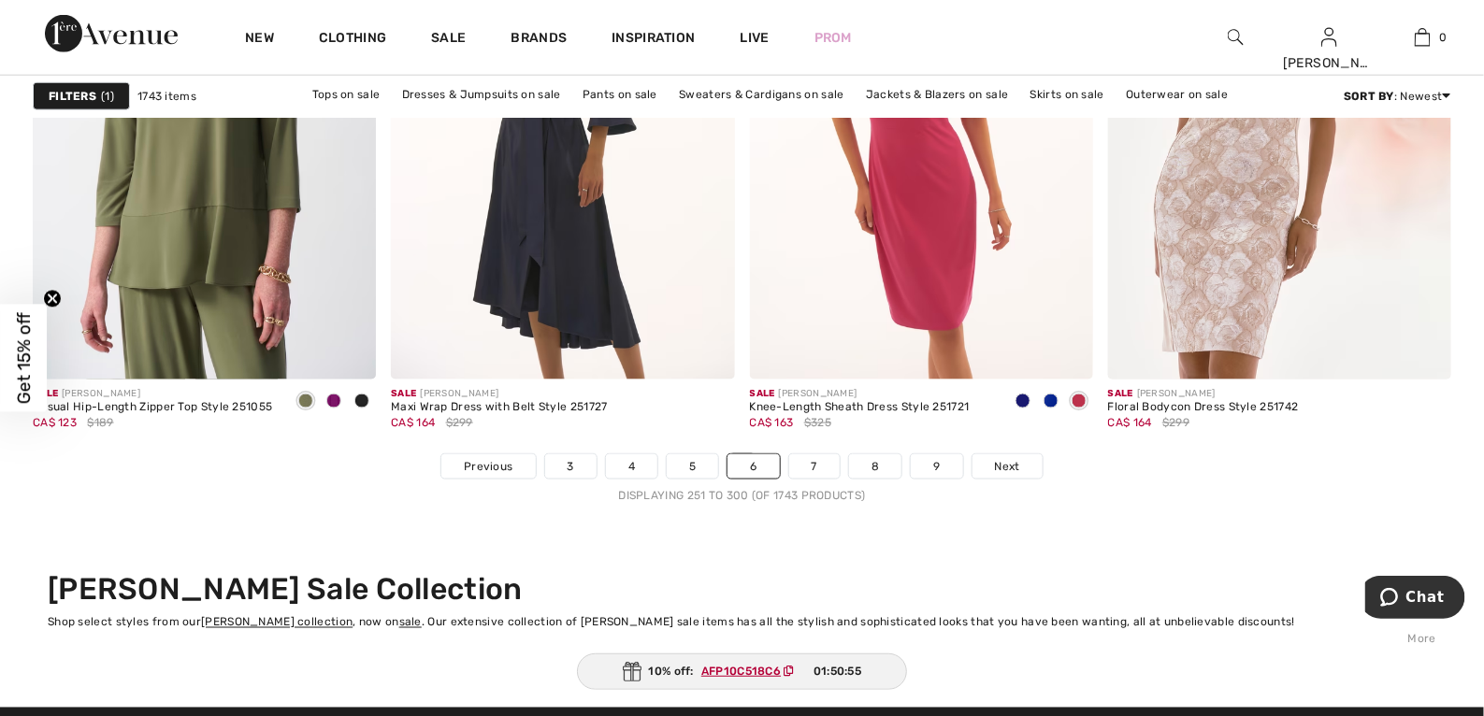
scroll to position [9039, 0]
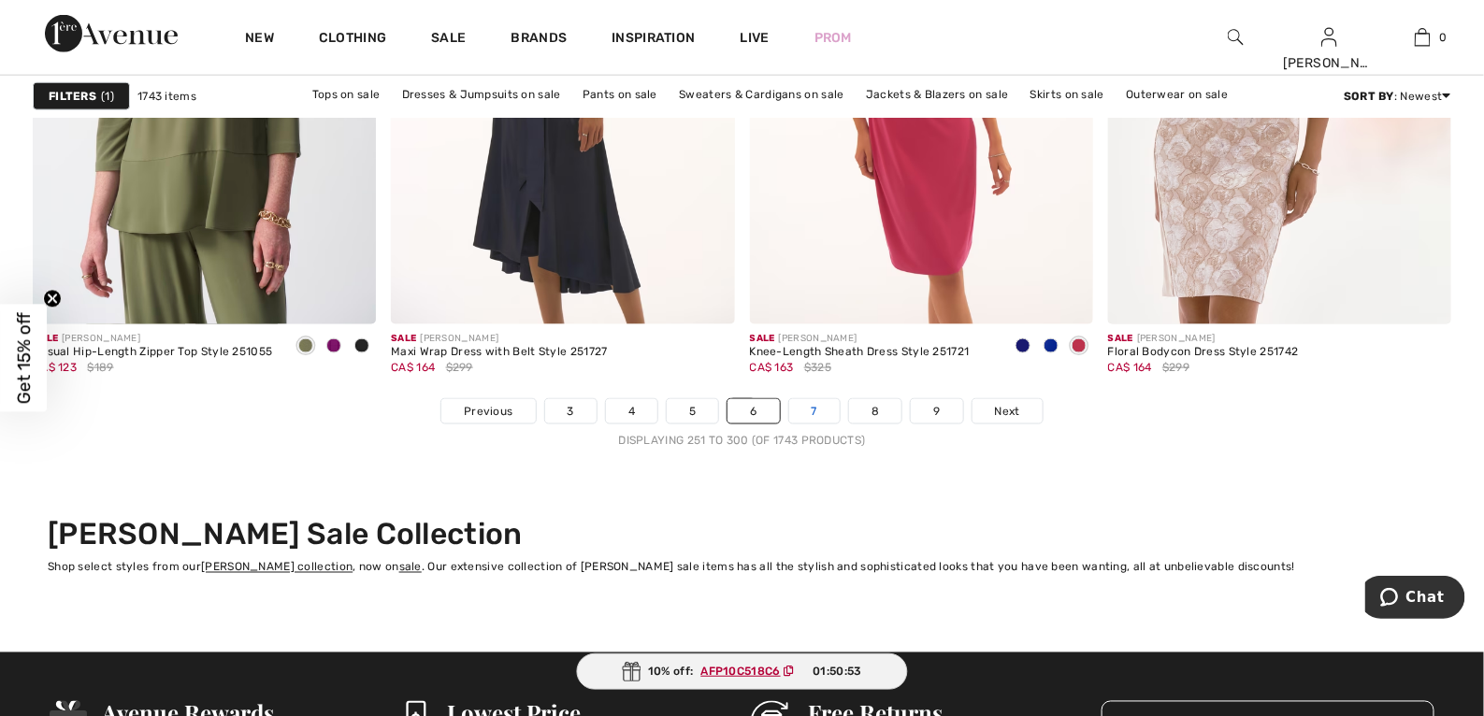
click at [813, 411] on link "7" at bounding box center [814, 411] width 51 height 24
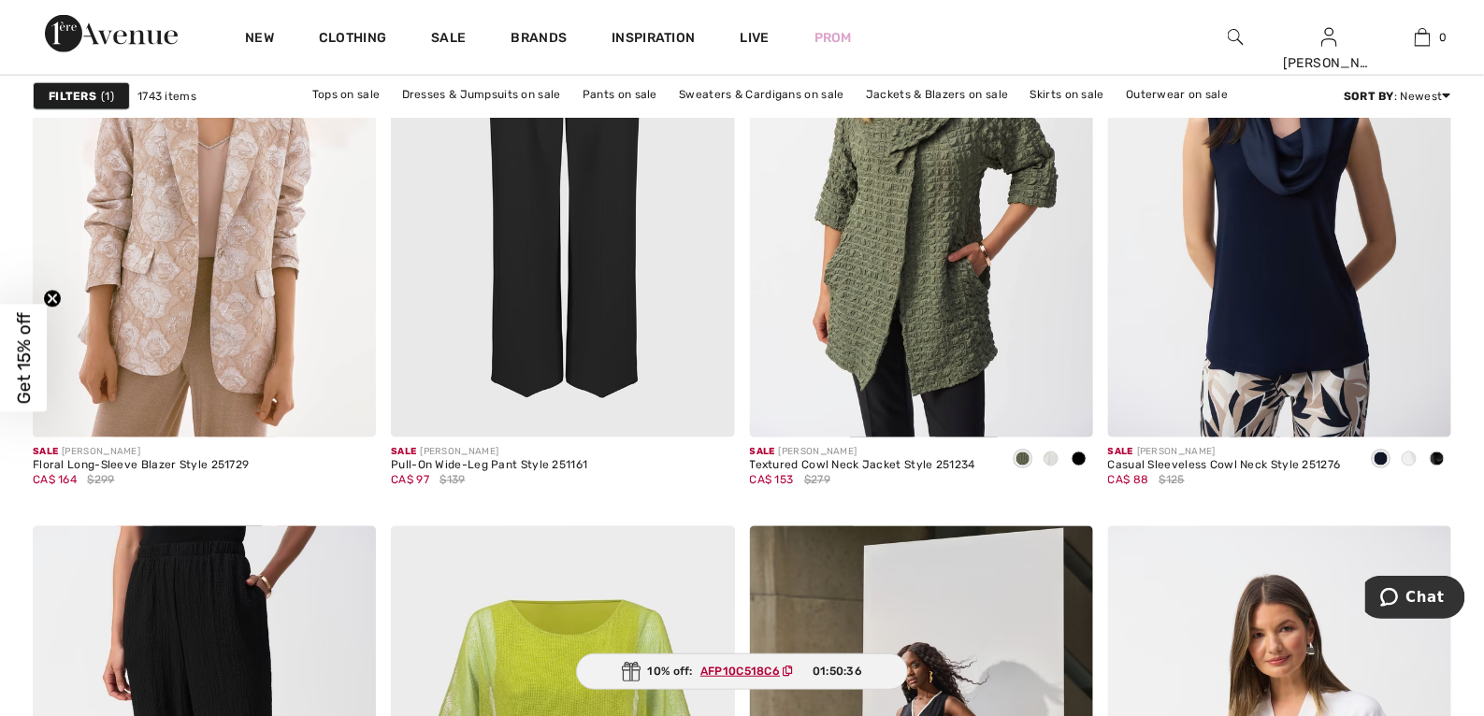
scroll to position [3575, 0]
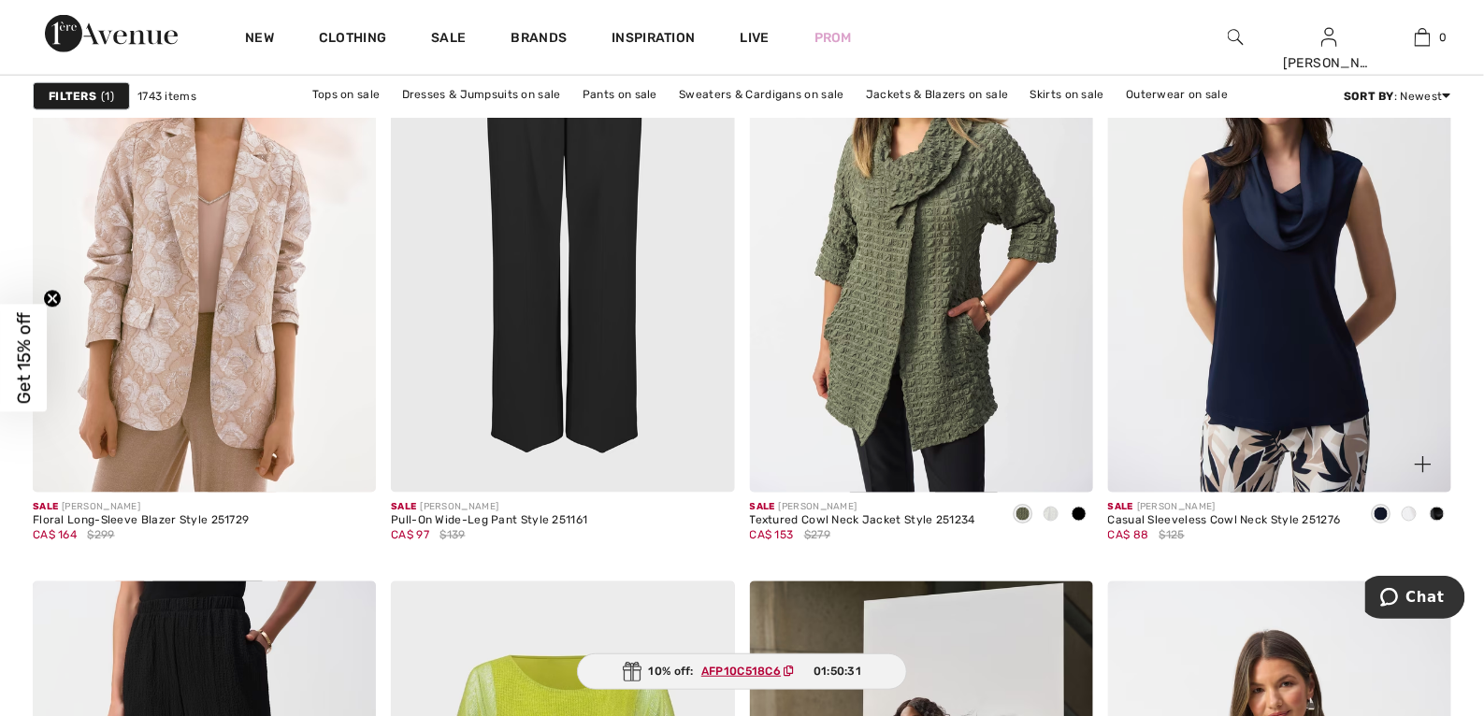
click at [1379, 512] on span at bounding box center [1381, 514] width 15 height 15
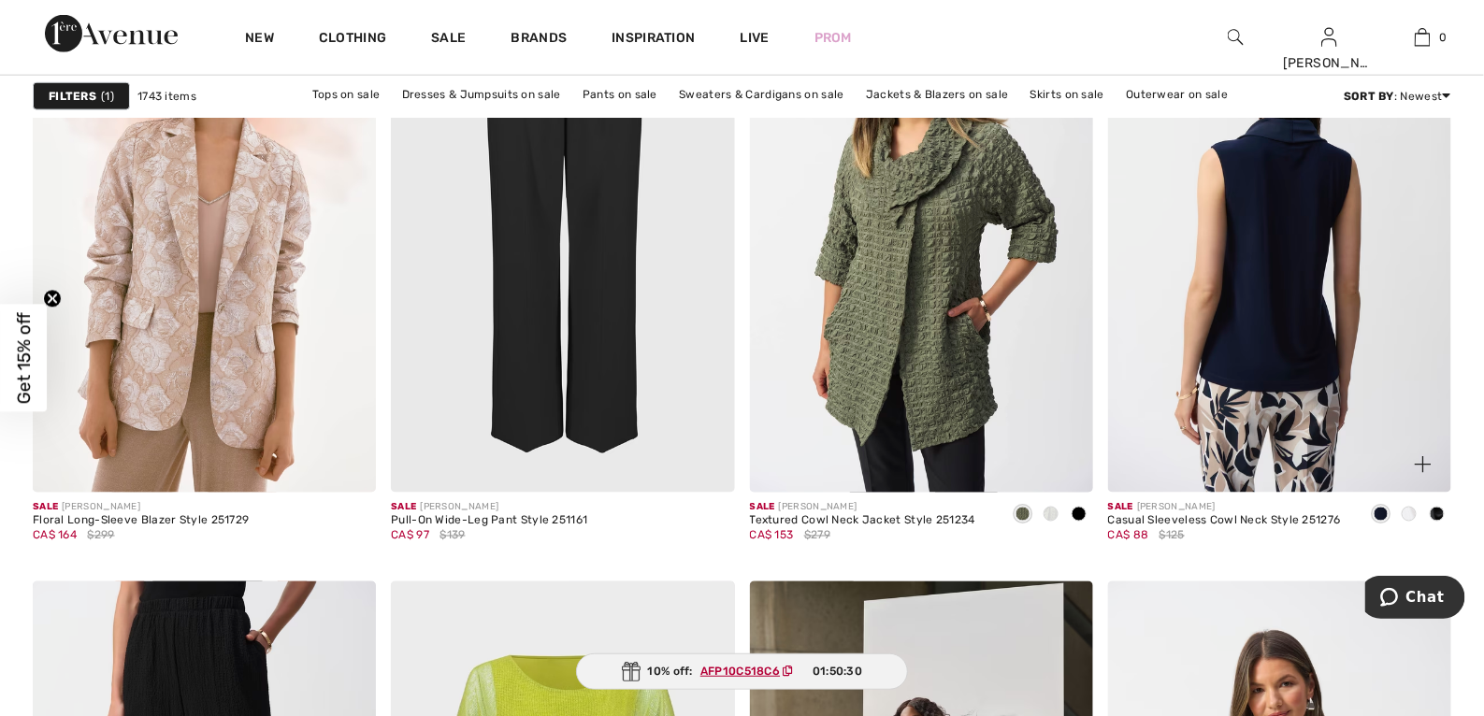
click at [1349, 381] on img at bounding box center [1279, 235] width 343 height 515
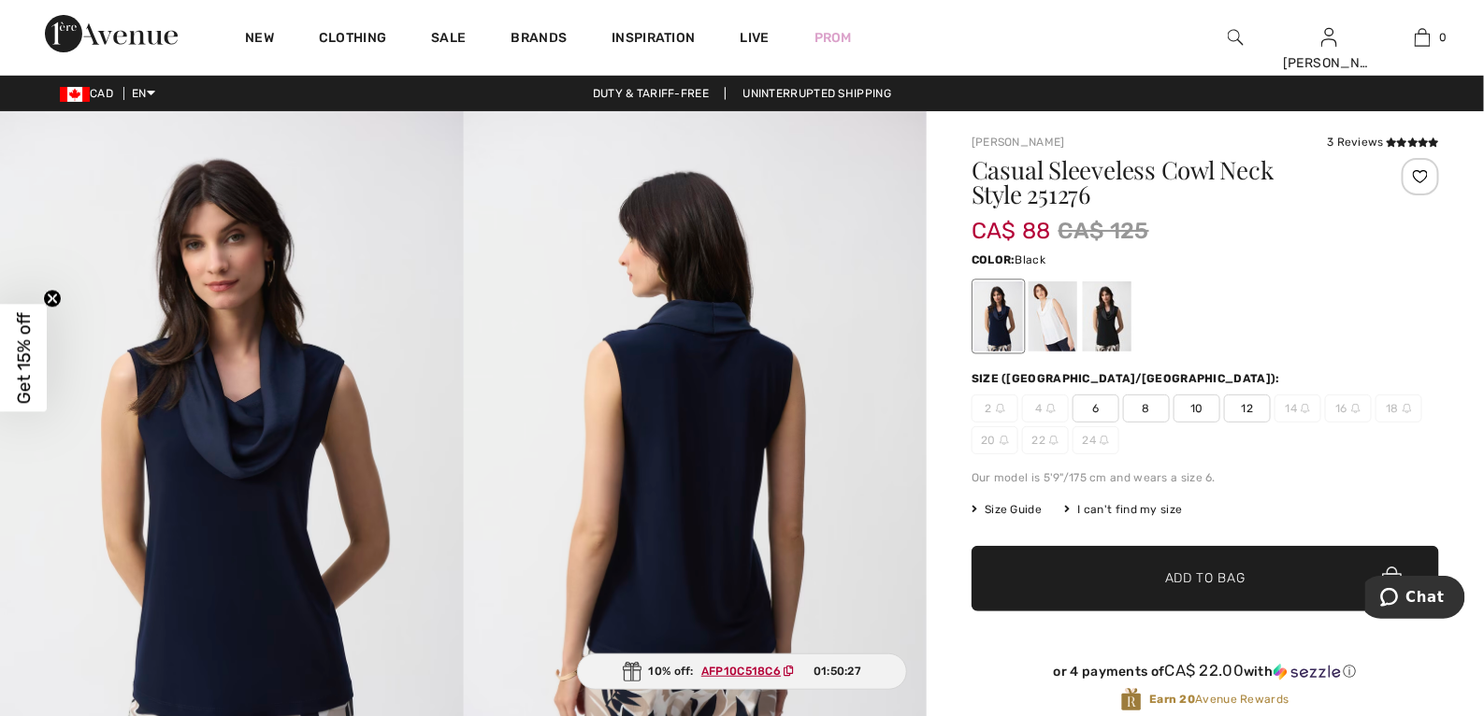
click at [1112, 316] on div at bounding box center [1107, 317] width 49 height 70
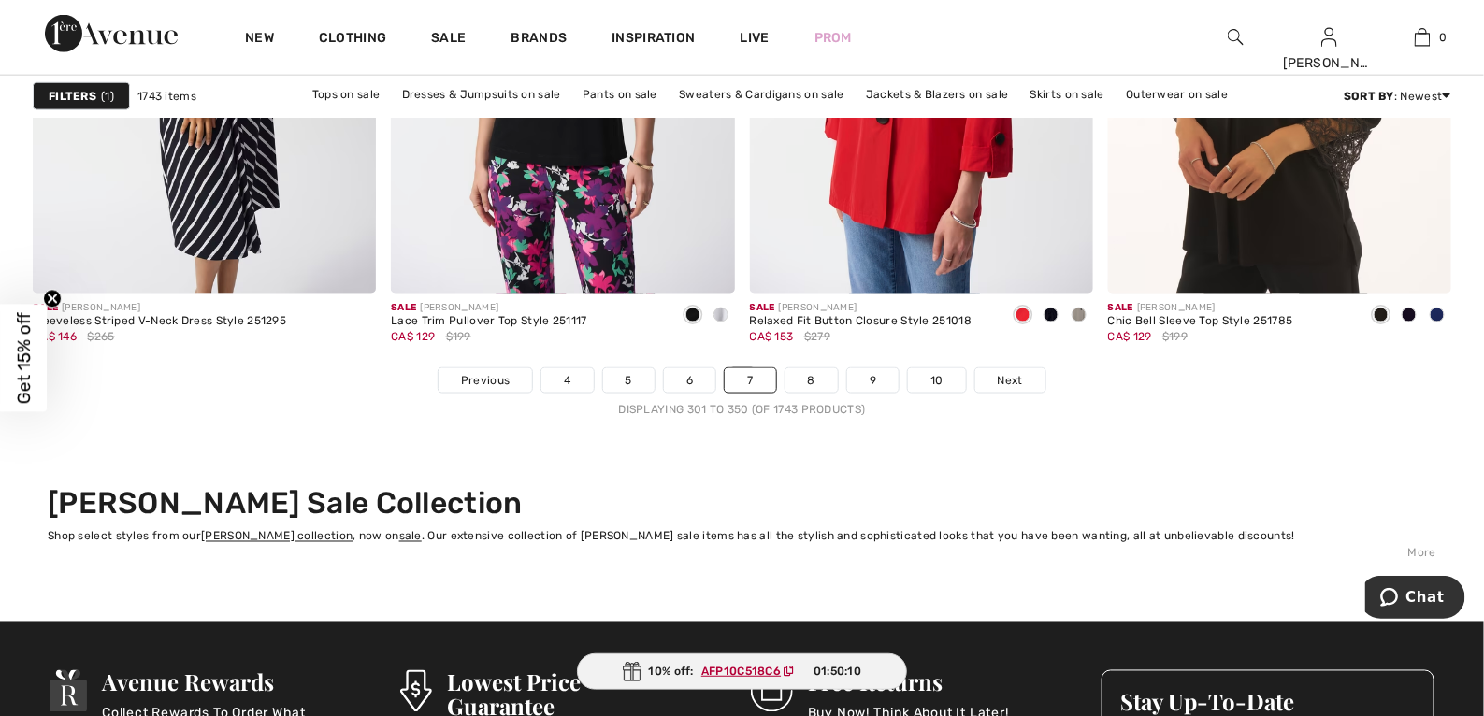
scroll to position [9101, 0]
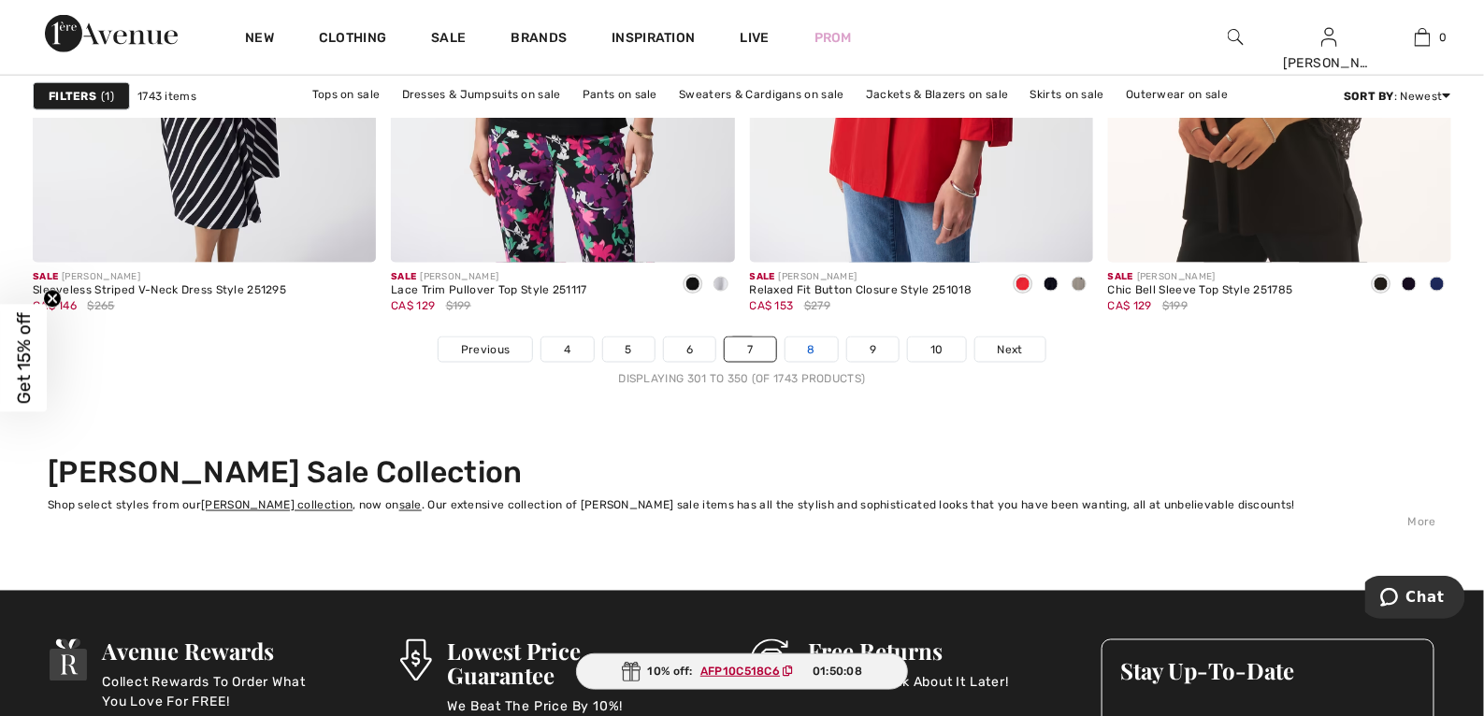
click at [814, 351] on link "8" at bounding box center [812, 350] width 52 height 24
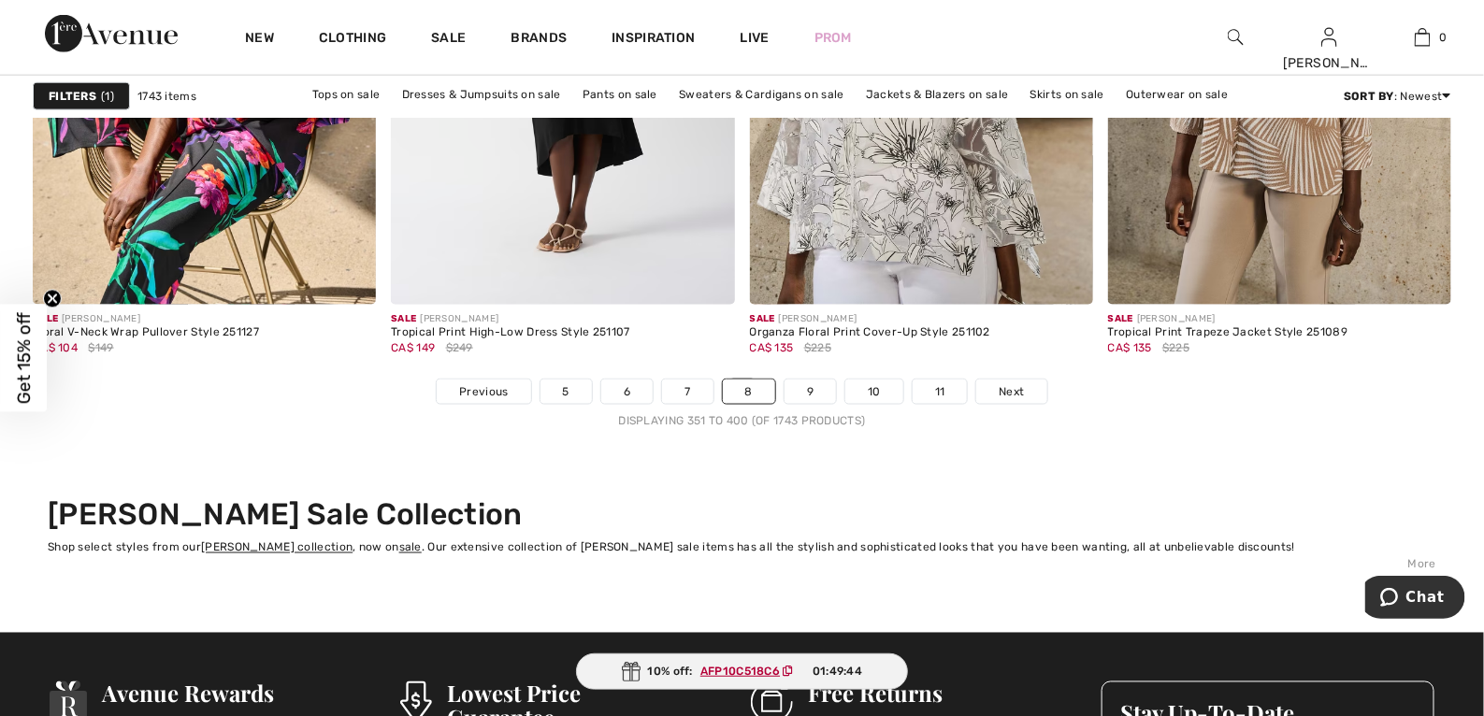
scroll to position [9108, 0]
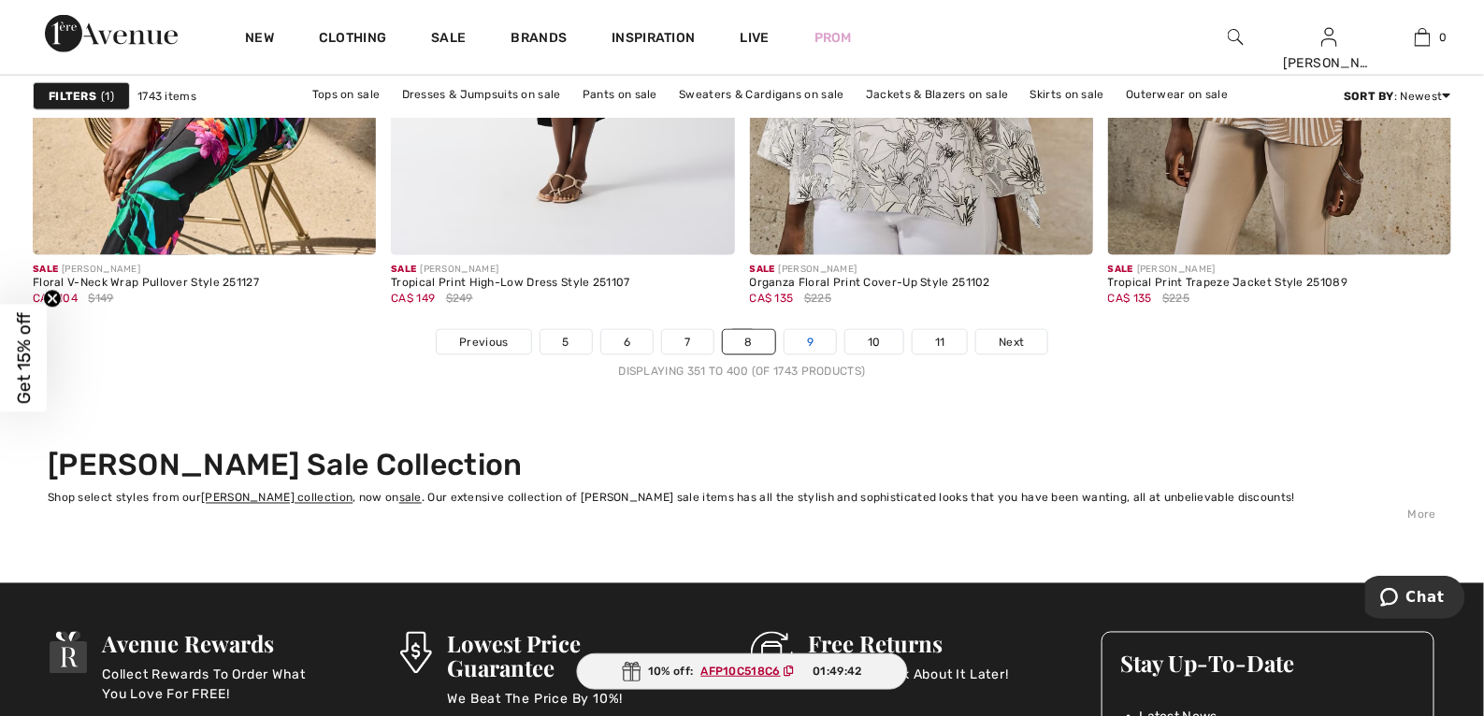
click at [817, 345] on link "9" at bounding box center [810, 342] width 51 height 24
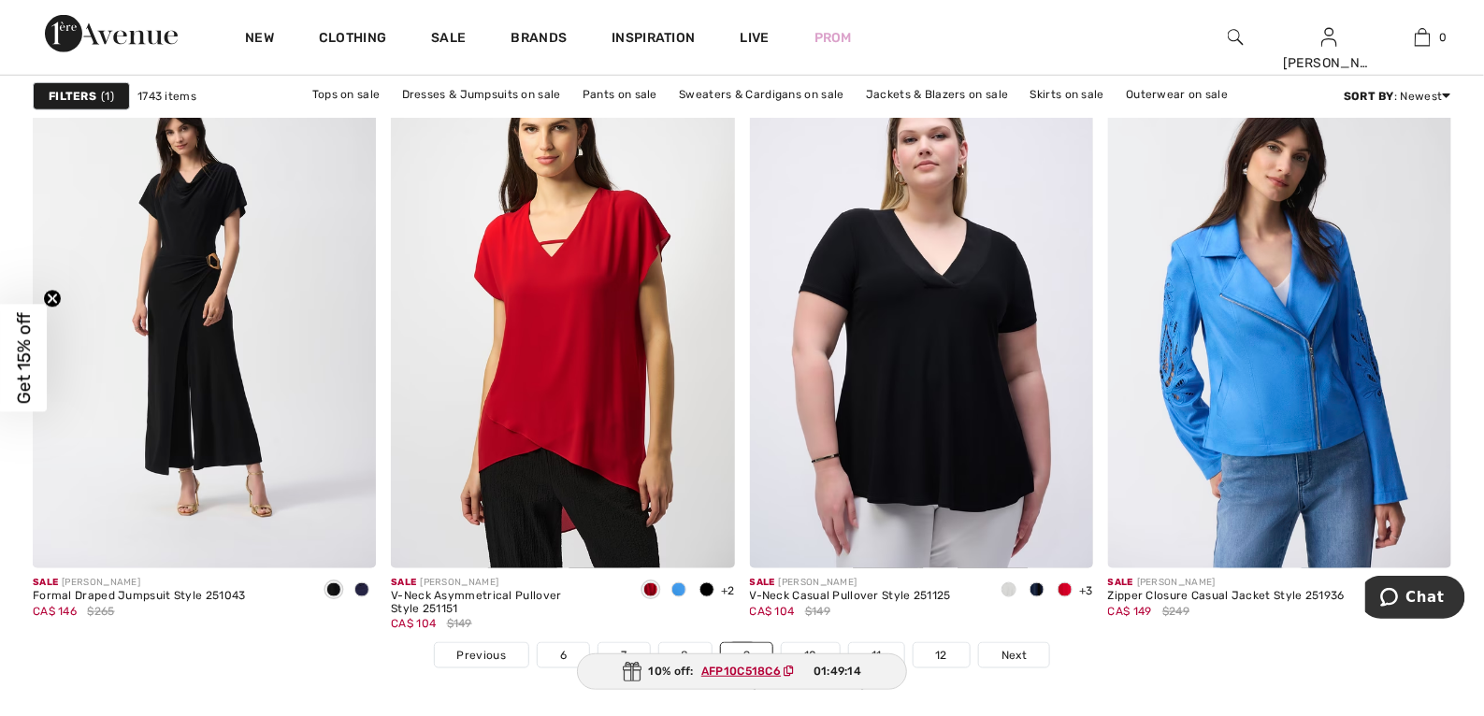
scroll to position [8776, 0]
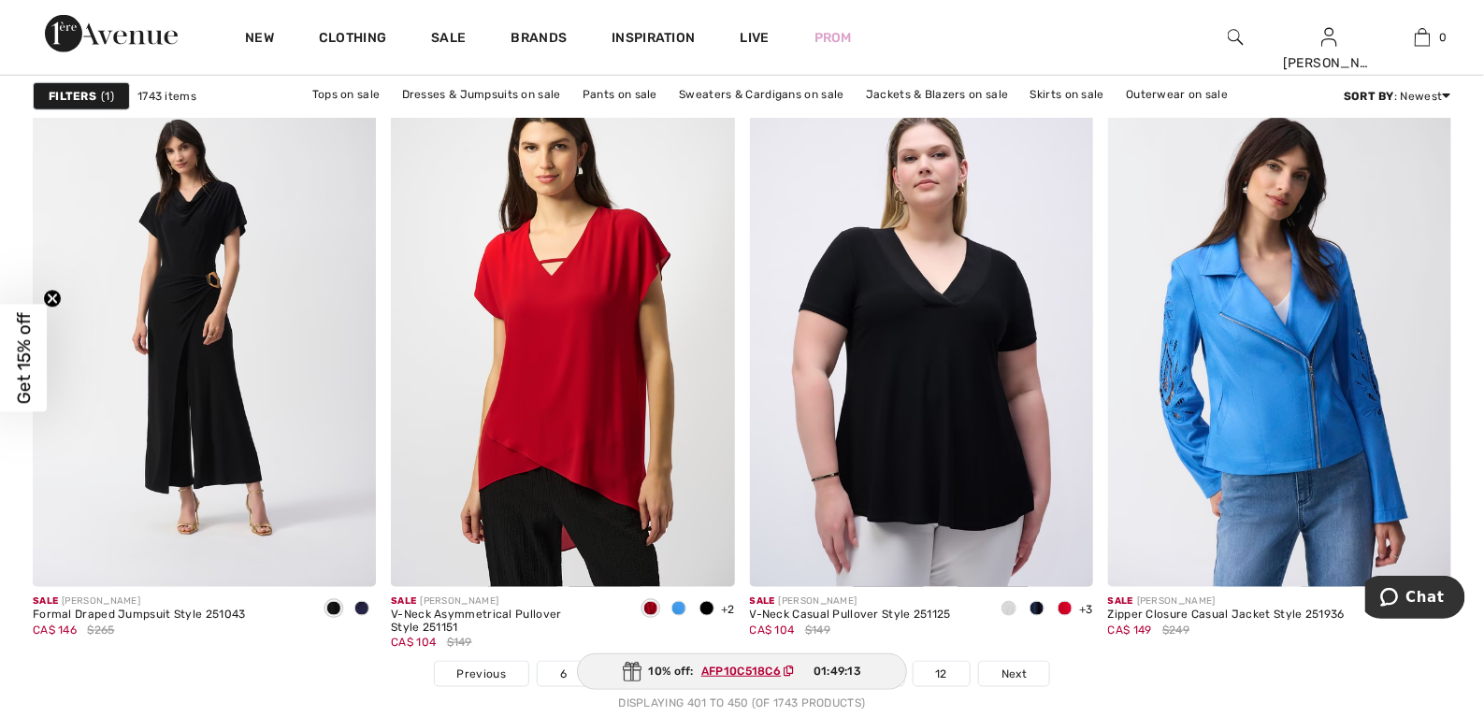
drag, startPoint x: 1493, startPoint y: 53, endPoint x: 86, endPoint y: 38, distance: 1406.7
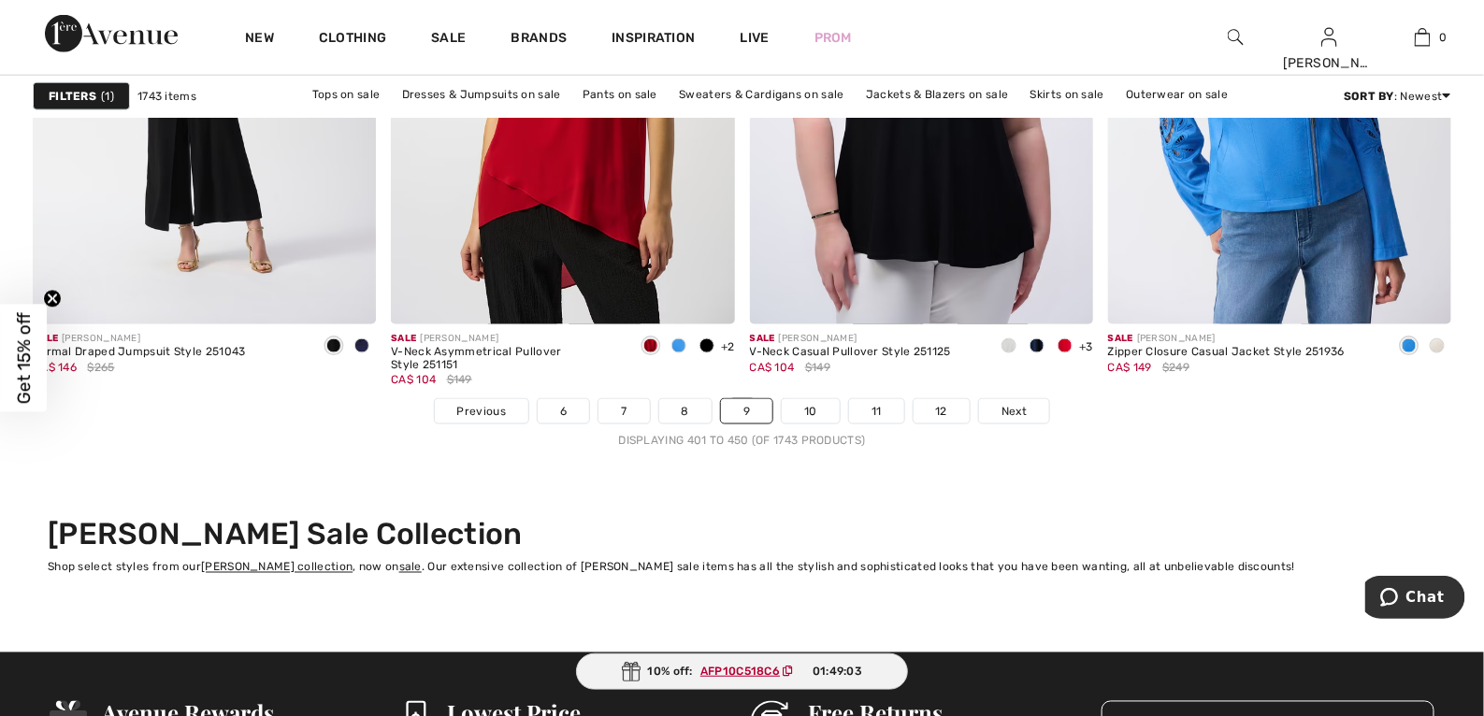
scroll to position [9046, 0]
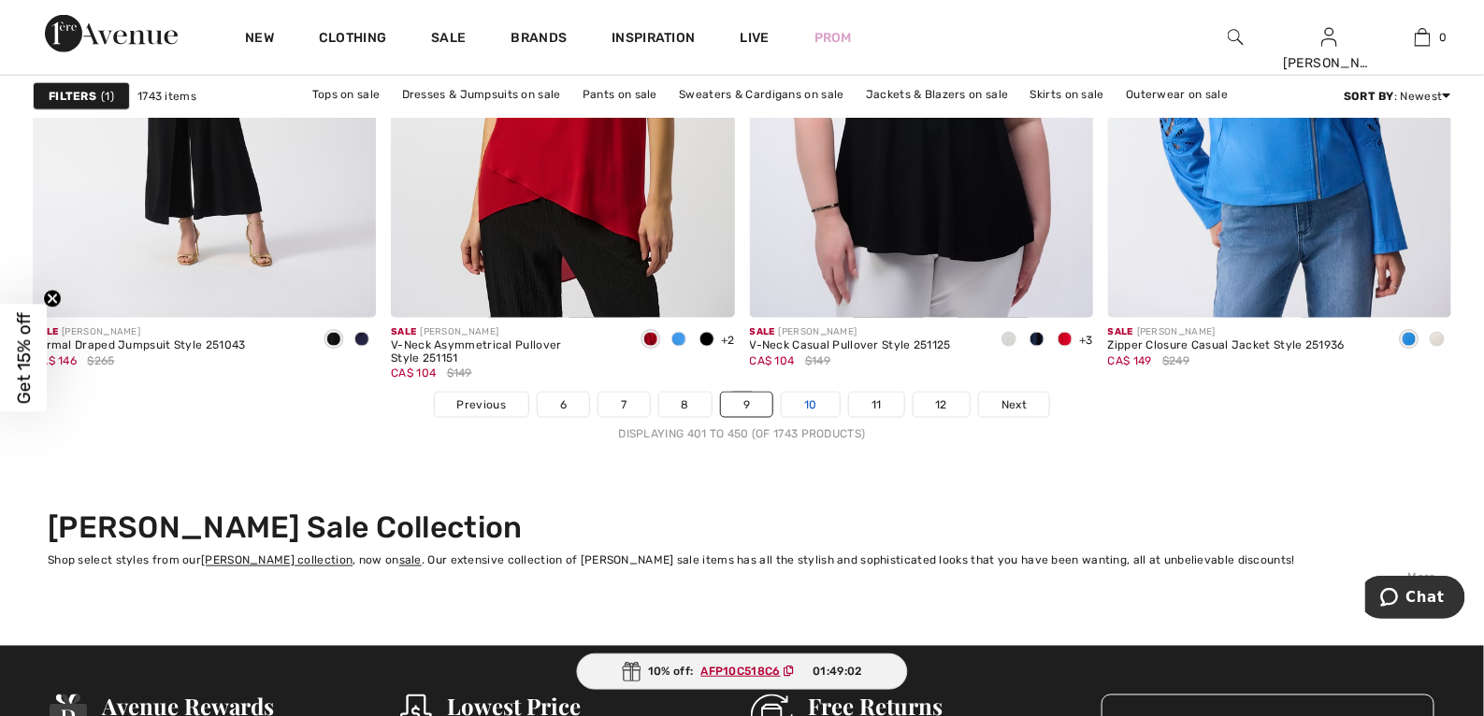
click at [817, 404] on link "10" at bounding box center [811, 405] width 58 height 24
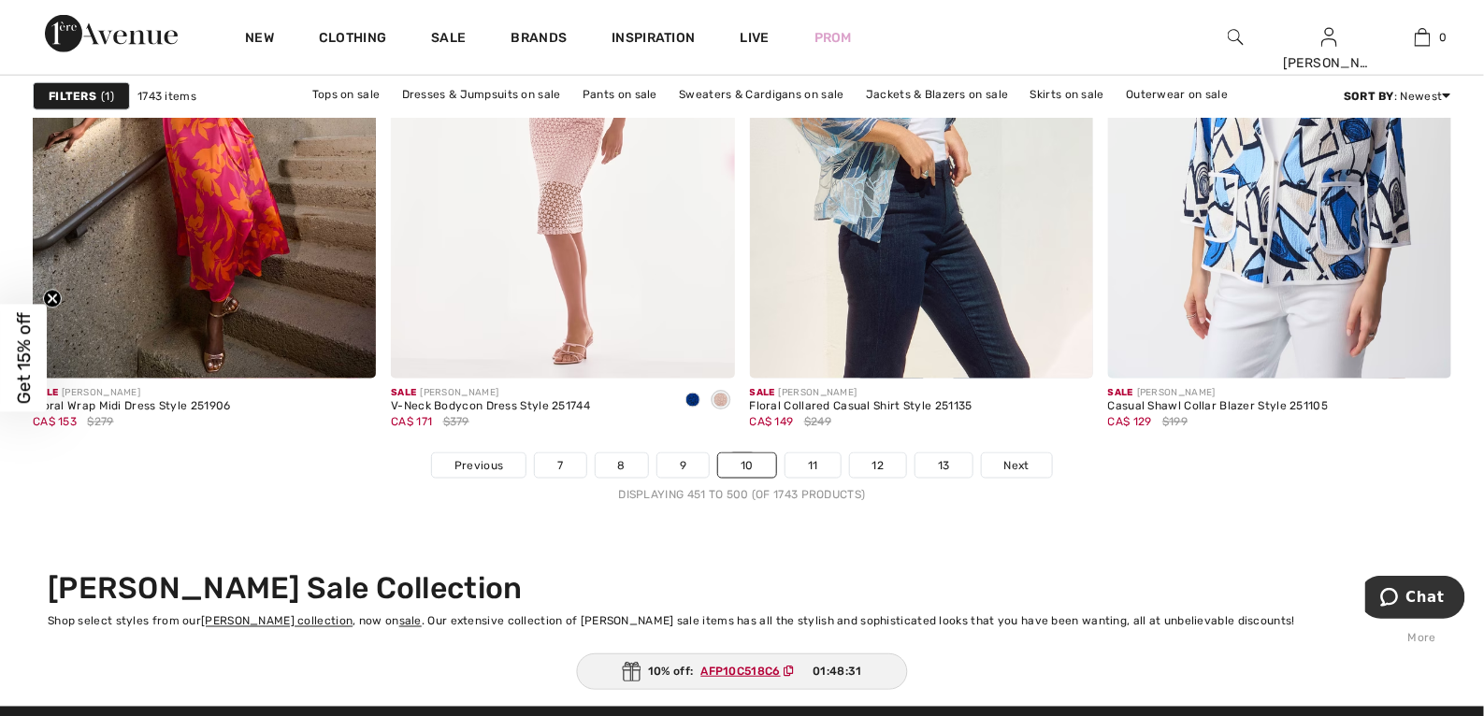
scroll to position [9003, 0]
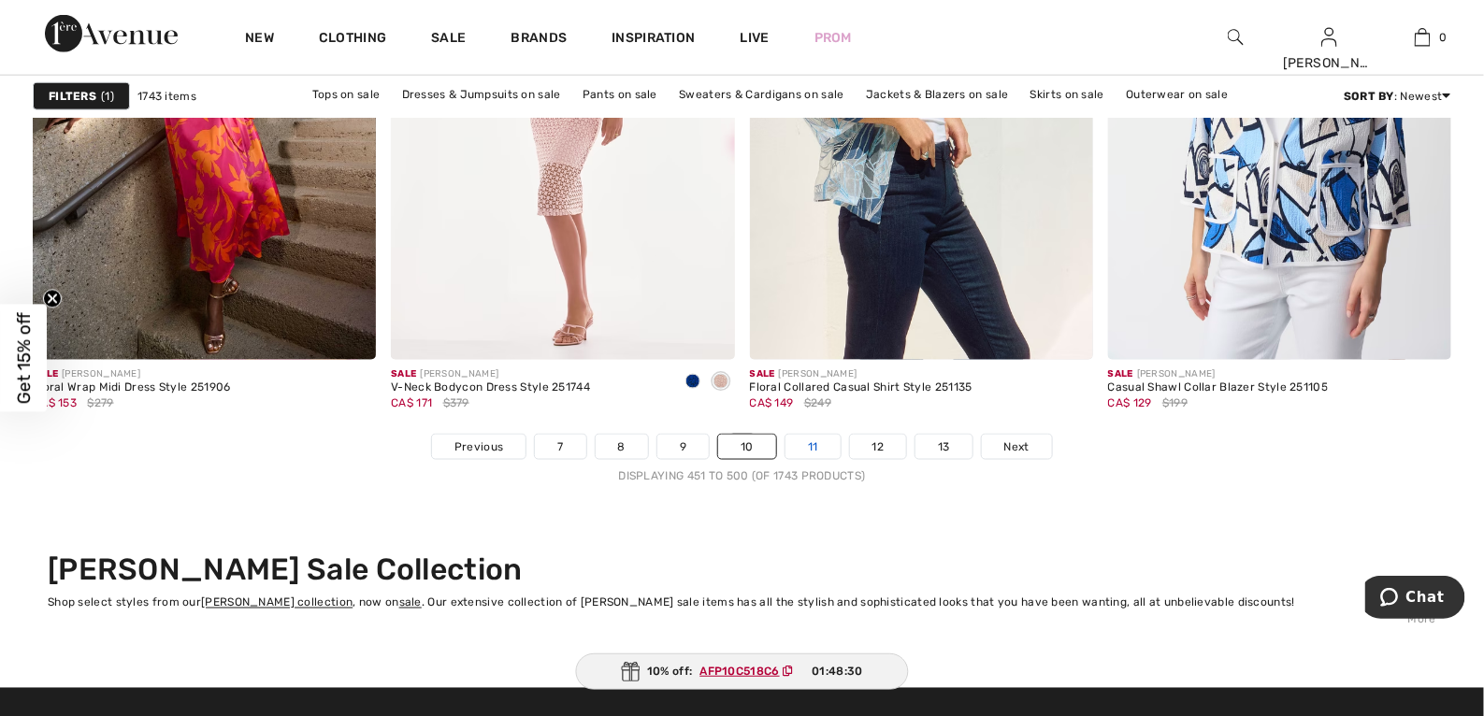
click at [813, 443] on link "11" at bounding box center [813, 447] width 55 height 24
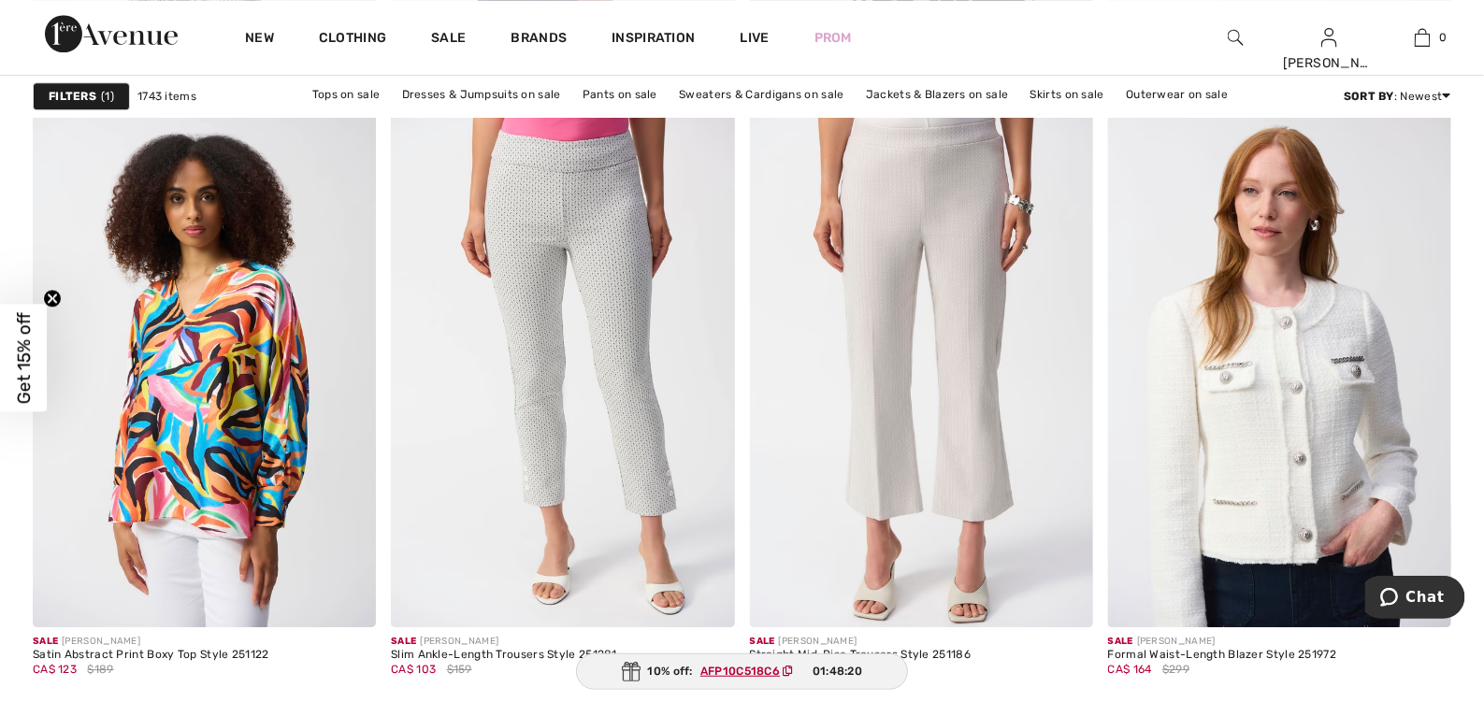
scroll to position [2014, 0]
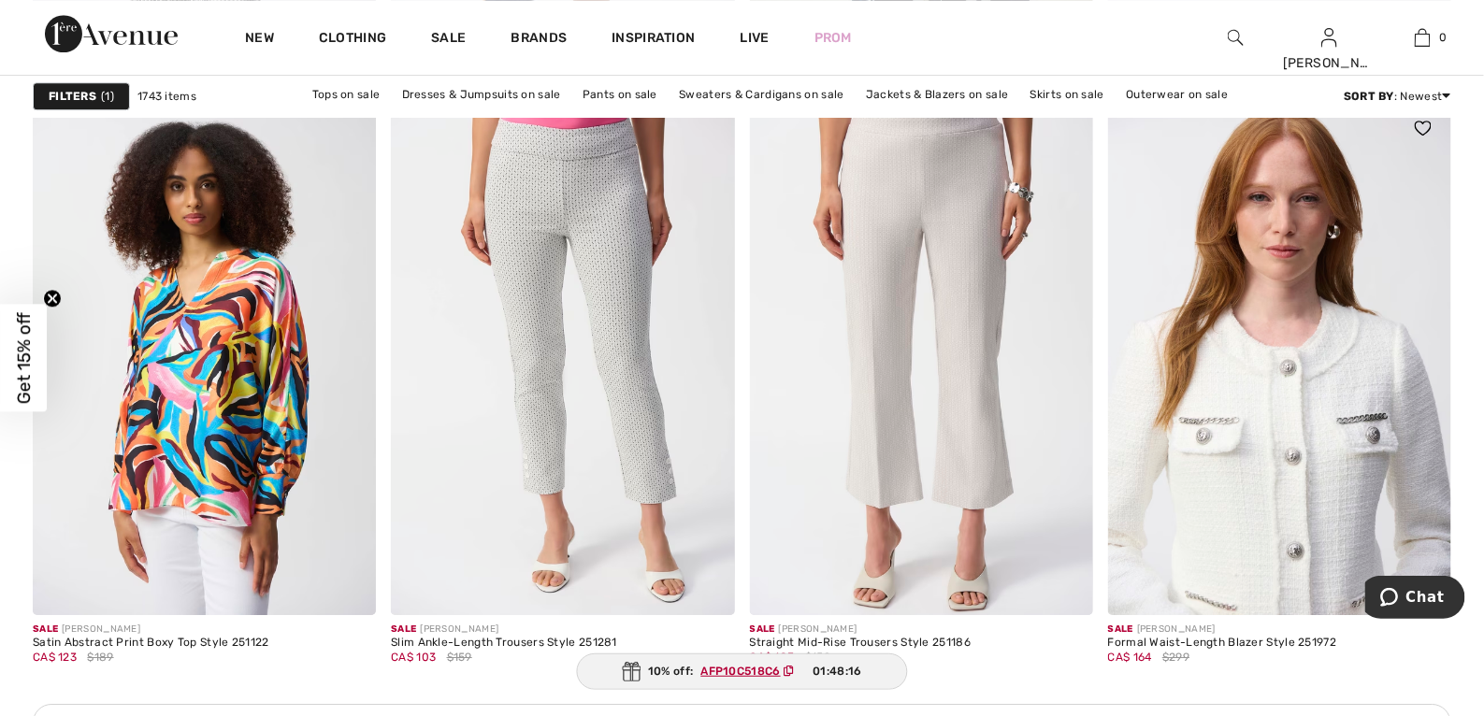
click at [1285, 465] on img at bounding box center [1279, 357] width 343 height 515
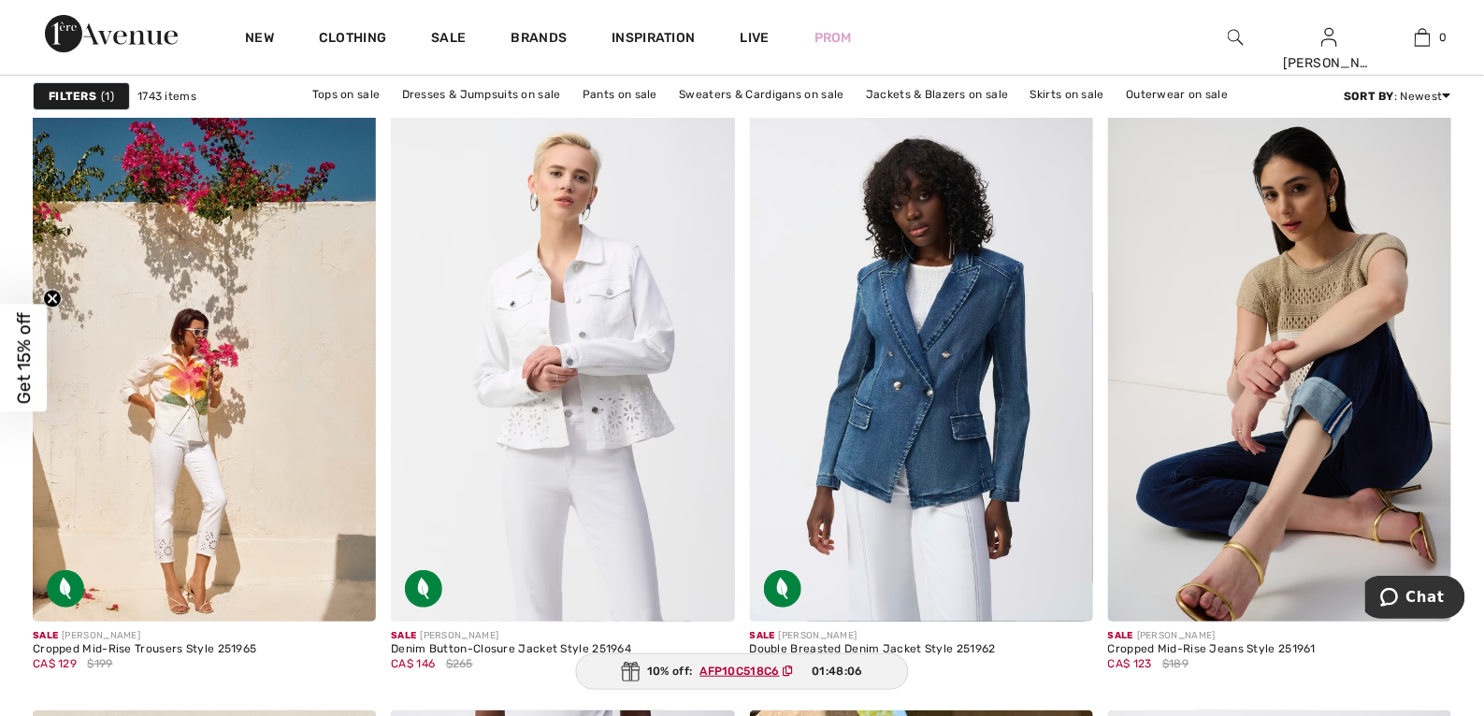
scroll to position [2923, 0]
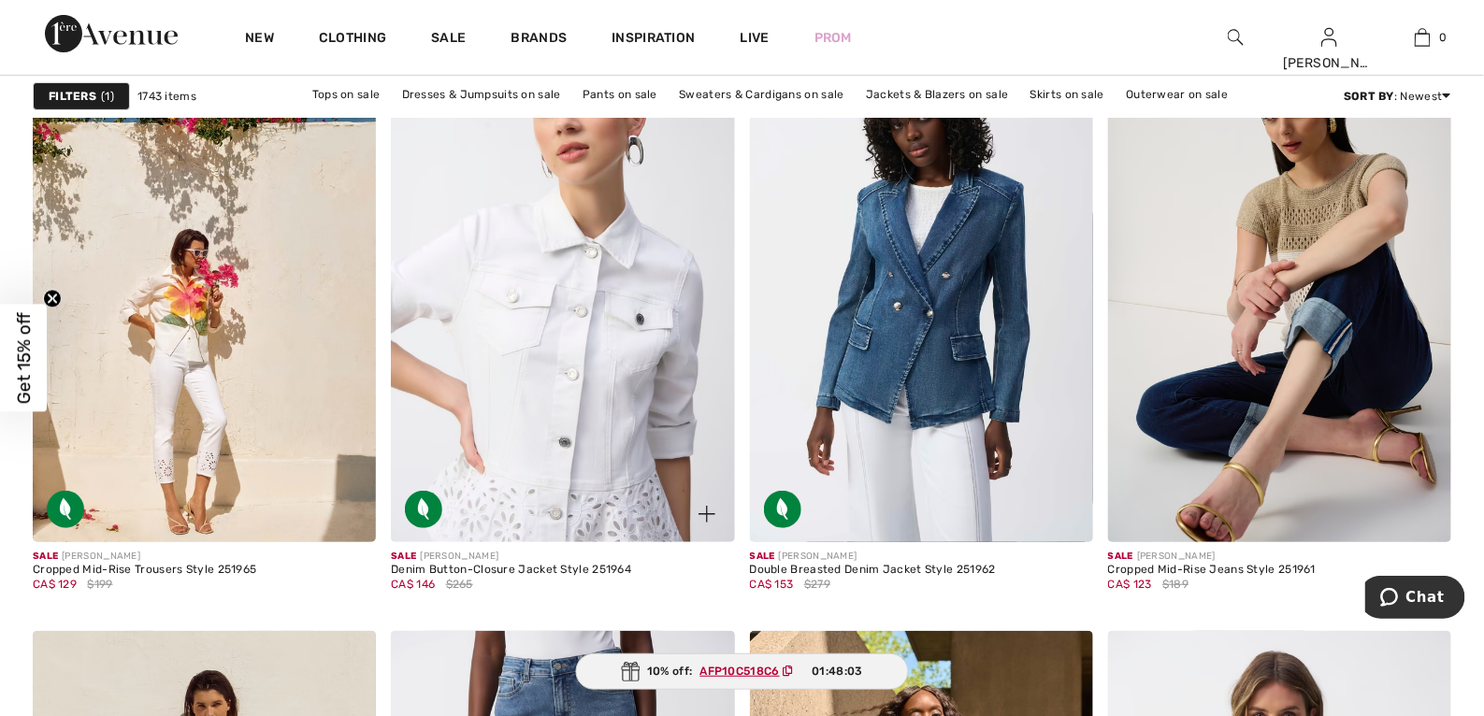
click at [598, 319] on img at bounding box center [562, 284] width 343 height 515
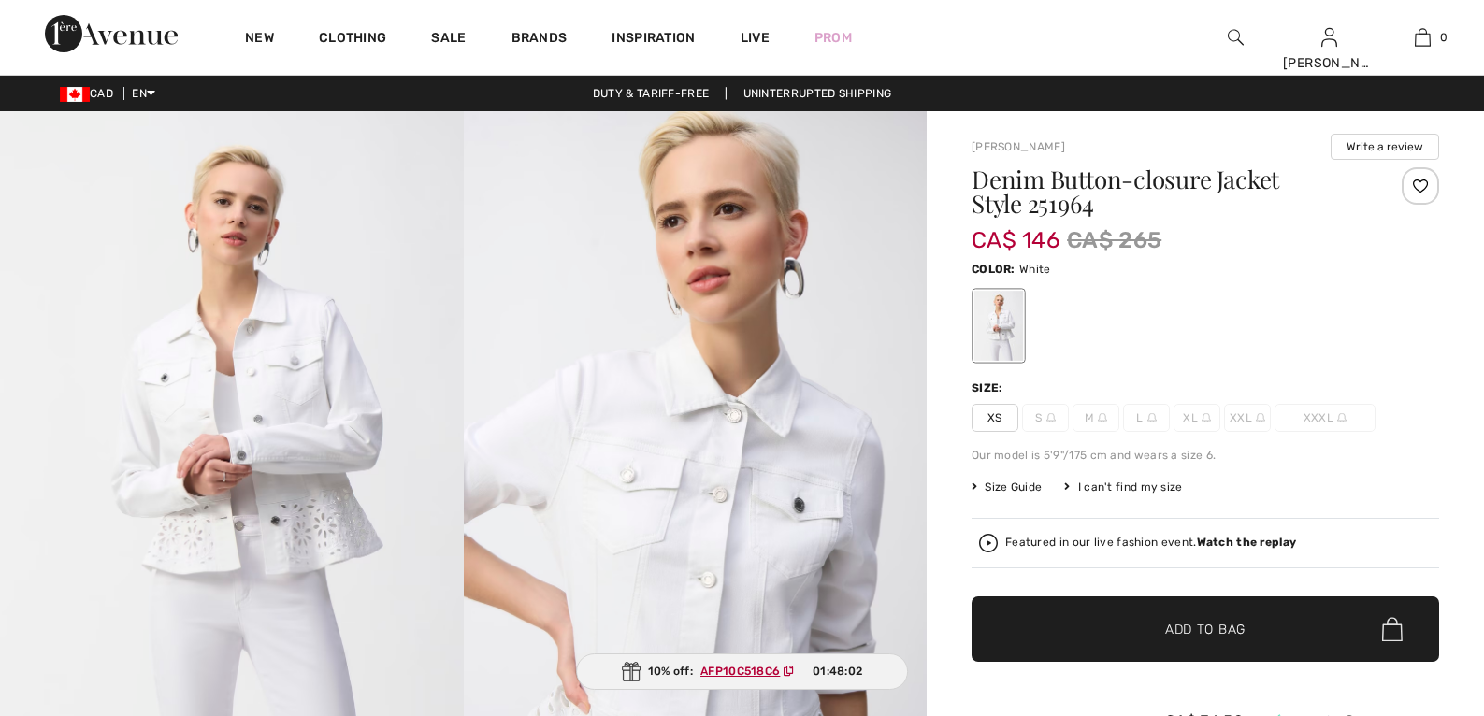
checkbox input "true"
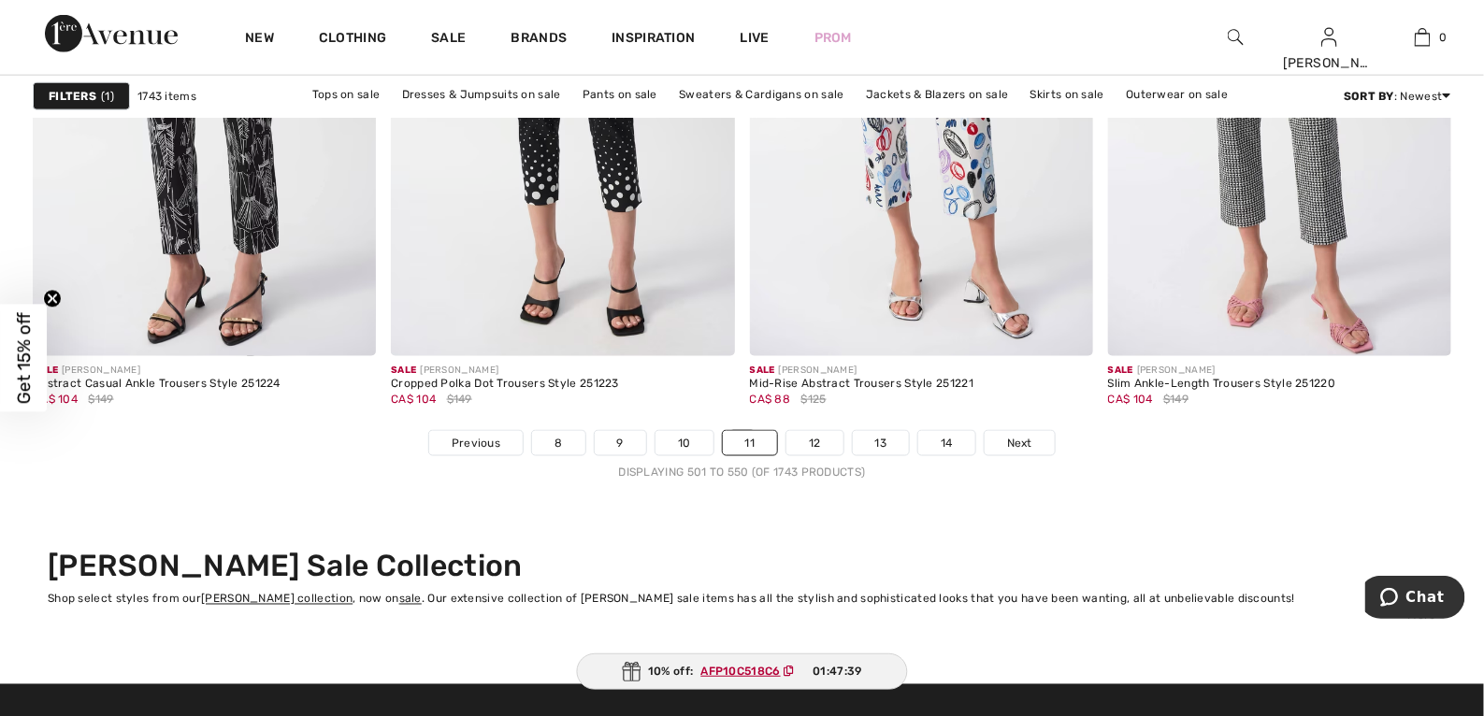
scroll to position [9081, 0]
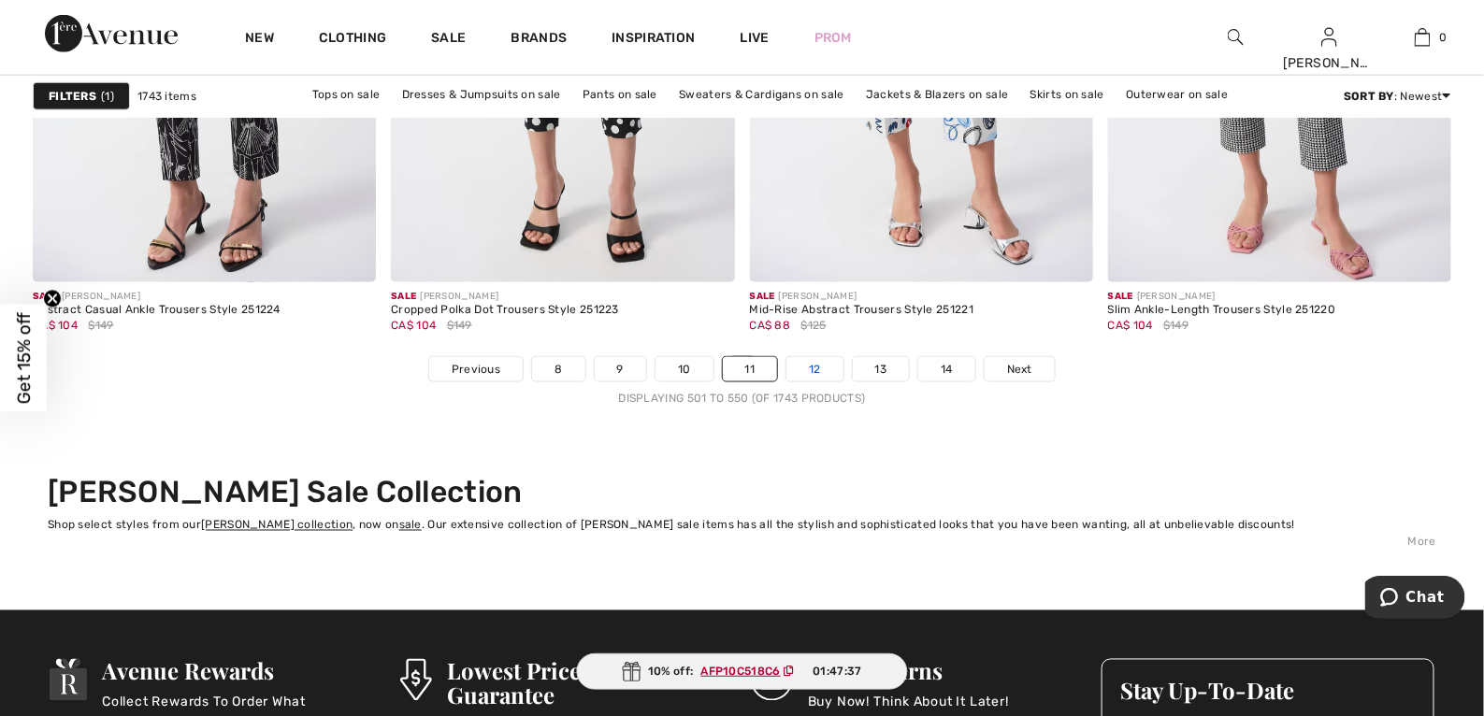
click at [809, 369] on link "12" at bounding box center [815, 369] width 57 height 24
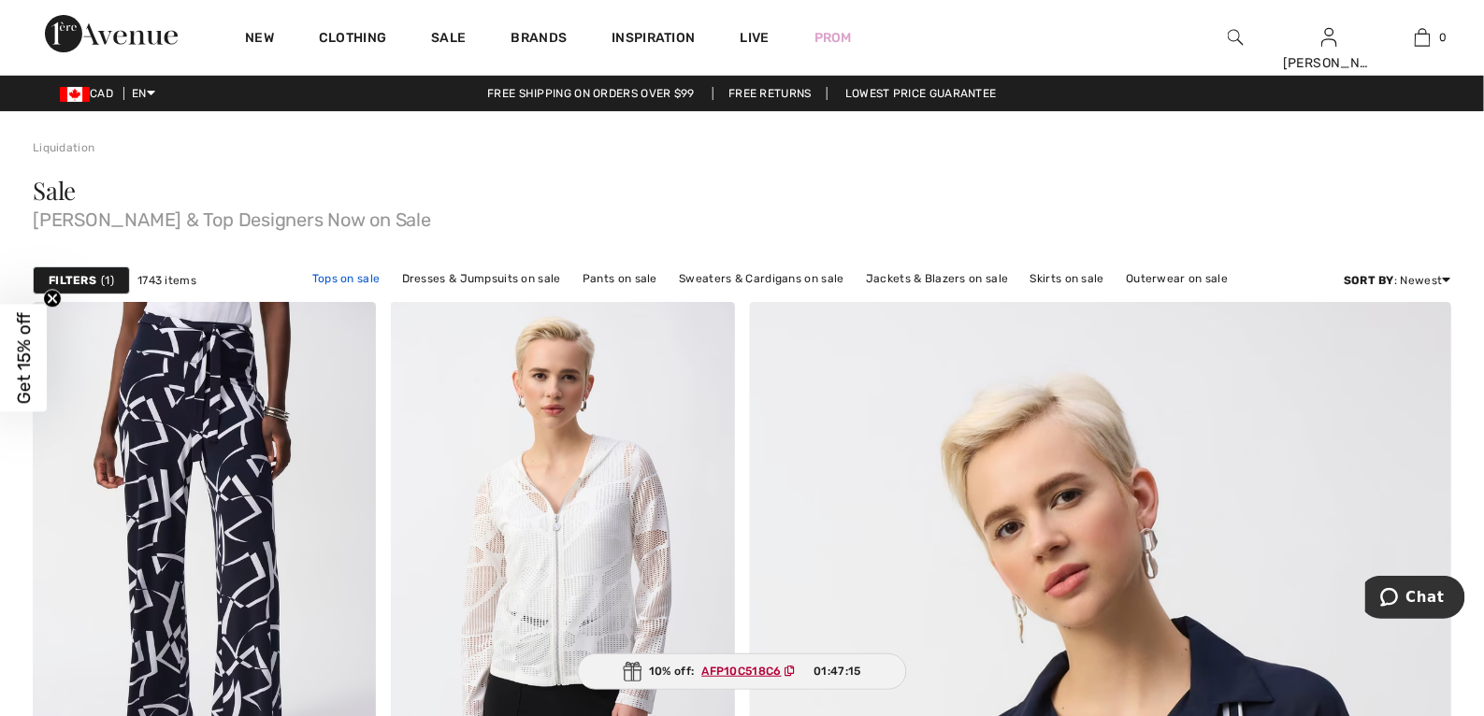
click at [347, 274] on link "Tops on sale" at bounding box center [346, 279] width 87 height 24
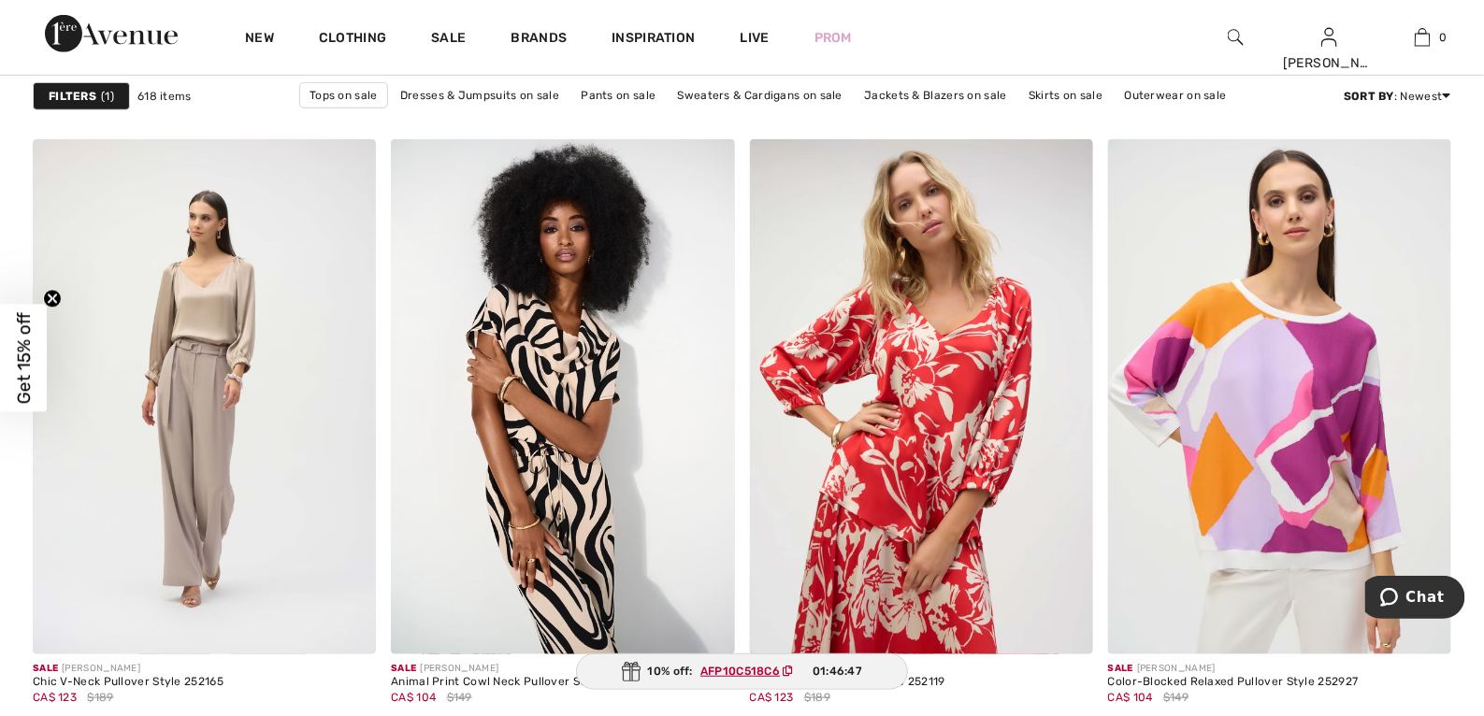
scroll to position [8993, 0]
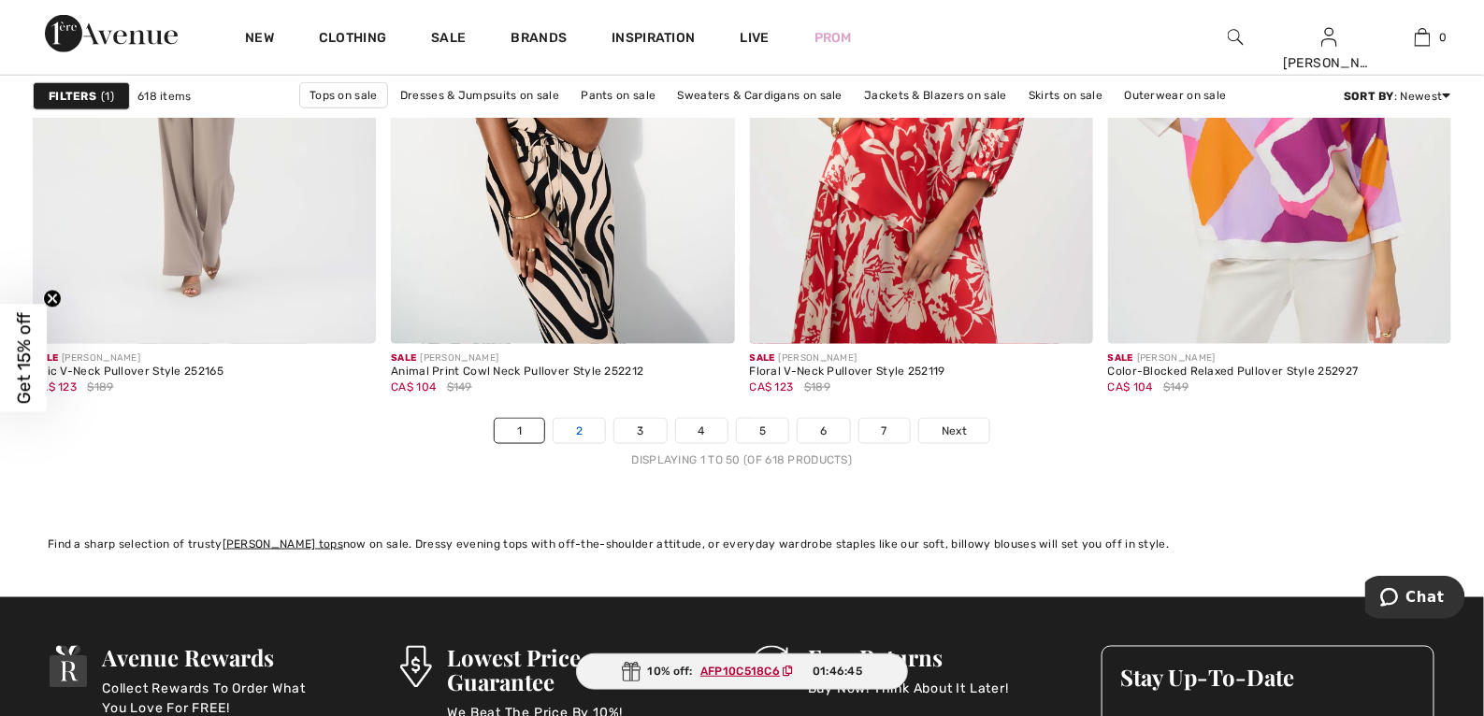
click at [588, 433] on link "2" at bounding box center [579, 431] width 51 height 24
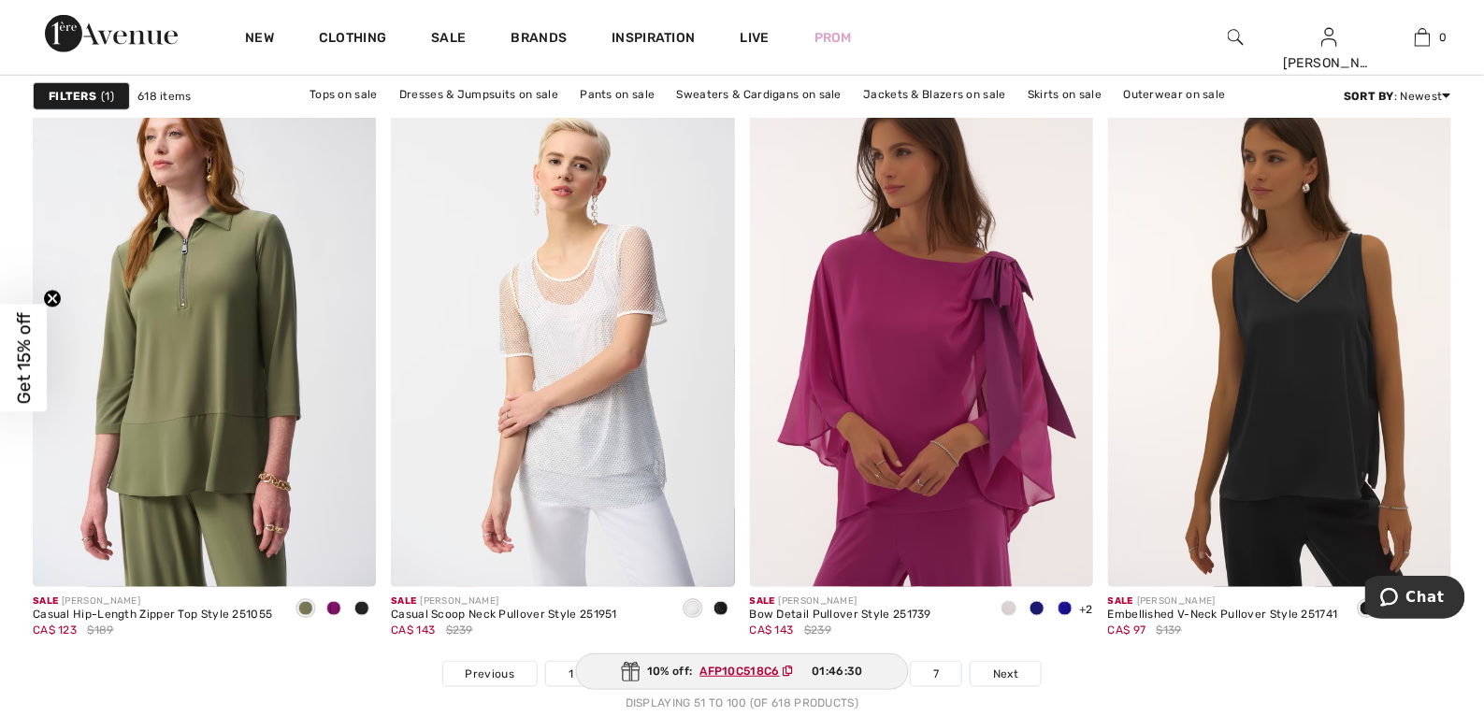
scroll to position [8804, 0]
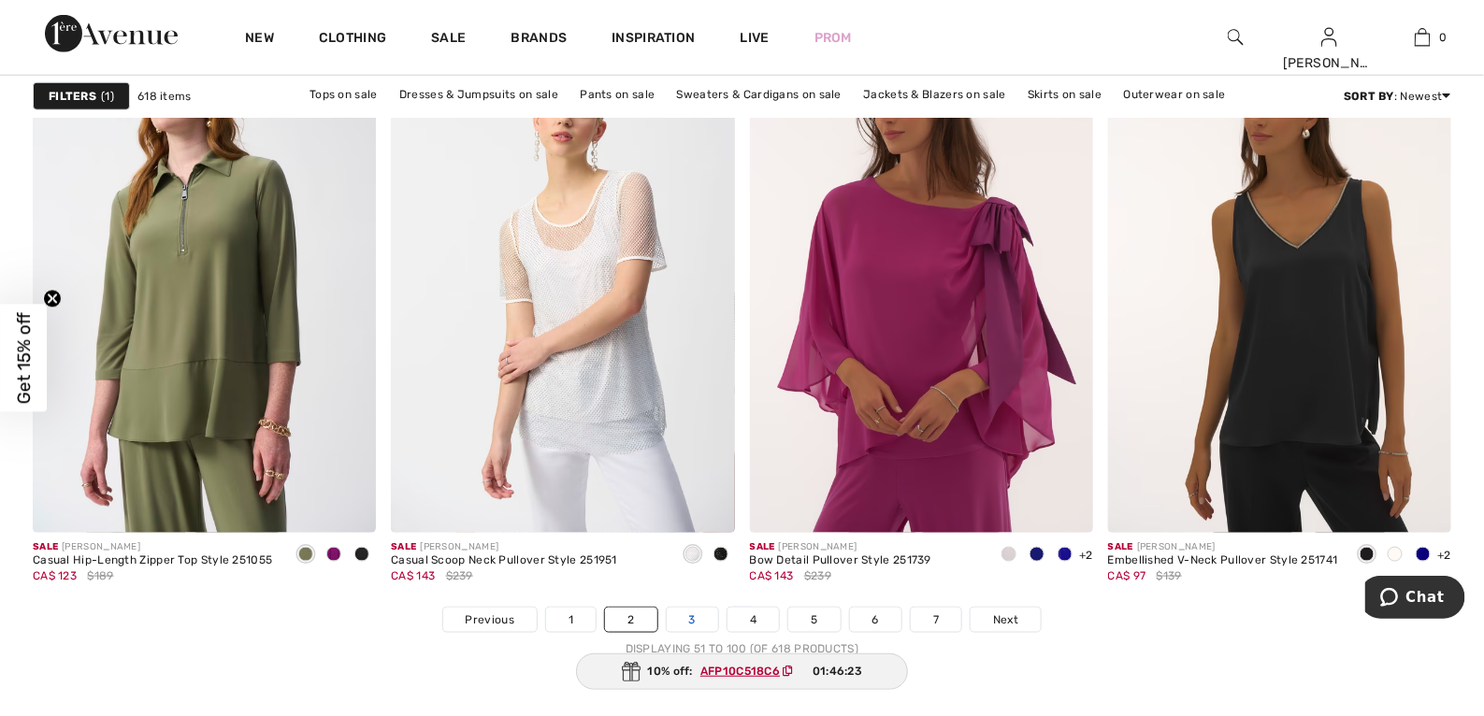
click at [692, 618] on link "3" at bounding box center [692, 620] width 51 height 24
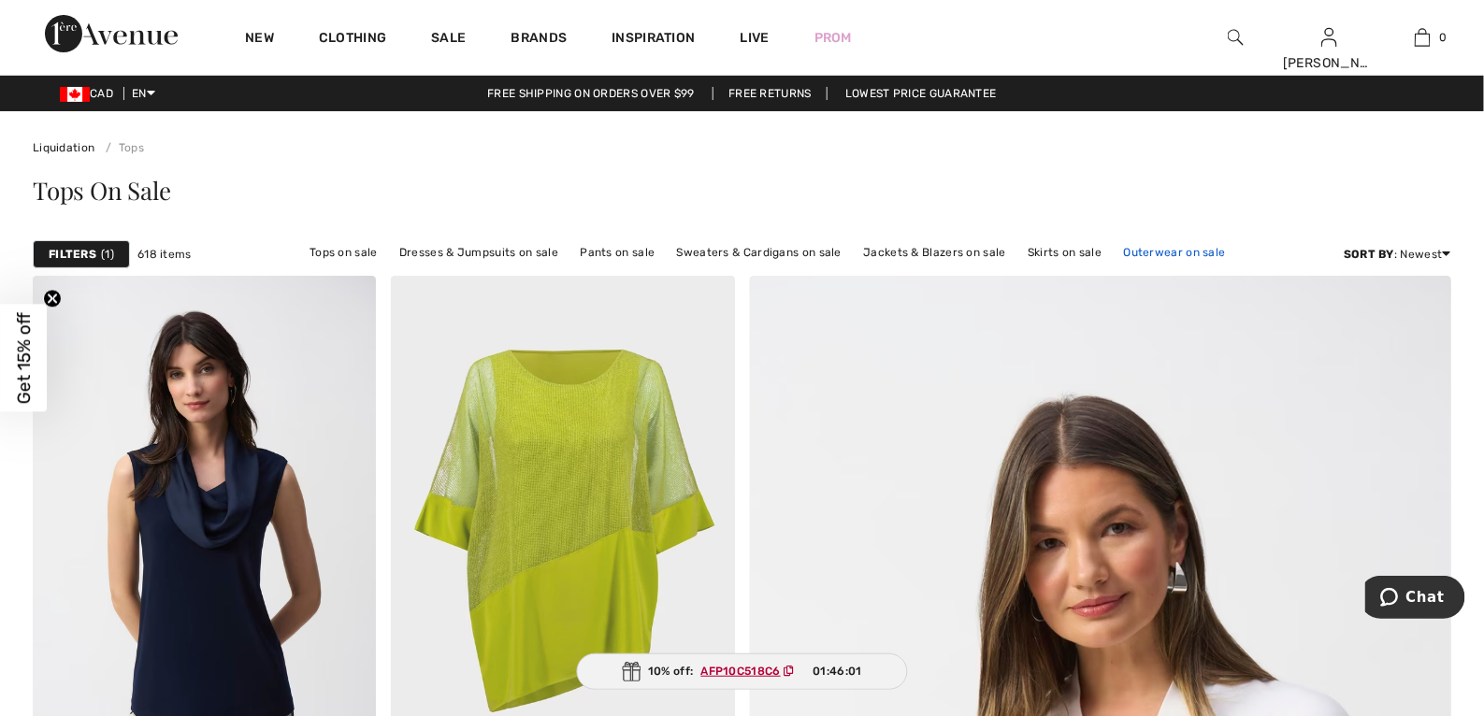
click at [1166, 249] on link "Outerwear on sale" at bounding box center [1175, 252] width 121 height 24
